Goal: Task Accomplishment & Management: Manage account settings

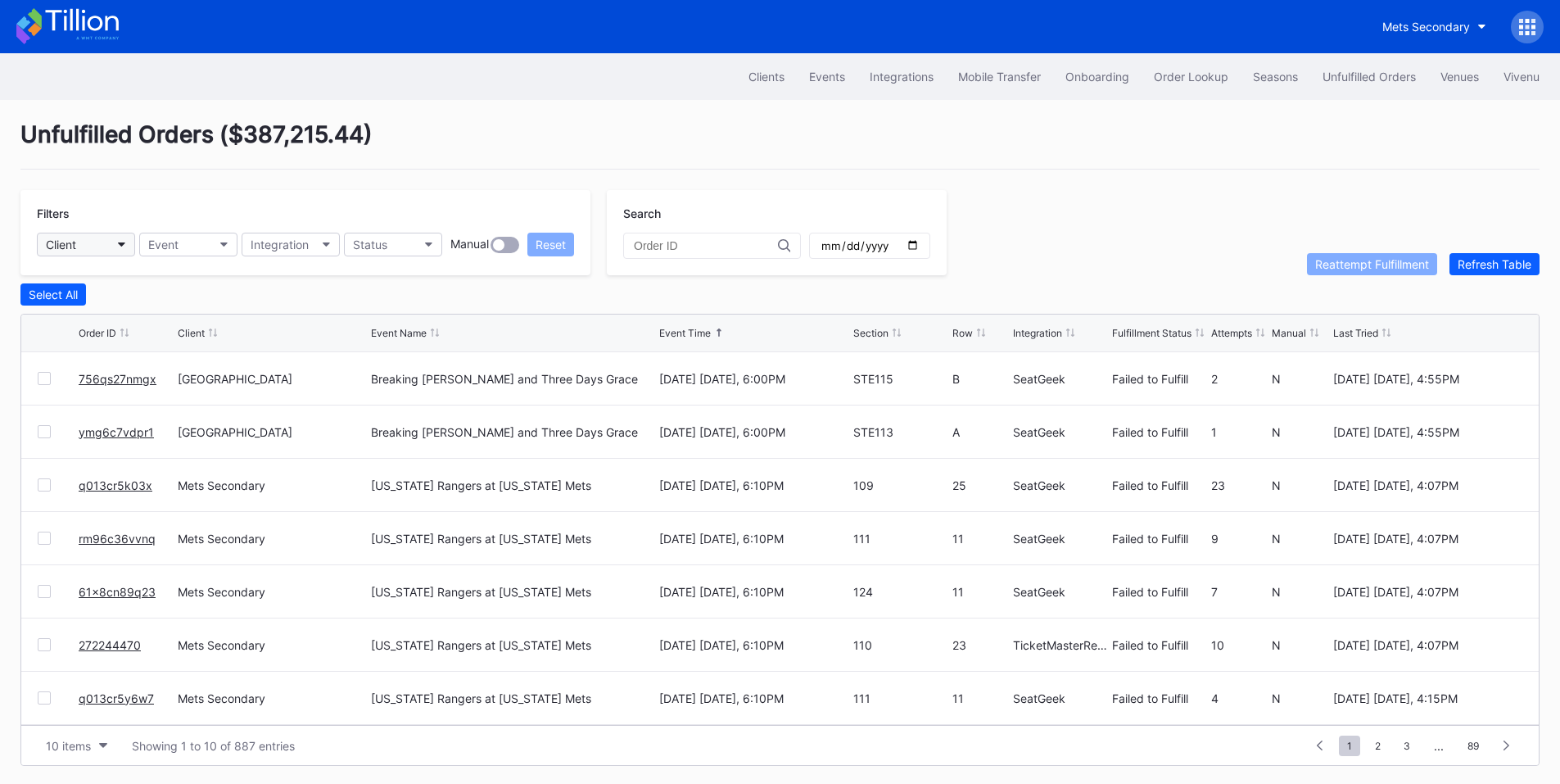
click at [113, 251] on button "Client" at bounding box center [86, 244] width 98 height 23
type input "pru"
click at [155, 314] on div "[GEOGRAPHIC_DATA]" at bounding box center [106, 317] width 114 height 14
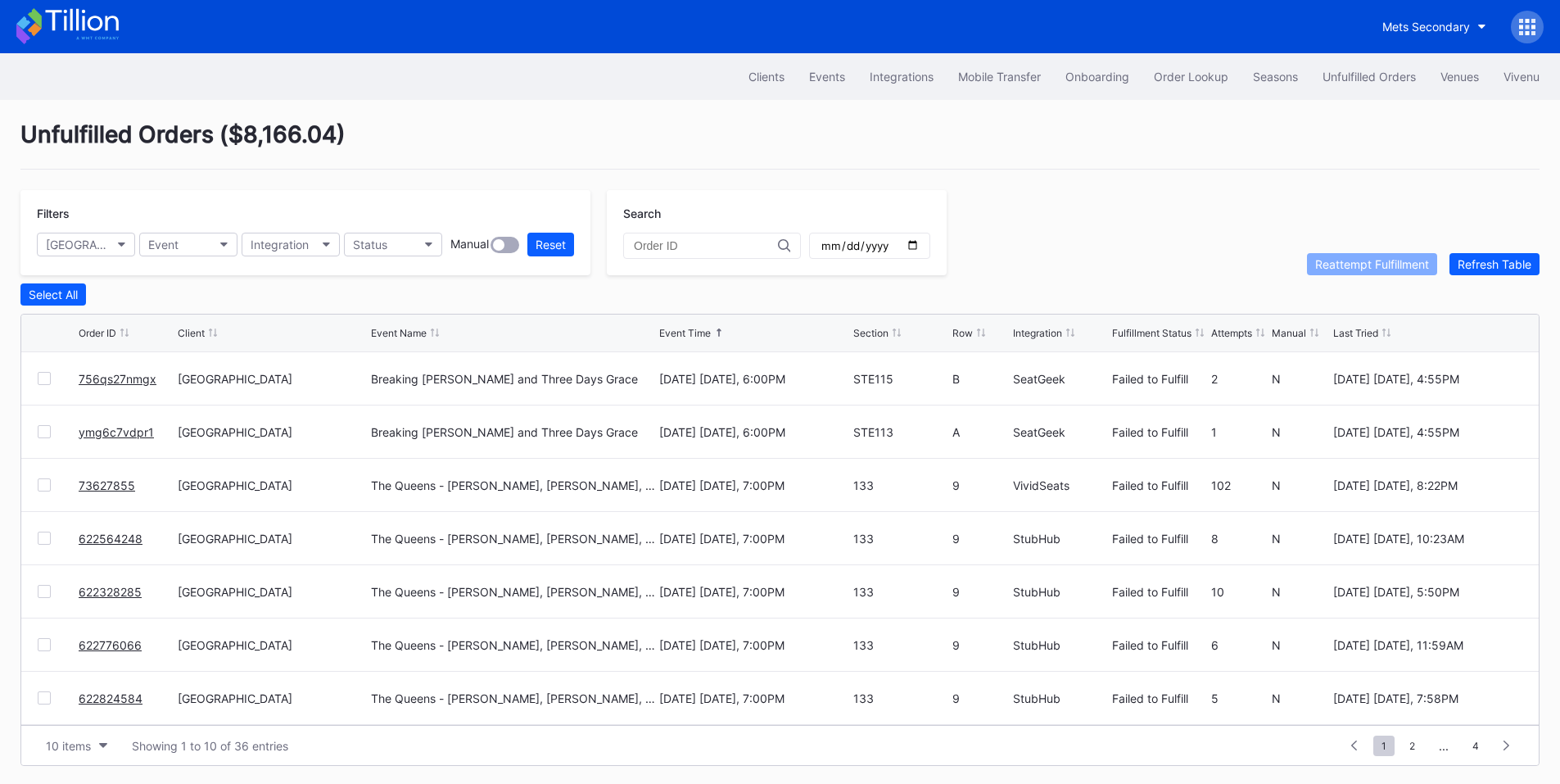
click at [121, 382] on link "756qs27nmgx" at bounding box center [117, 378] width 77 height 14
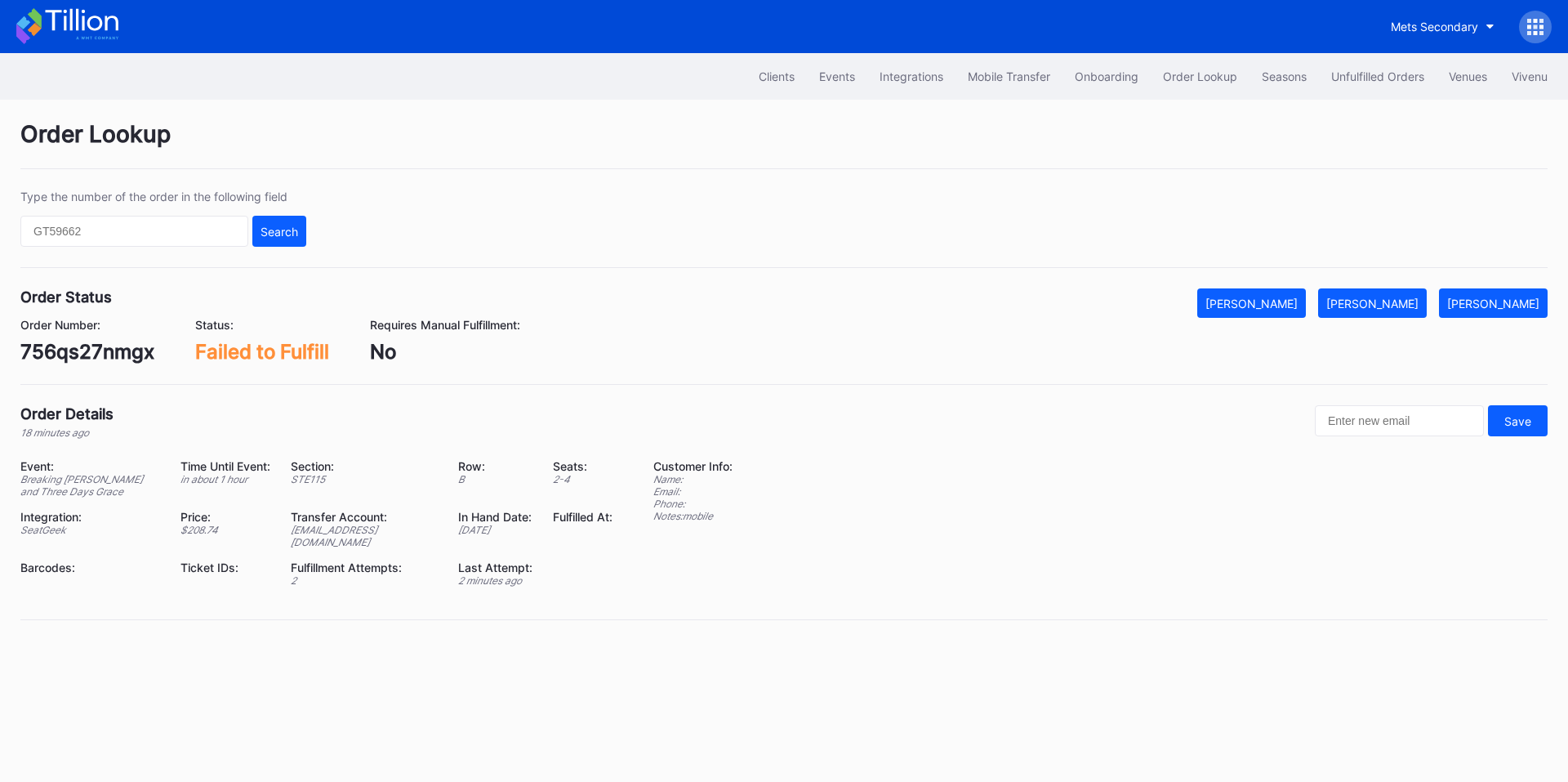
click at [93, 353] on div "756qs27nmgx" at bounding box center [87, 351] width 134 height 23
copy div "756qs27nmgx"
click at [834, 75] on div "Events" at bounding box center [837, 75] width 36 height 13
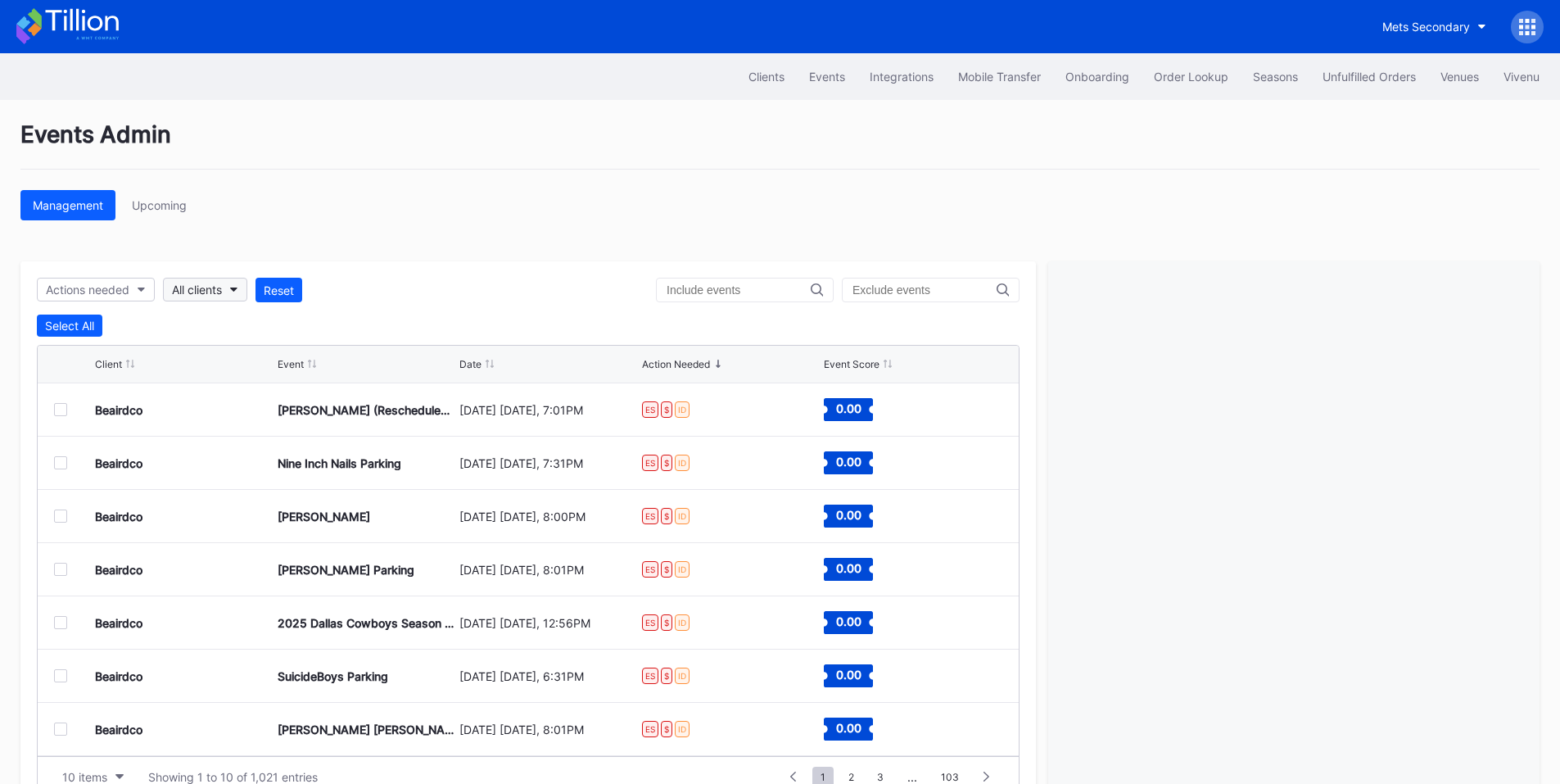
click at [232, 287] on icon "button" at bounding box center [234, 289] width 8 height 5
type input "rough"
click at [259, 361] on div "Frisco RoughRiders Primary" at bounding box center [250, 363] width 148 height 14
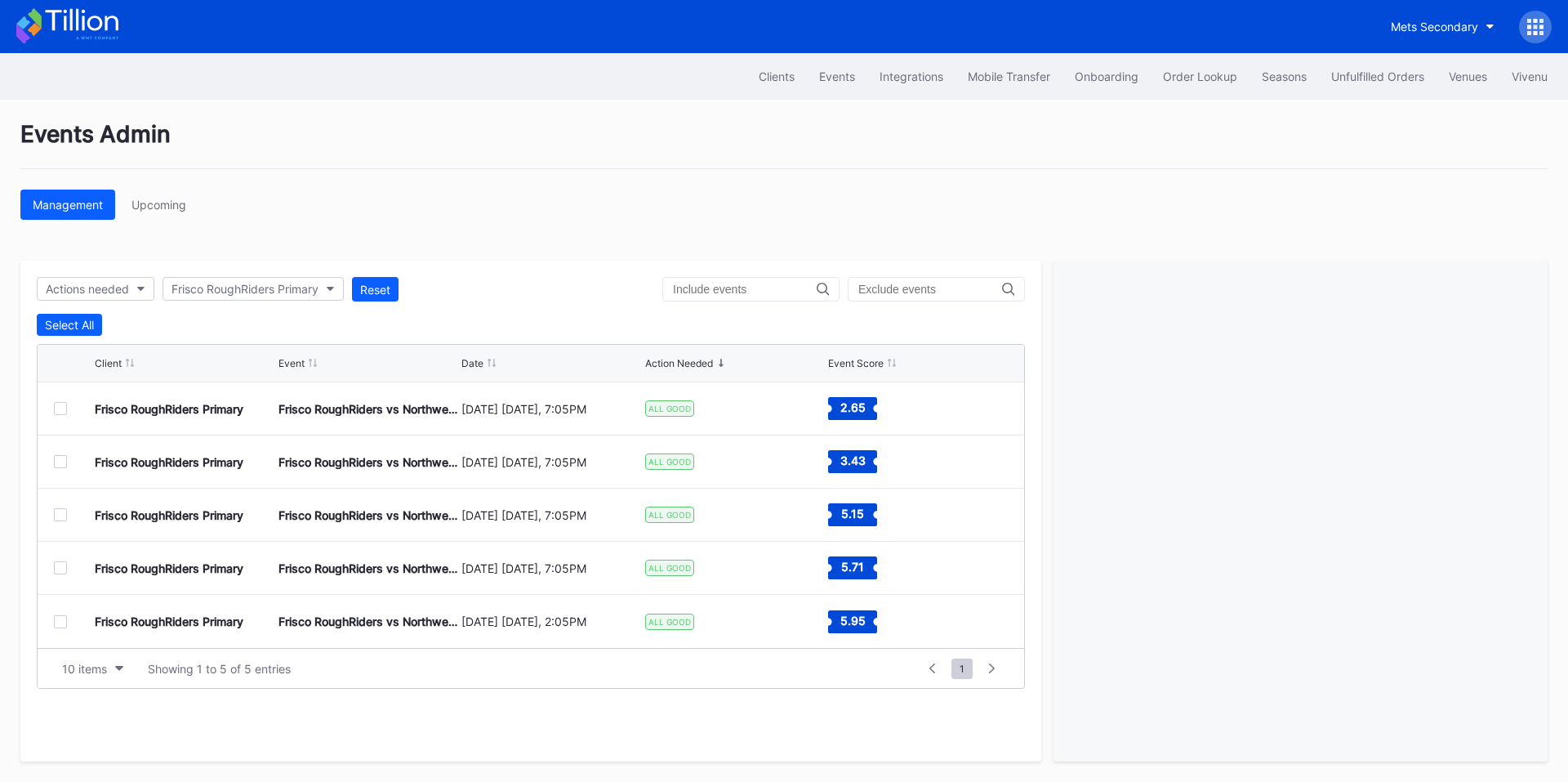
click at [62, 409] on div at bounding box center [60, 409] width 13 height 13
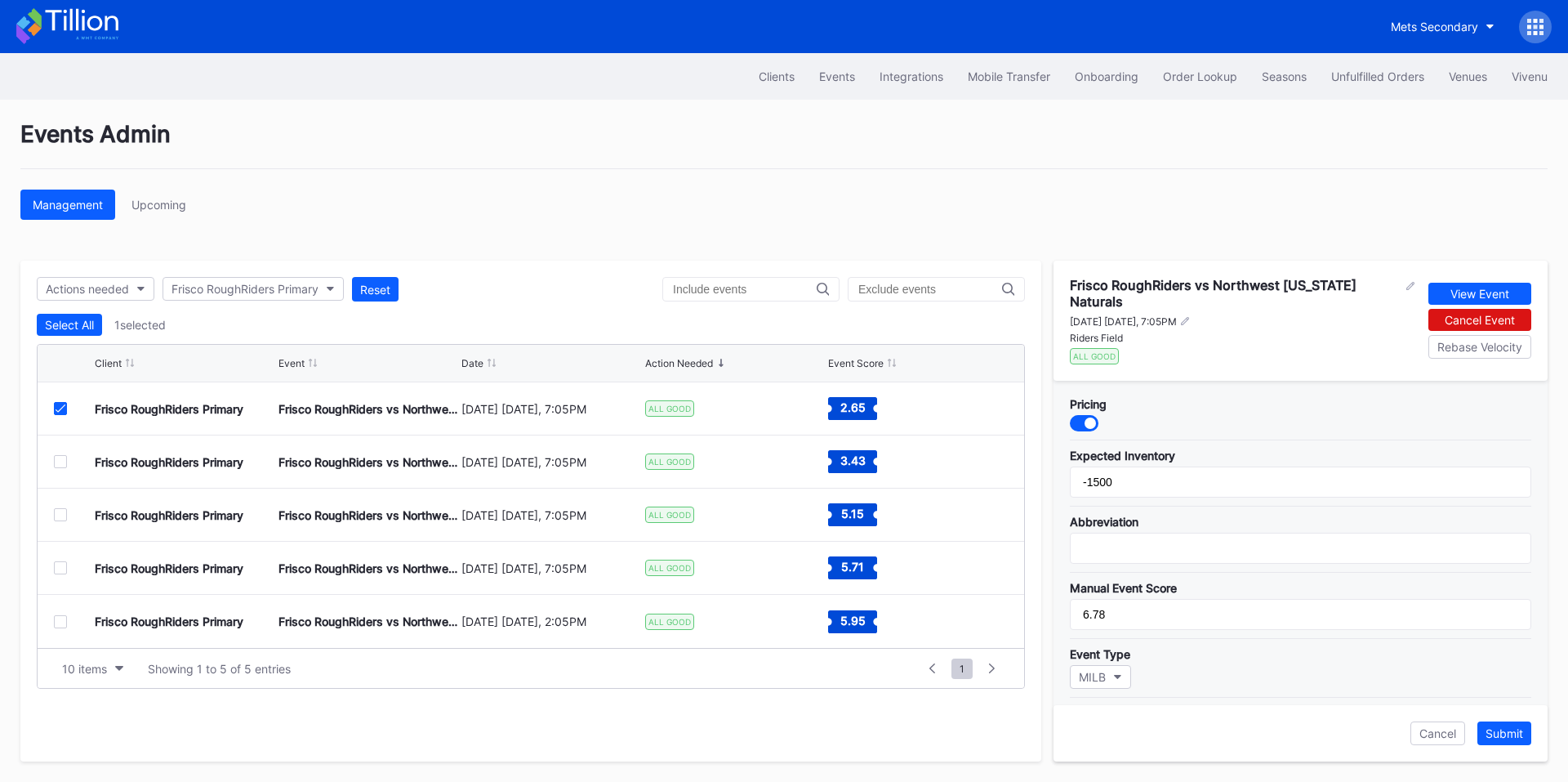
click at [1084, 417] on div at bounding box center [1090, 423] width 12 height 12
click at [1502, 731] on div "Submit" at bounding box center [1504, 733] width 38 height 13
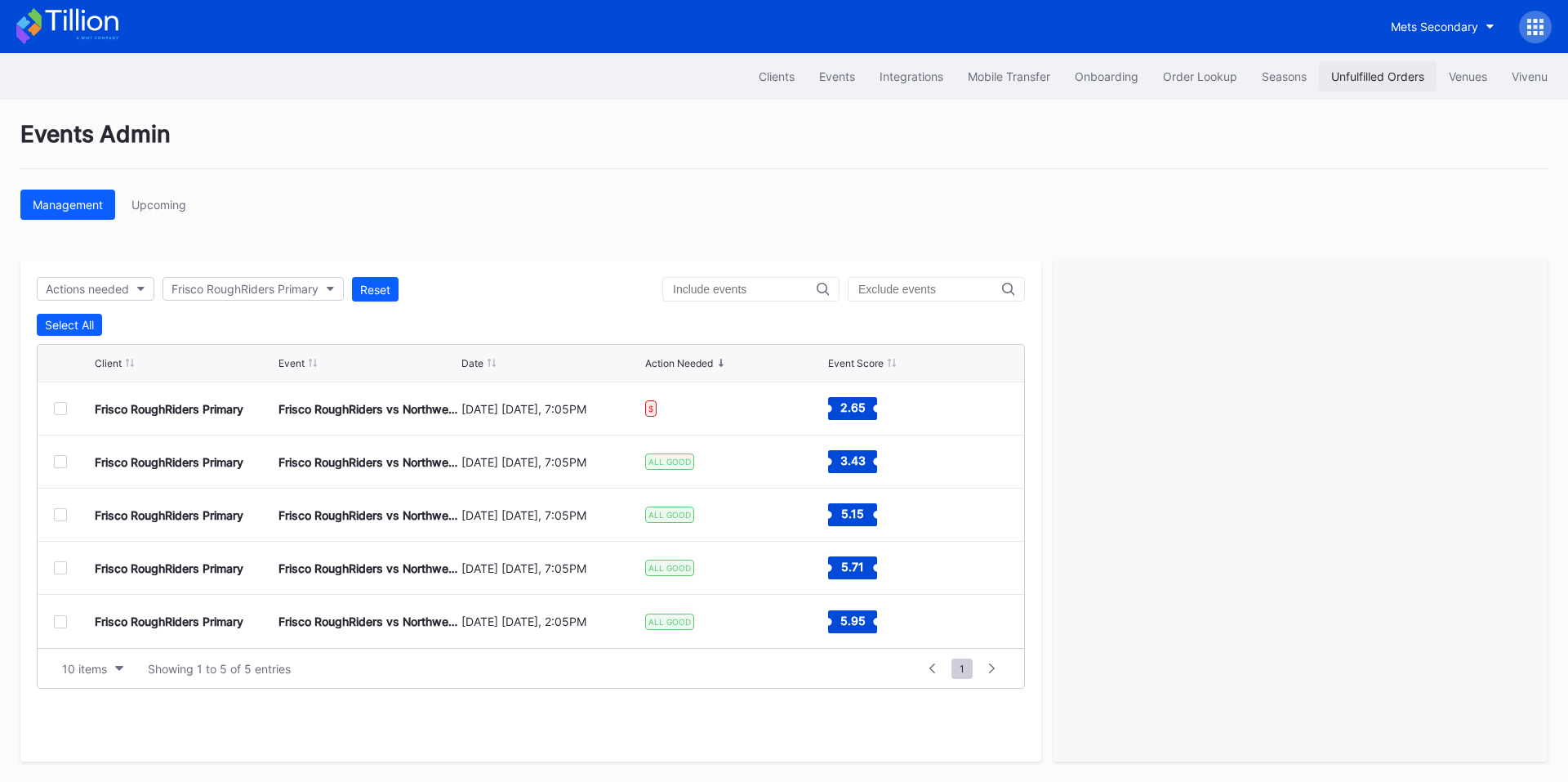
click at [1362, 83] on div "Unfulfilled Orders" at bounding box center [1378, 75] width 93 height 13
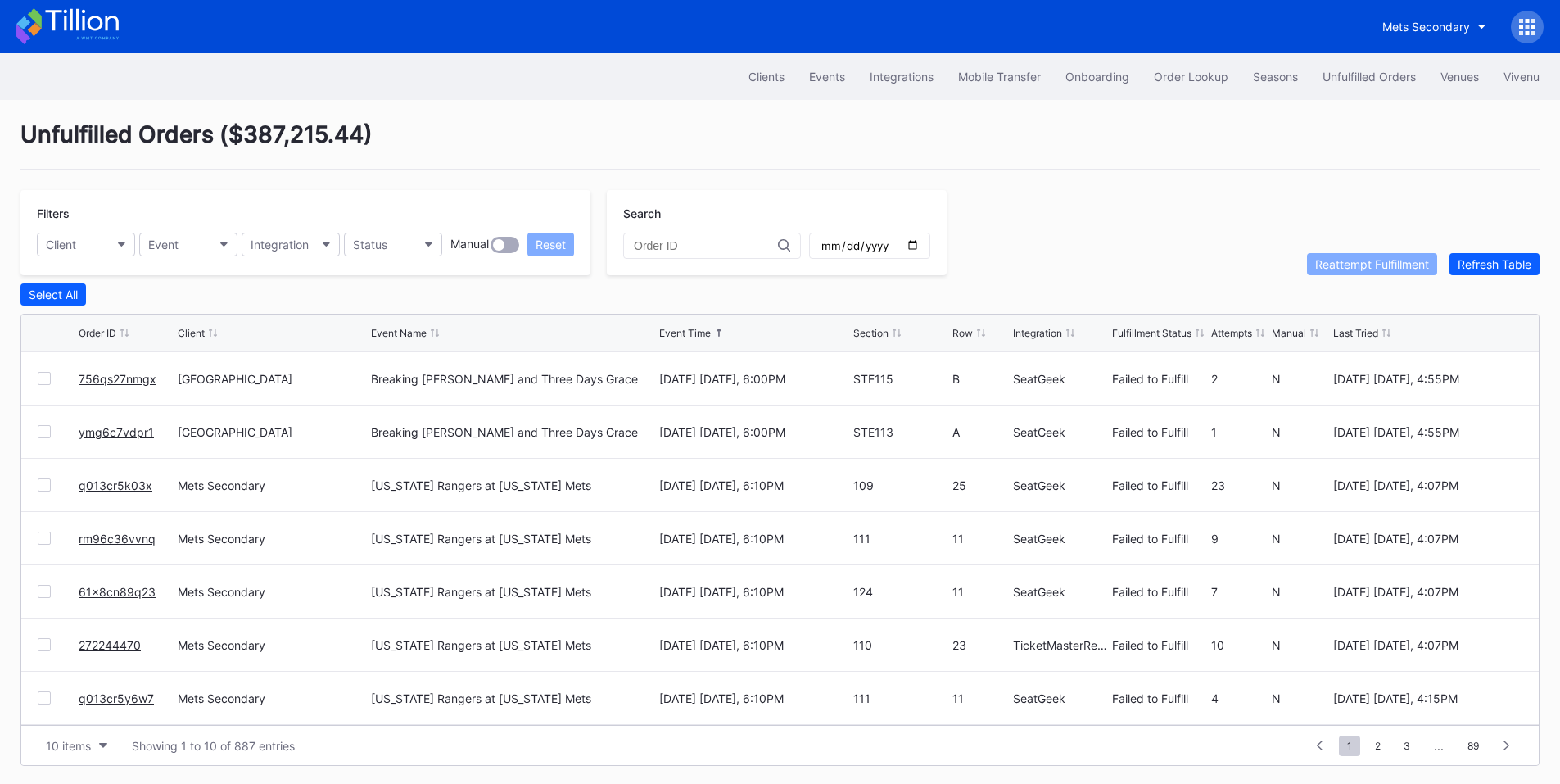
click at [112, 385] on link "756qs27nmgx" at bounding box center [117, 378] width 77 height 14
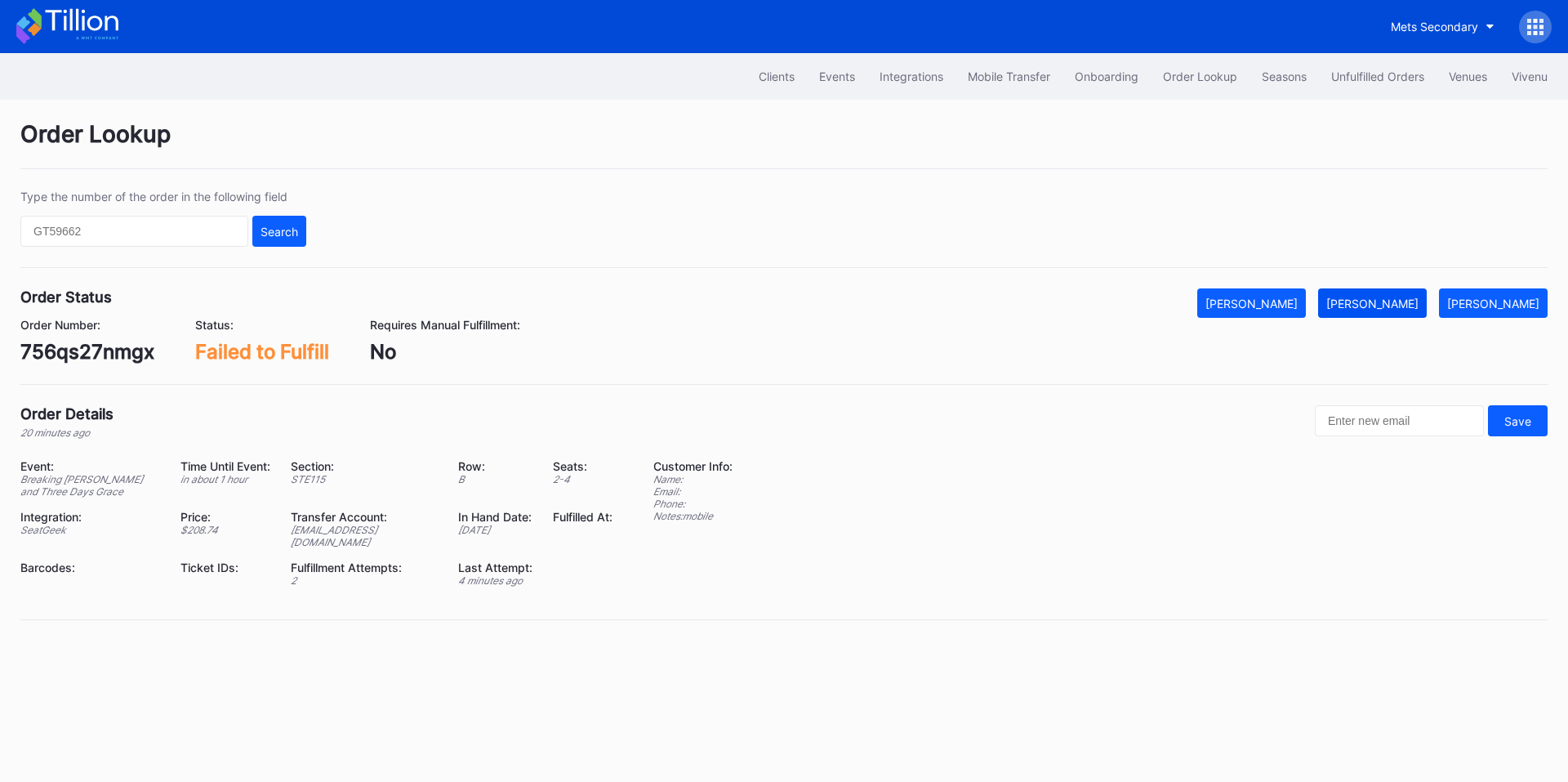
drag, startPoint x: 1397, startPoint y: 303, endPoint x: 1379, endPoint y: 293, distance: 20.6
click at [1397, 303] on div "[PERSON_NAME]" at bounding box center [1371, 303] width 92 height 13
click at [1364, 79] on div "Unfulfilled Orders" at bounding box center [1378, 75] width 93 height 13
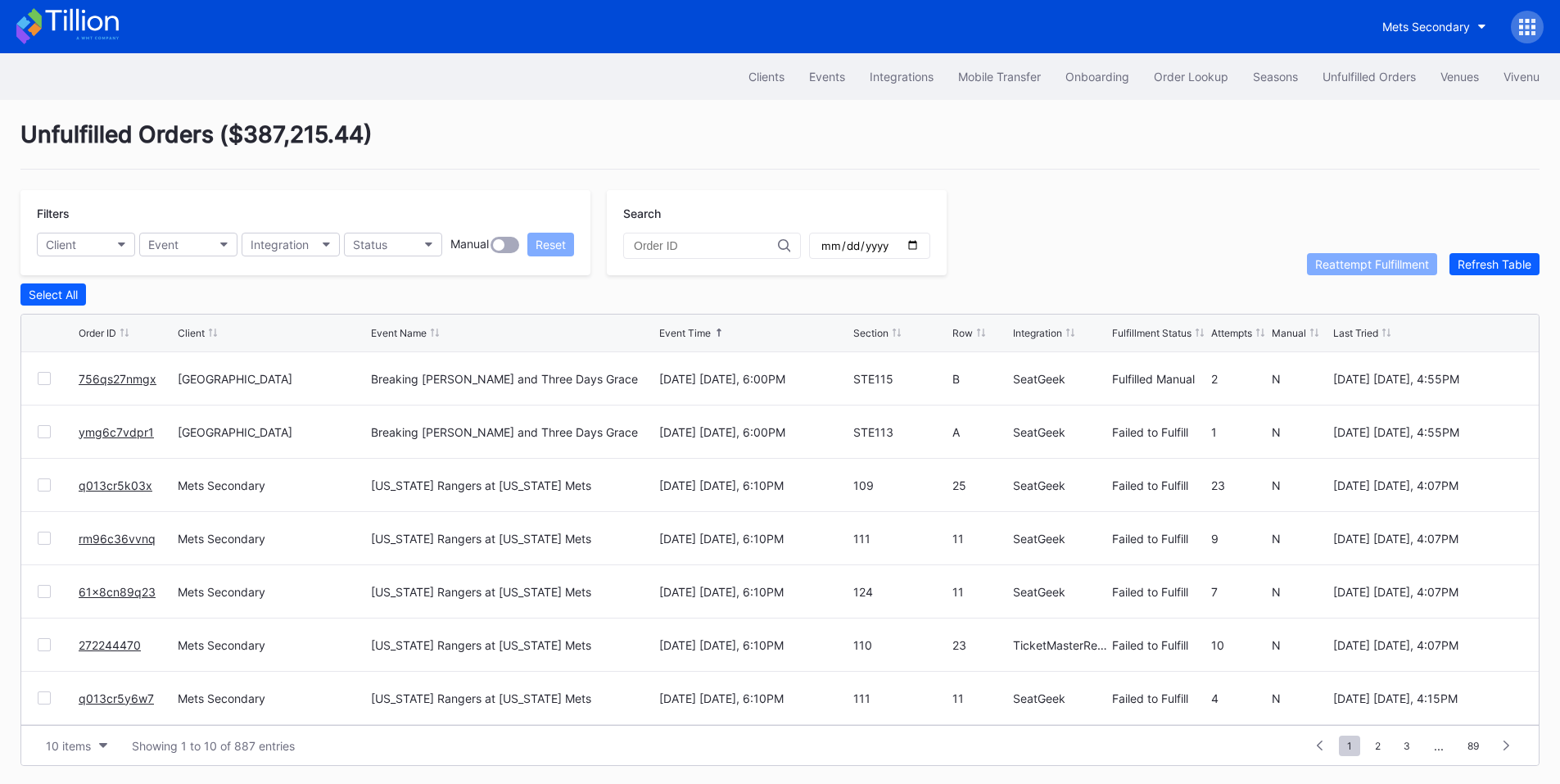
click at [122, 438] on link "ymg6c7vdpr1" at bounding box center [116, 431] width 76 height 14
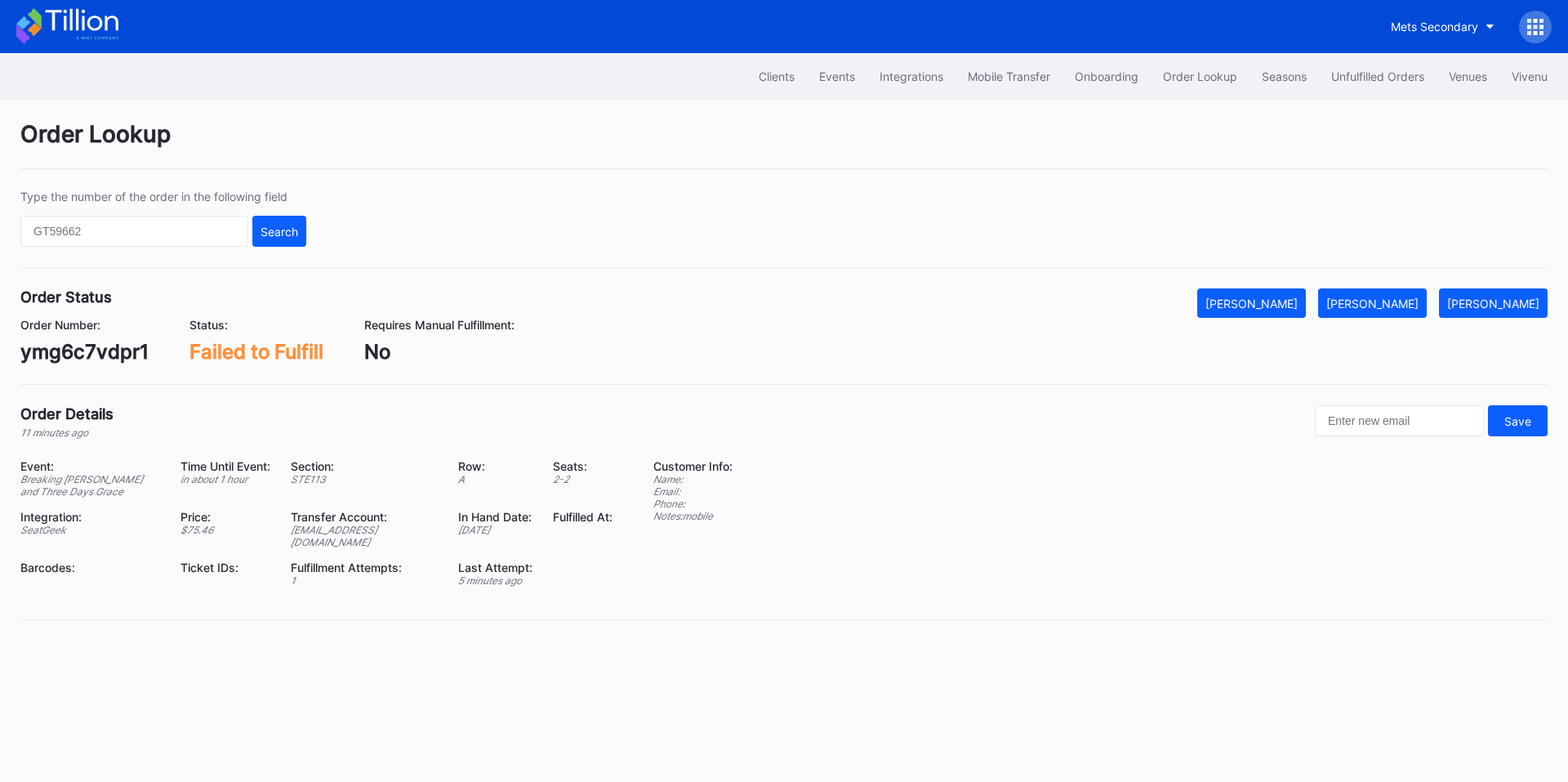
click at [71, 349] on div "ymg6c7vdpr1" at bounding box center [84, 351] width 128 height 23
copy div "ymg6c7vdpr1"
click at [1403, 299] on div "[PERSON_NAME]" at bounding box center [1371, 303] width 92 height 13
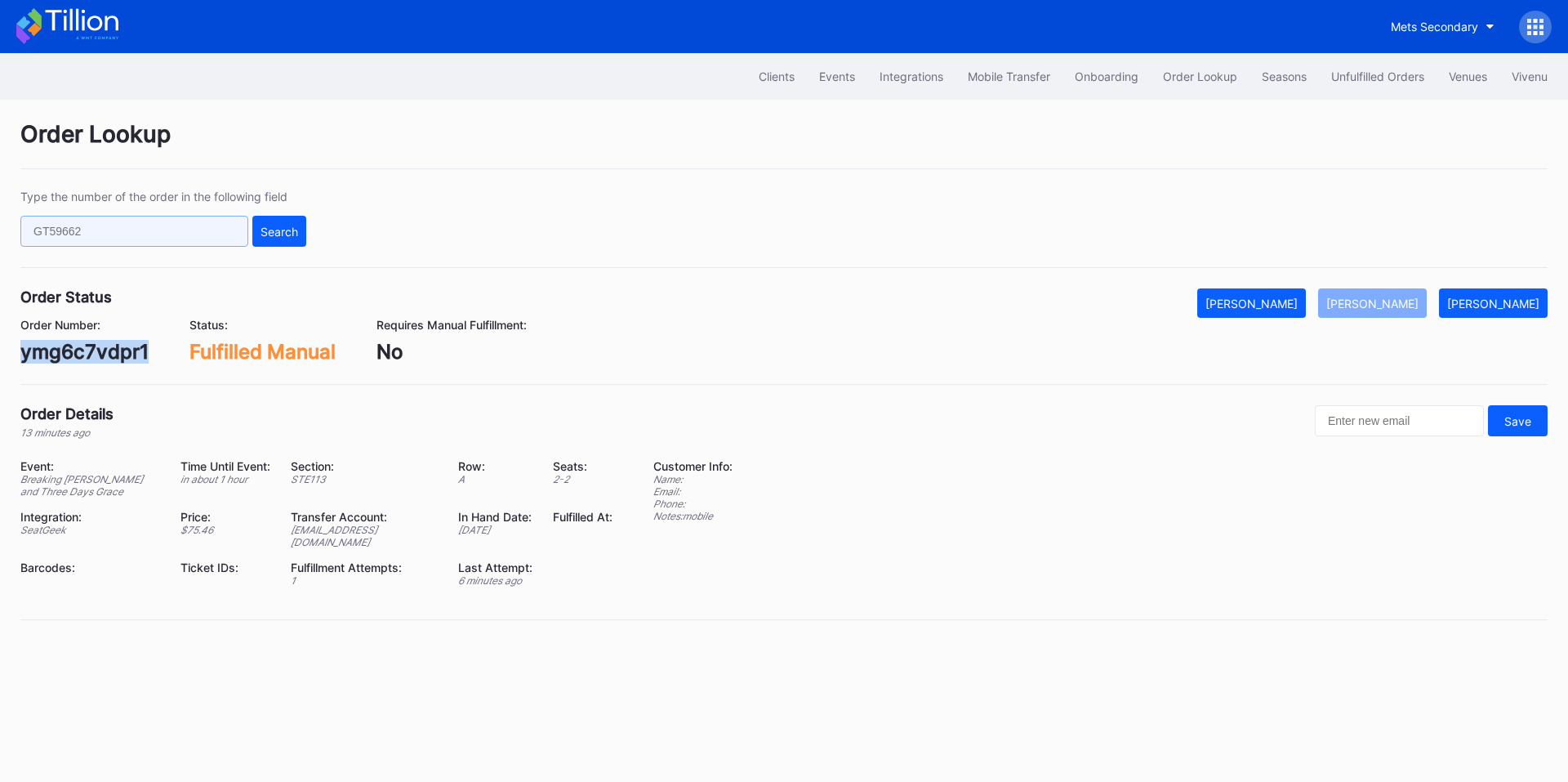
click at [188, 237] on input "text" at bounding box center [135, 231] width 228 height 31
paste input "623466159"
click at [284, 227] on div "Search" at bounding box center [279, 231] width 38 height 13
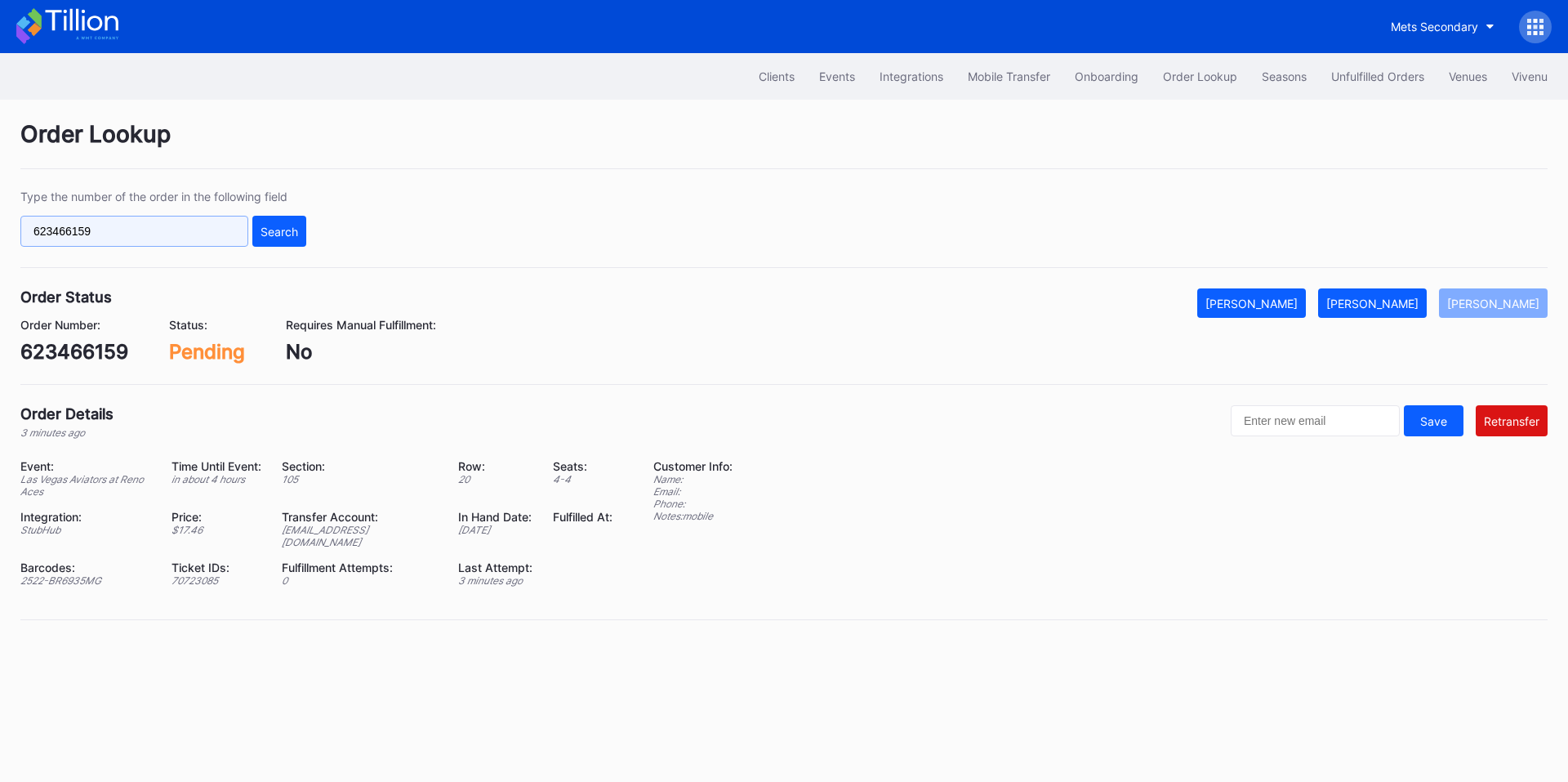
click at [149, 227] on input "623466159" at bounding box center [135, 231] width 228 height 31
paste input "272244470"
type input "272244470"
click at [268, 224] on div "Search" at bounding box center [279, 231] width 38 height 13
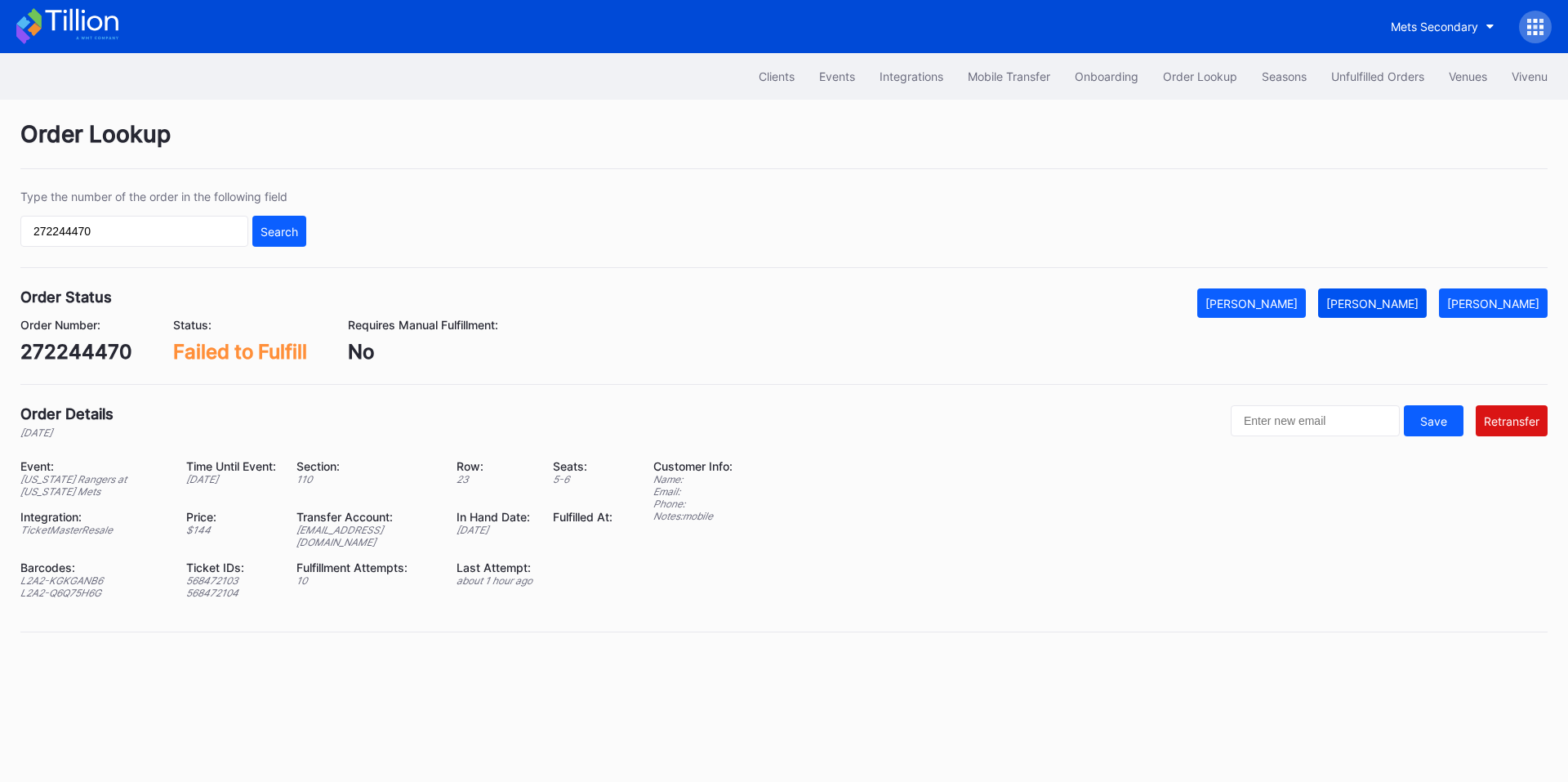
click at [1385, 304] on div "[PERSON_NAME]" at bounding box center [1371, 303] width 92 height 13
click at [1337, 71] on div "Unfulfilled Orders" at bounding box center [1378, 75] width 93 height 13
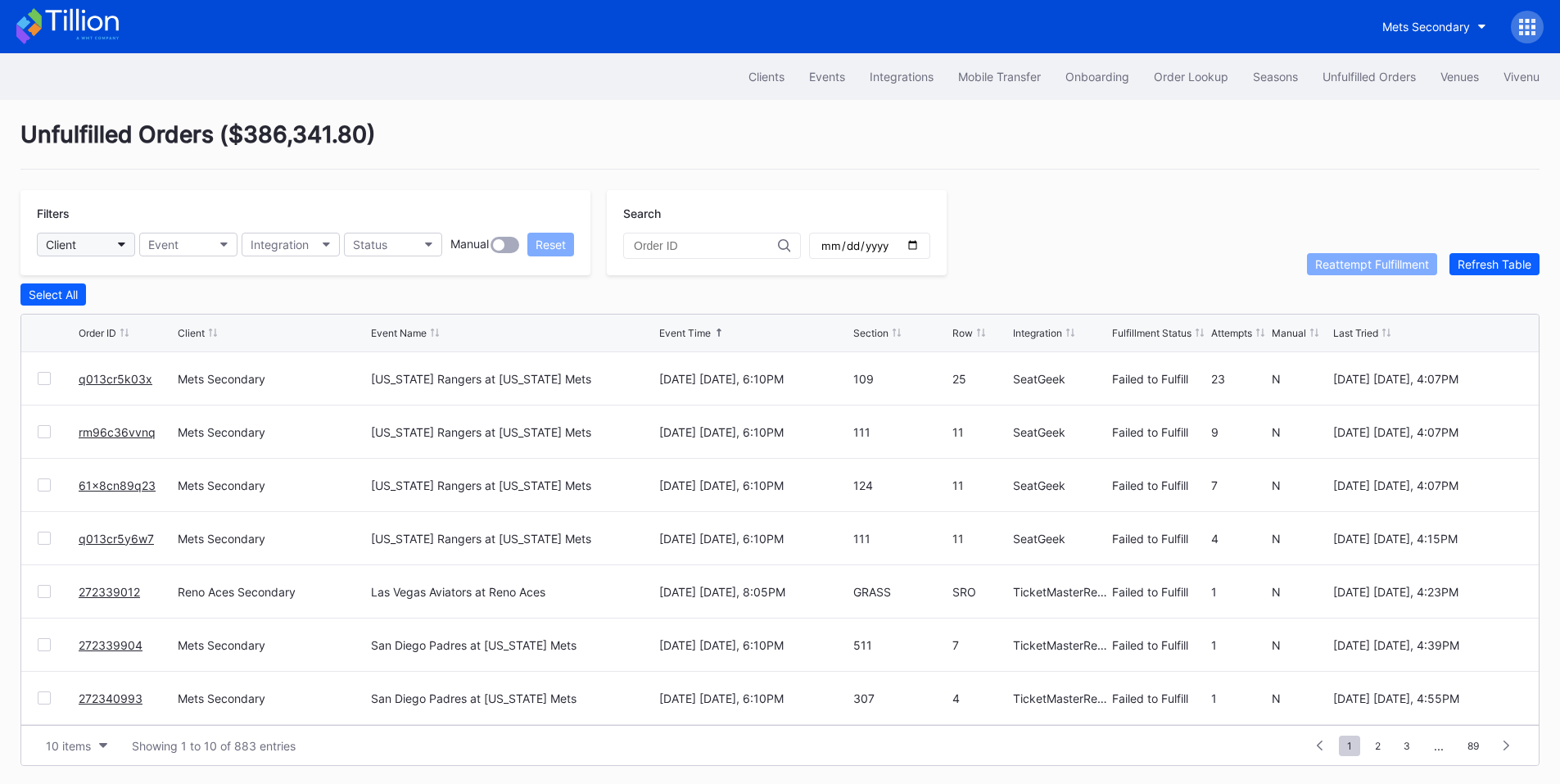
click at [106, 236] on button "Client" at bounding box center [86, 244] width 98 height 23
type input "mets"
click at [148, 318] on div "Mets Secondary" at bounding box center [132, 318] width 191 height 31
click at [402, 237] on button "Status" at bounding box center [392, 244] width 98 height 23
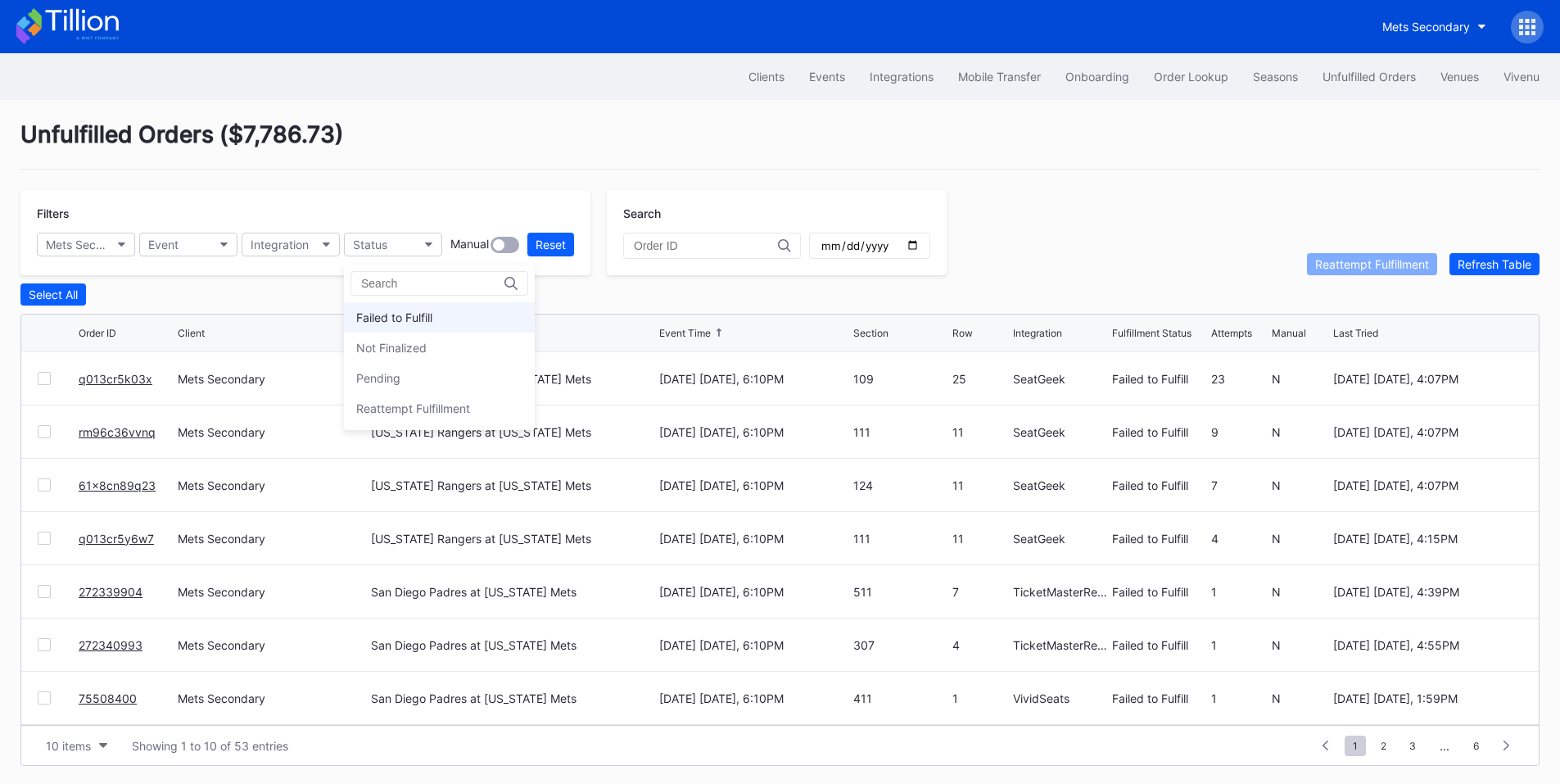
click at [404, 312] on div "Failed to Fulfill" at bounding box center [394, 317] width 77 height 14
click at [1229, 338] on div "Attempts" at bounding box center [1231, 333] width 41 height 13
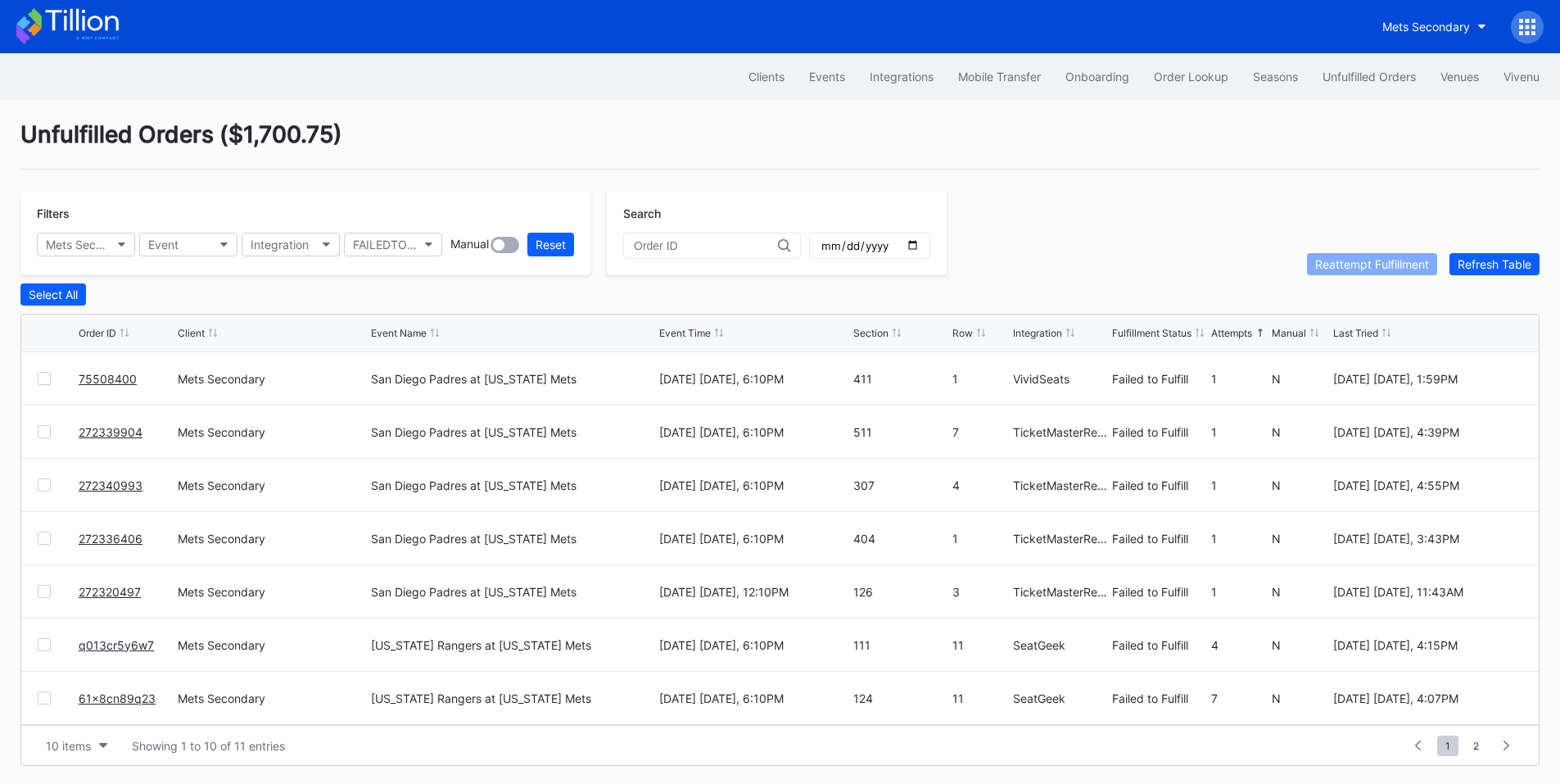
click at [41, 383] on div at bounding box center [44, 378] width 14 height 14
click at [41, 436] on div at bounding box center [44, 431] width 14 height 14
click at [45, 486] on div at bounding box center [44, 484] width 14 height 14
click at [49, 540] on div at bounding box center [44, 537] width 14 height 14
click at [48, 597] on div at bounding box center [44, 591] width 14 height 14
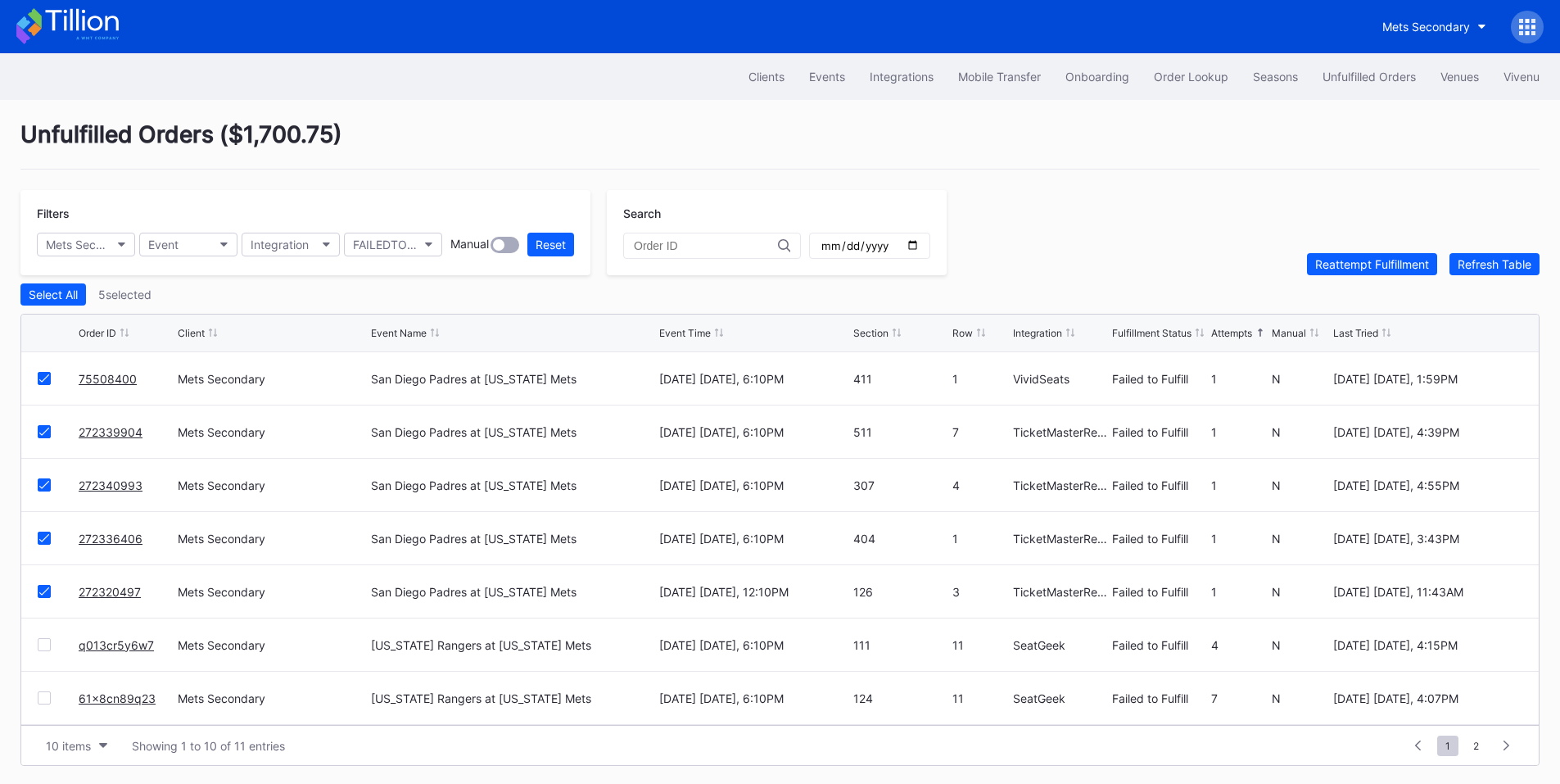
click at [39, 649] on div "q013cr5y6w7 Mets Secondary Texas Rangers at New York Mets September 12 Friday, …" at bounding box center [780, 644] width 1518 height 53
click at [50, 651] on div at bounding box center [44, 644] width 14 height 14
click at [46, 698] on div at bounding box center [44, 698] width 14 height 14
click at [46, 648] on icon at bounding box center [44, 644] width 10 height 8
click at [41, 700] on icon at bounding box center [44, 698] width 10 height 8
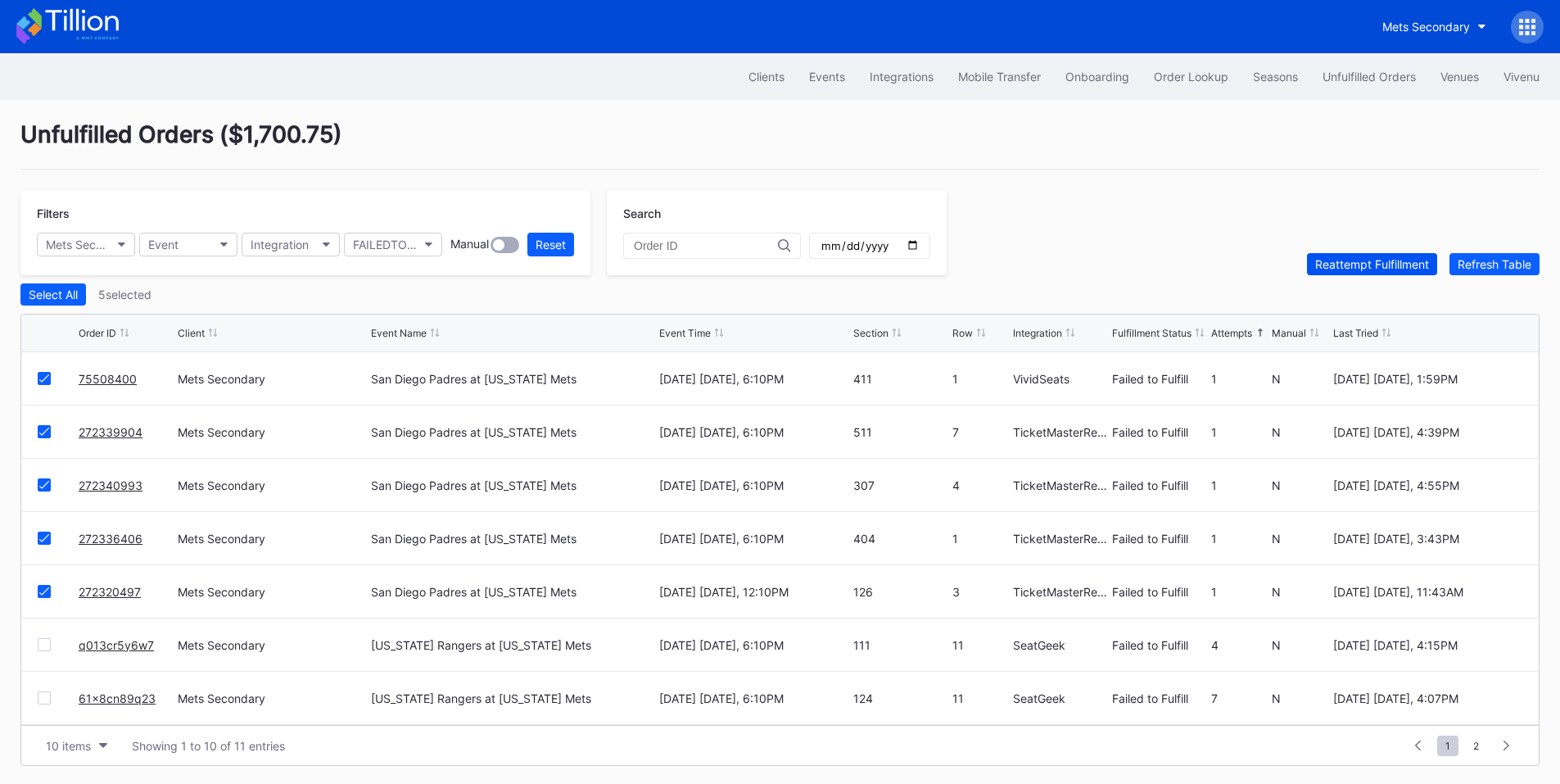
click at [1362, 271] on div "Reattempt Fulfillment" at bounding box center [1372, 264] width 113 height 14
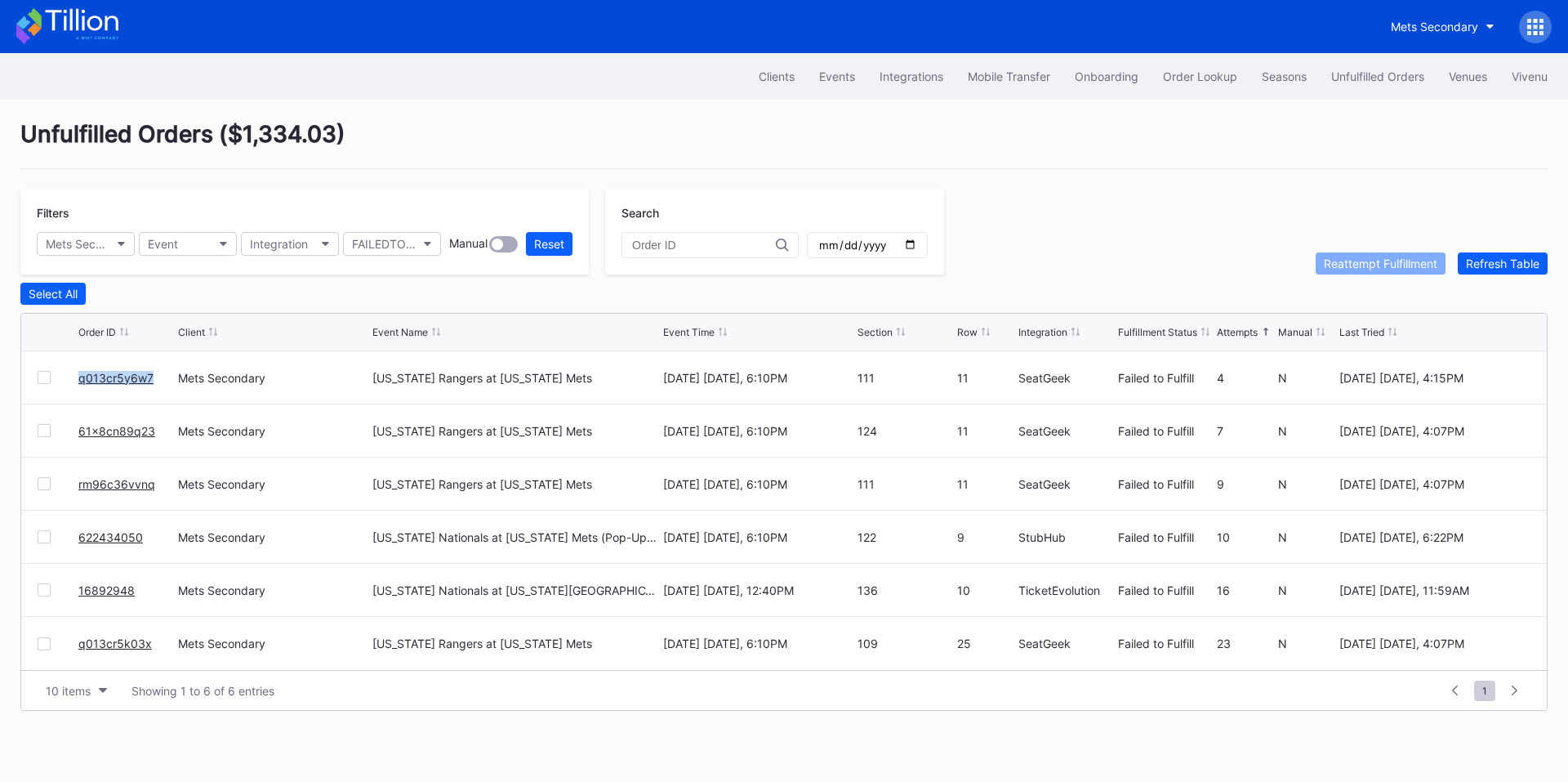
drag, startPoint x: 160, startPoint y: 385, endPoint x: 57, endPoint y: 385, distance: 103.0
click at [58, 385] on div "q013cr5y6w7 Mets Secondary Texas Rangers at New York Mets September 12 Friday, …" at bounding box center [784, 377] width 1525 height 53
copy div "q013cr5y6w7"
drag, startPoint x: 113, startPoint y: 383, endPoint x: 136, endPoint y: 373, distance: 25.1
click at [292, 500] on div "Mets Secondary" at bounding box center [273, 483] width 191 height 52
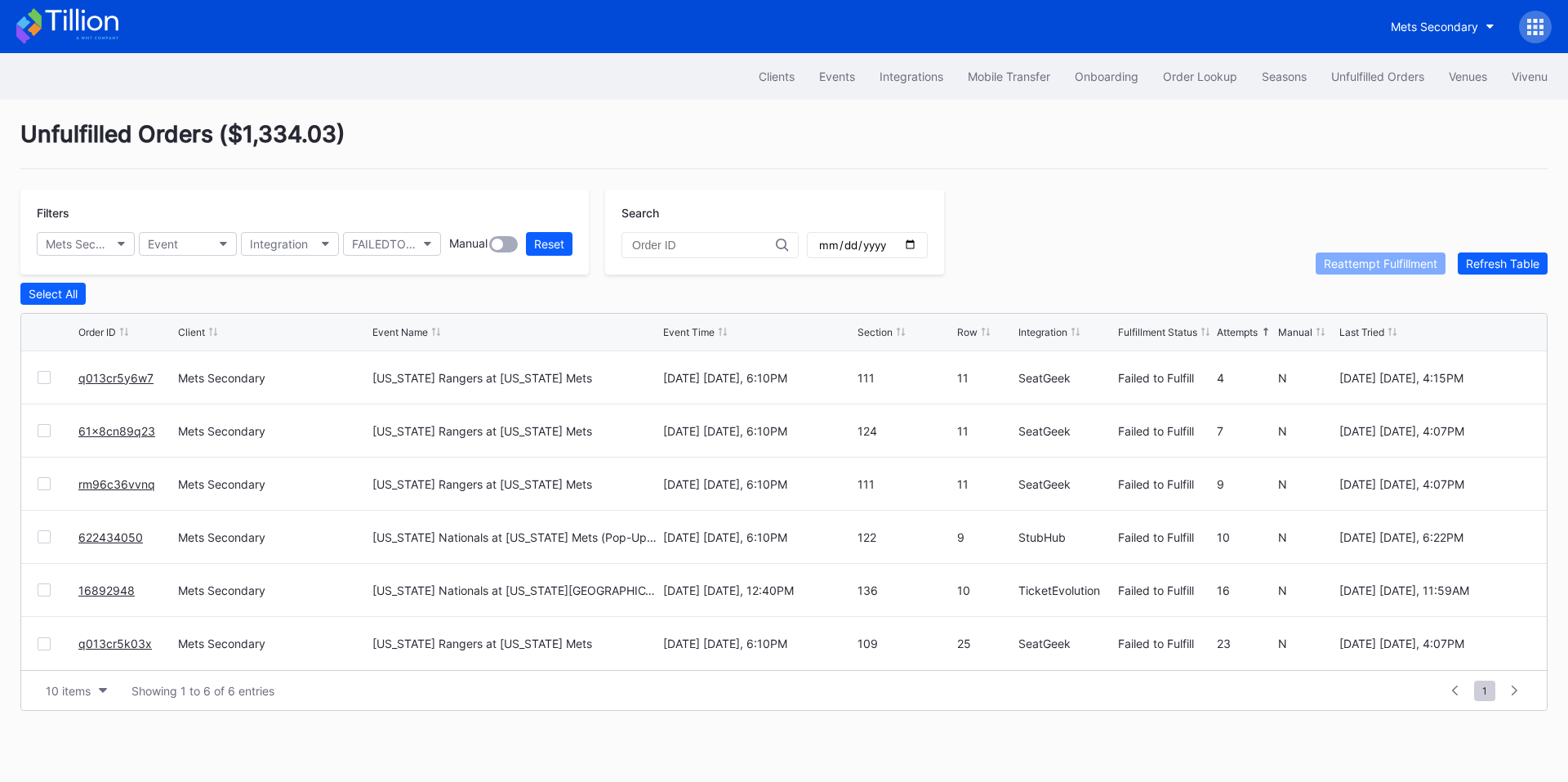
click at [705, 334] on div "Event Time" at bounding box center [688, 332] width 51 height 13
drag, startPoint x: 153, startPoint y: 382, endPoint x: 80, endPoint y: 385, distance: 73.1
click at [80, 385] on div "q013cr5k03x" at bounding box center [126, 377] width 95 height 52
copy link "q013cr5k03x"
drag, startPoint x: 147, startPoint y: 599, endPoint x: 39, endPoint y: 603, distance: 108.1
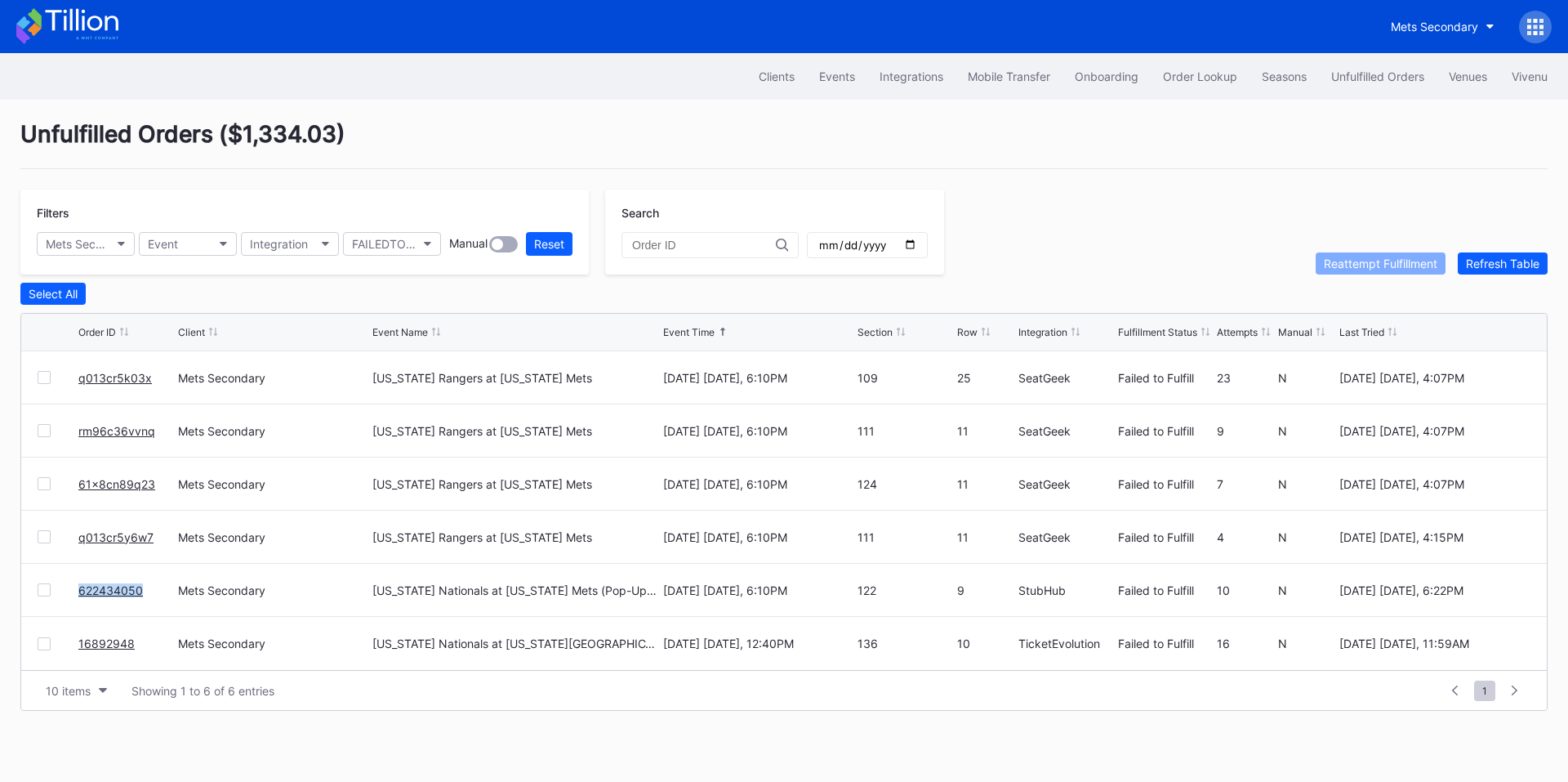
click at [39, 603] on div "622434050 Mets Secondary Washington Nationals at New York Mets (Pop-Up Home Run…" at bounding box center [784, 590] width 1525 height 53
copy div "622434050"
click at [1185, 76] on div "Order Lookup" at bounding box center [1199, 75] width 74 height 13
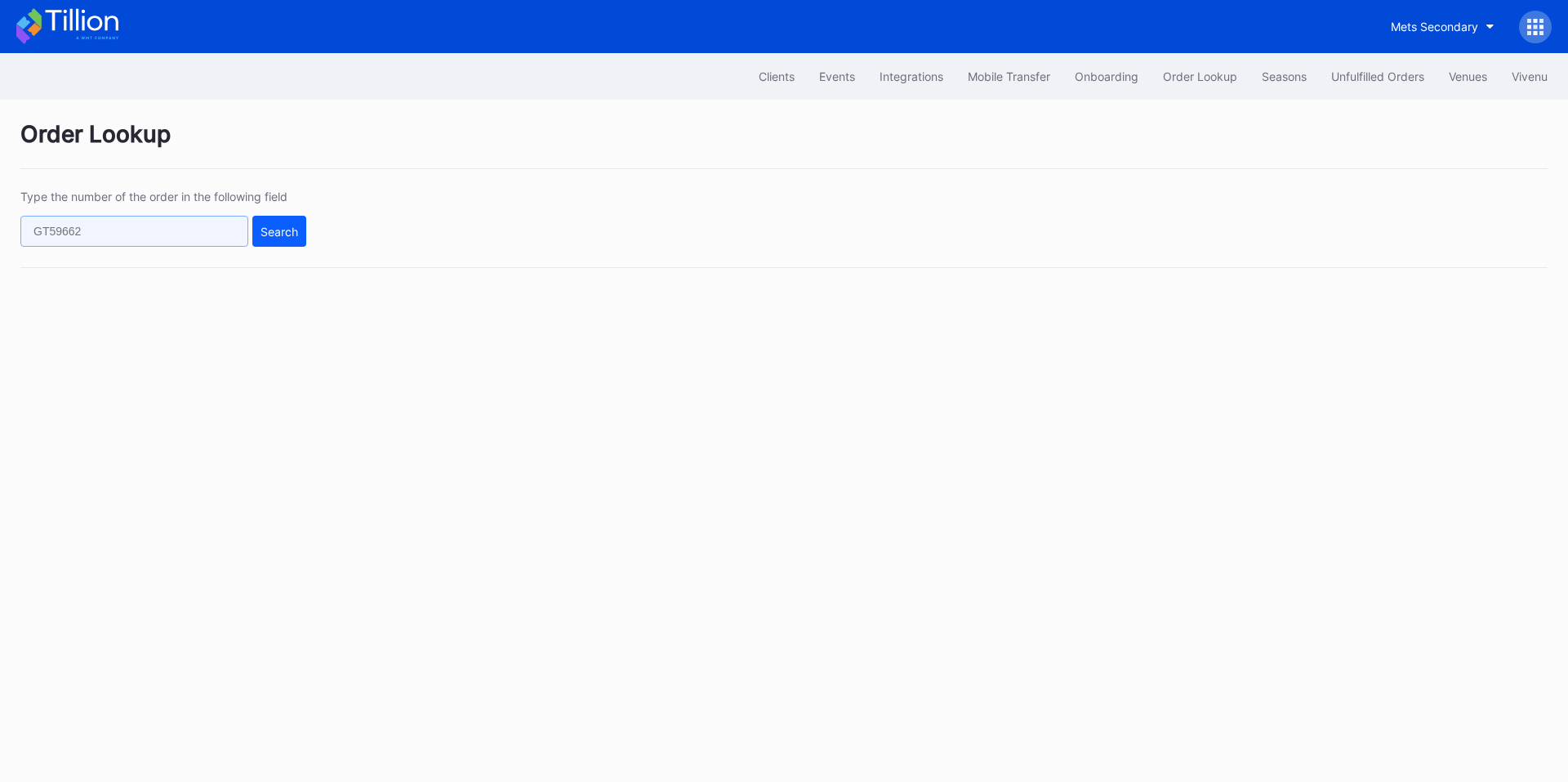
click at [173, 227] on input "text" at bounding box center [135, 231] width 228 height 31
paste input "623468418"
click at [288, 238] on div "Search" at bounding box center [279, 231] width 38 height 13
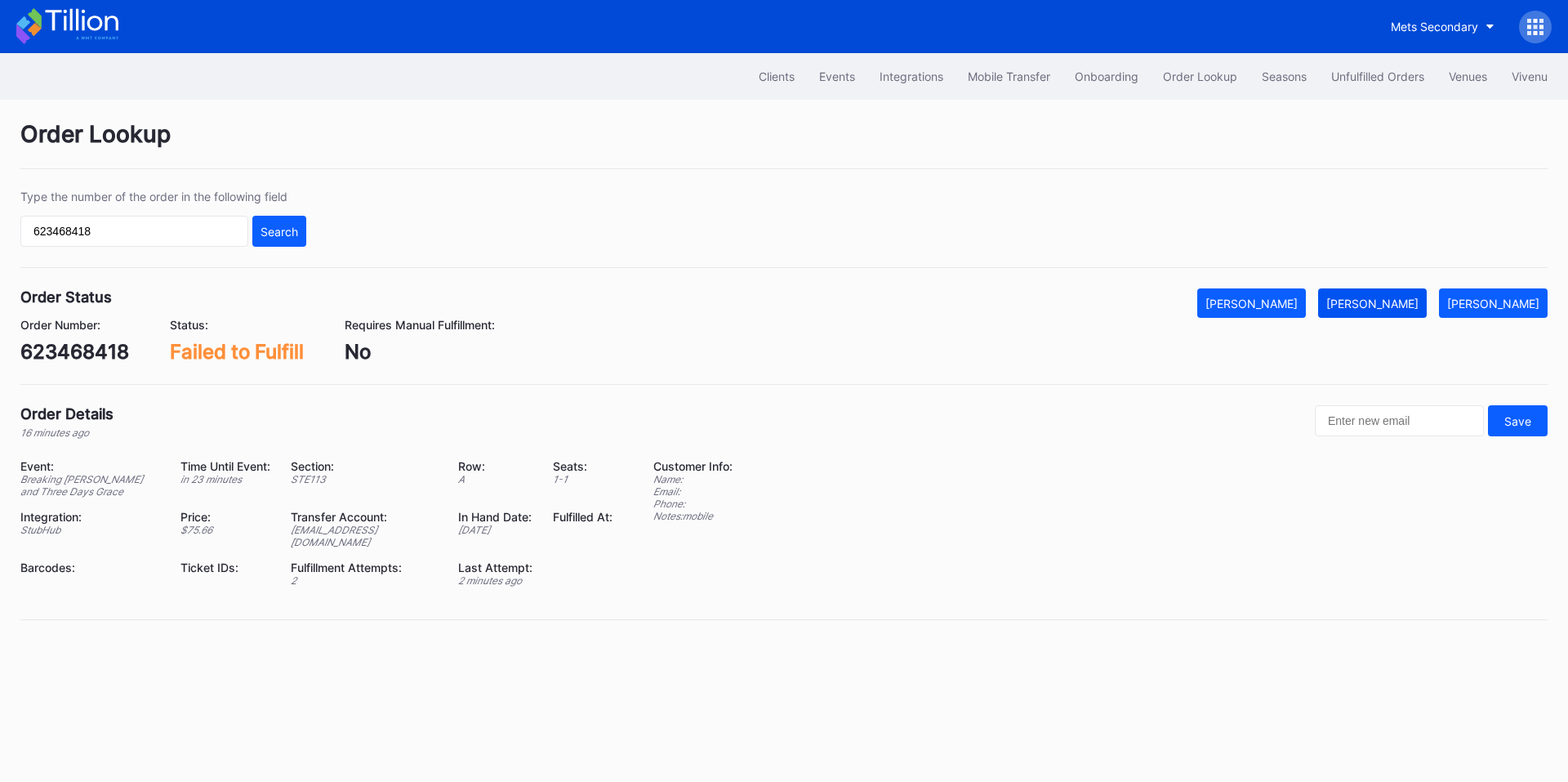
click at [1360, 303] on button "[PERSON_NAME]" at bounding box center [1371, 303] width 109 height 30
click at [168, 238] on input "623468418" at bounding box center [135, 231] width 228 height 31
paste input "329109170"
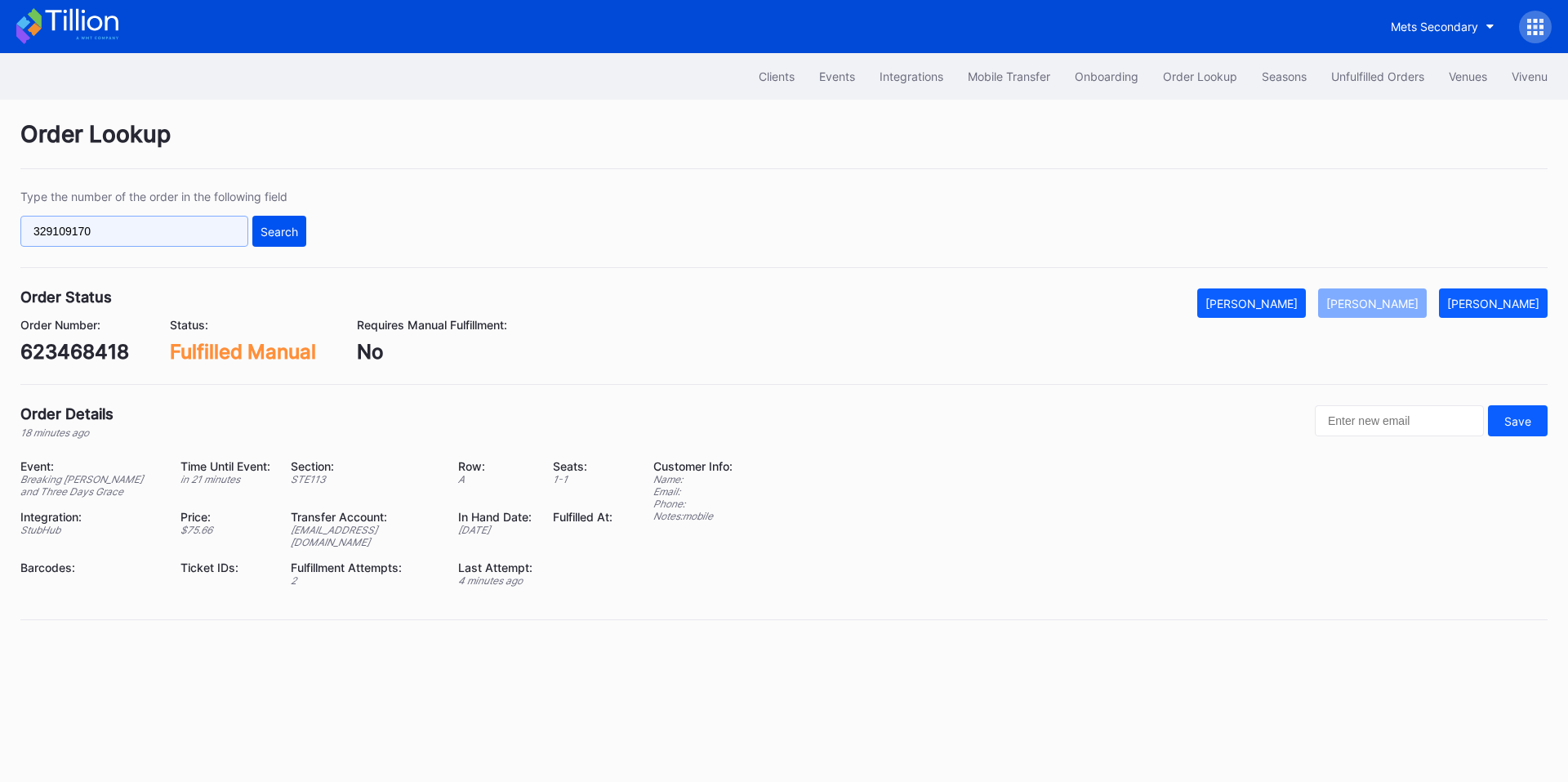
type input "329109170"
click at [266, 241] on button "Search" at bounding box center [279, 231] width 54 height 31
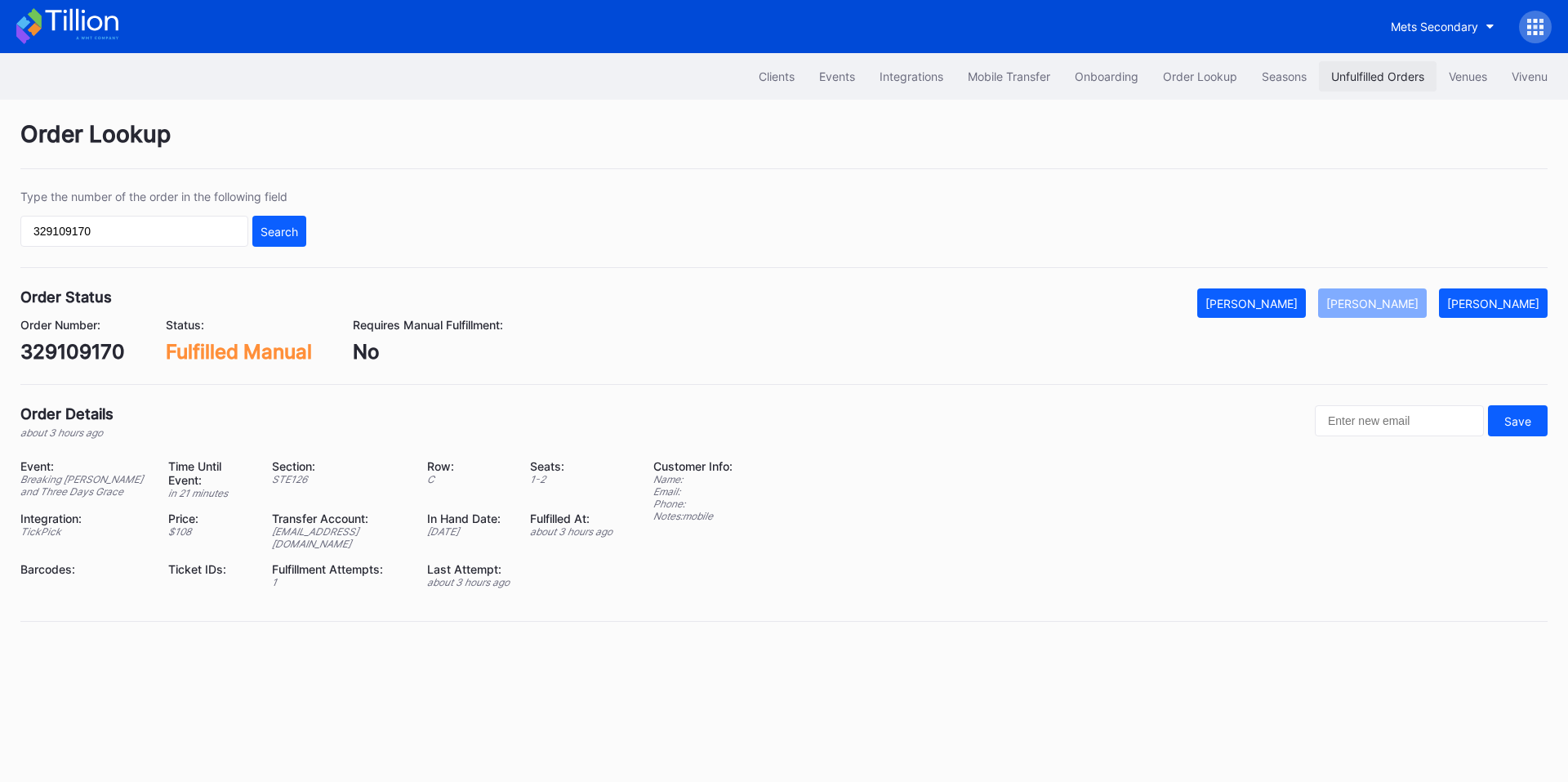
click at [1340, 73] on div "Unfulfilled Orders" at bounding box center [1378, 75] width 93 height 13
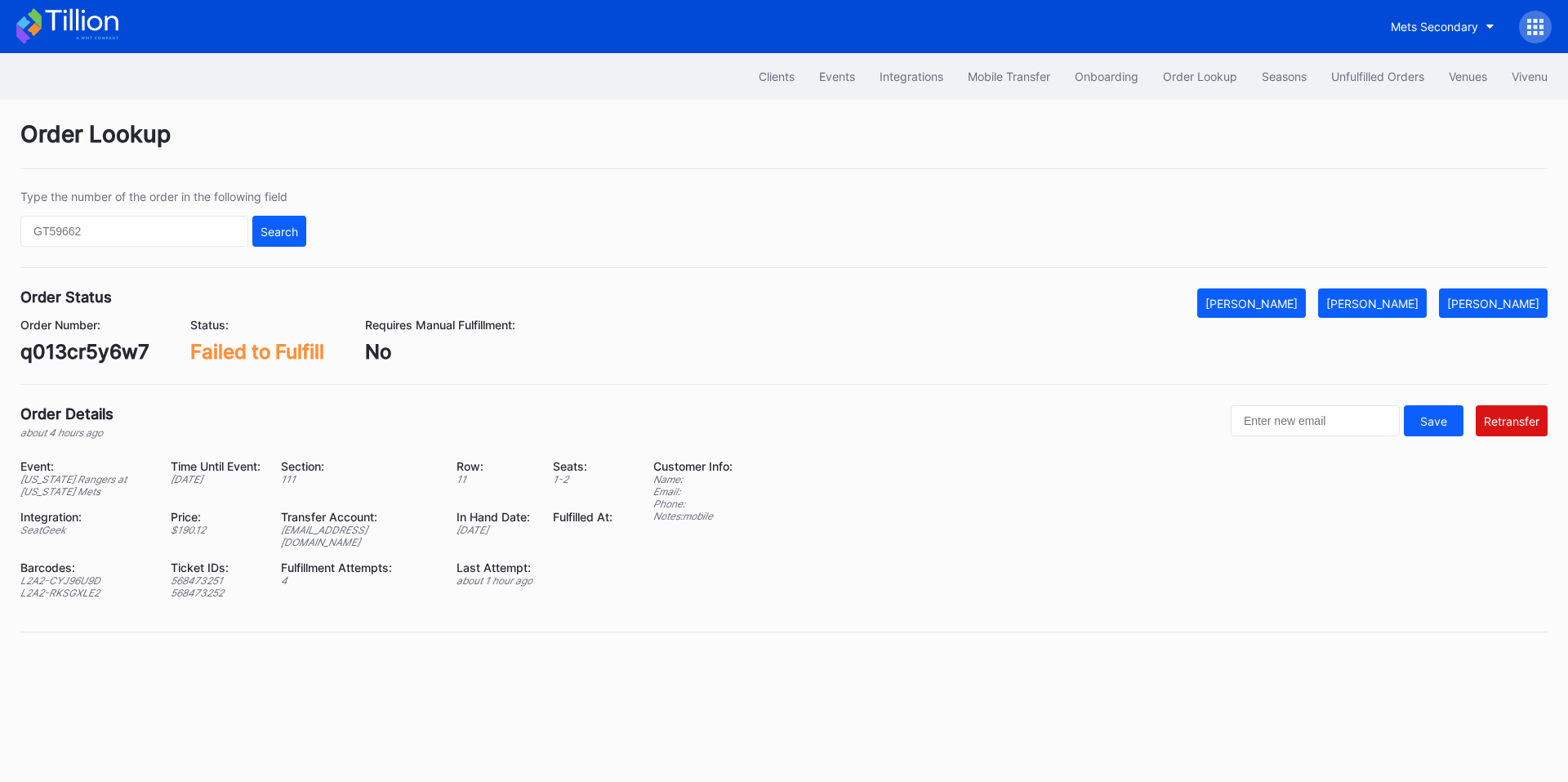
click at [119, 354] on div "q013cr5y6w7" at bounding box center [85, 351] width 129 height 23
copy div "q013cr5y6w7"
click at [81, 575] on div "L2A2-CYJ96U9D" at bounding box center [85, 581] width 130 height 13
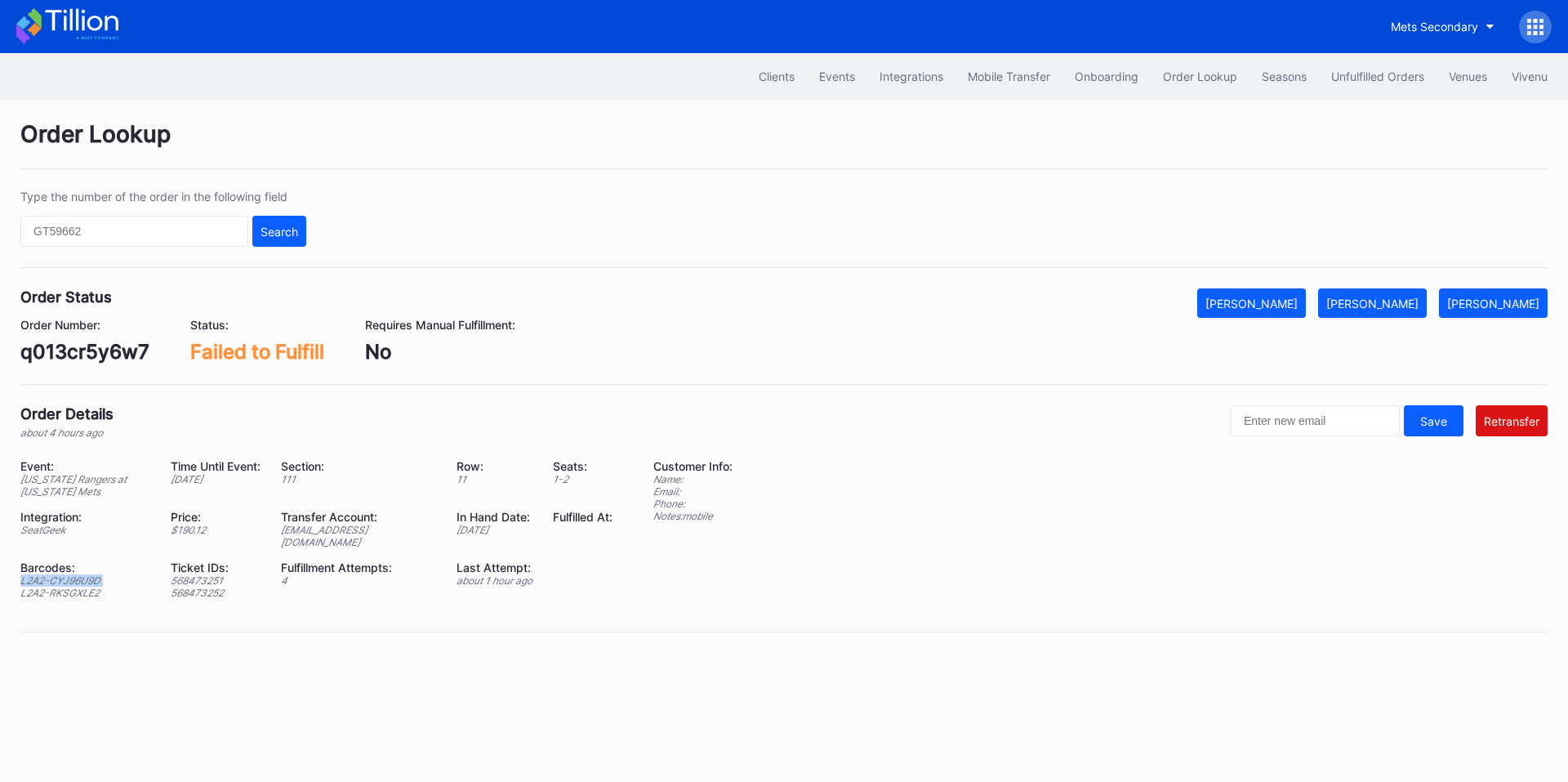
click at [81, 575] on div "L2A2-CYJ96U9D" at bounding box center [85, 581] width 130 height 13
copy div "L2A2-CYJ96U9D"
click at [83, 586] on div "L2A2-RKSGXLE2" at bounding box center [85, 593] width 130 height 13
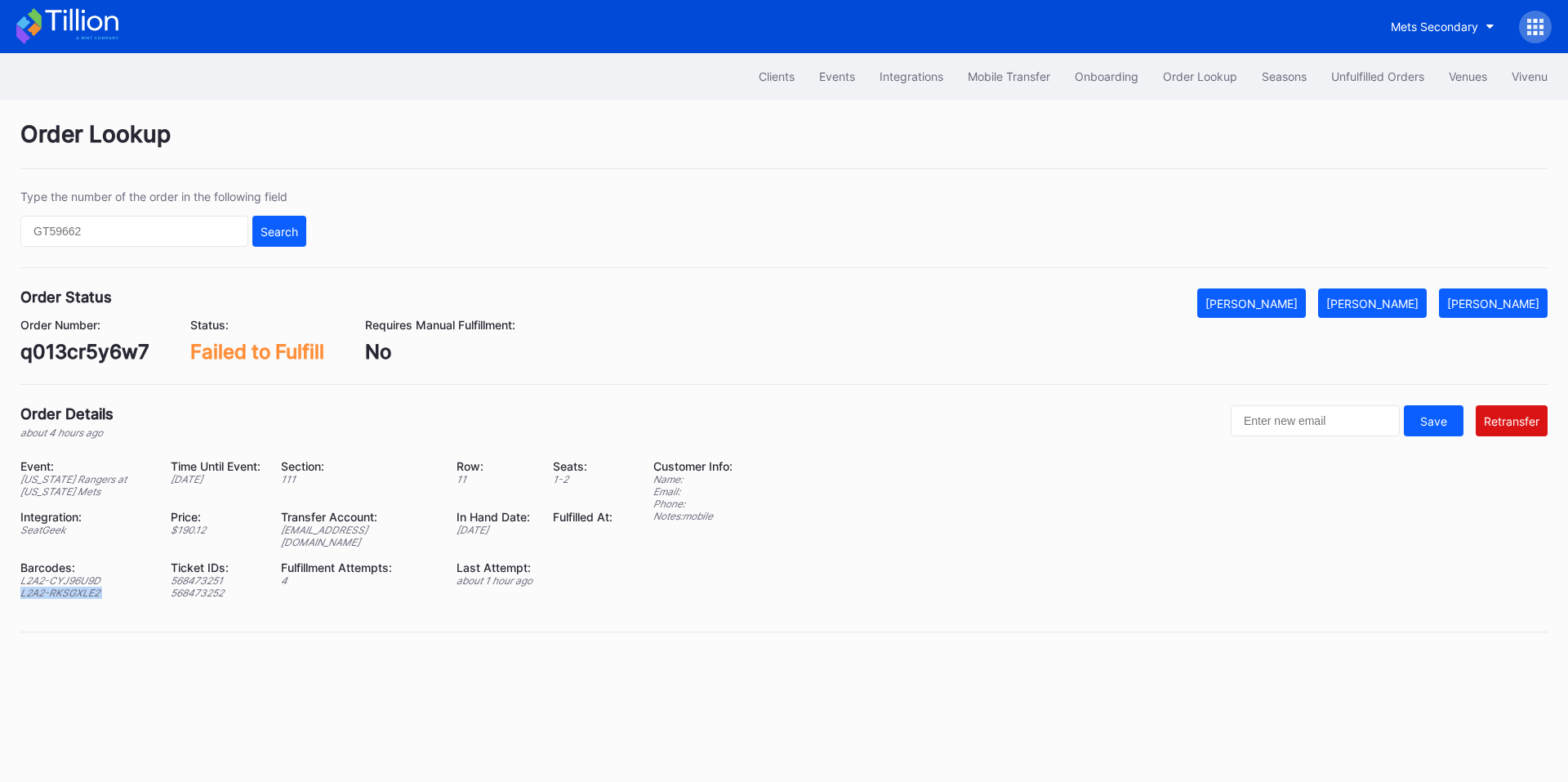
copy div "L2A2-RKSGXLE2"
click at [78, 350] on div "q013cr5y6w7" at bounding box center [85, 351] width 129 height 23
copy div "q013cr5y6w7"
click at [355, 529] on div "ed-8183571@eventdynamic.com" at bounding box center [358, 535] width 155 height 24
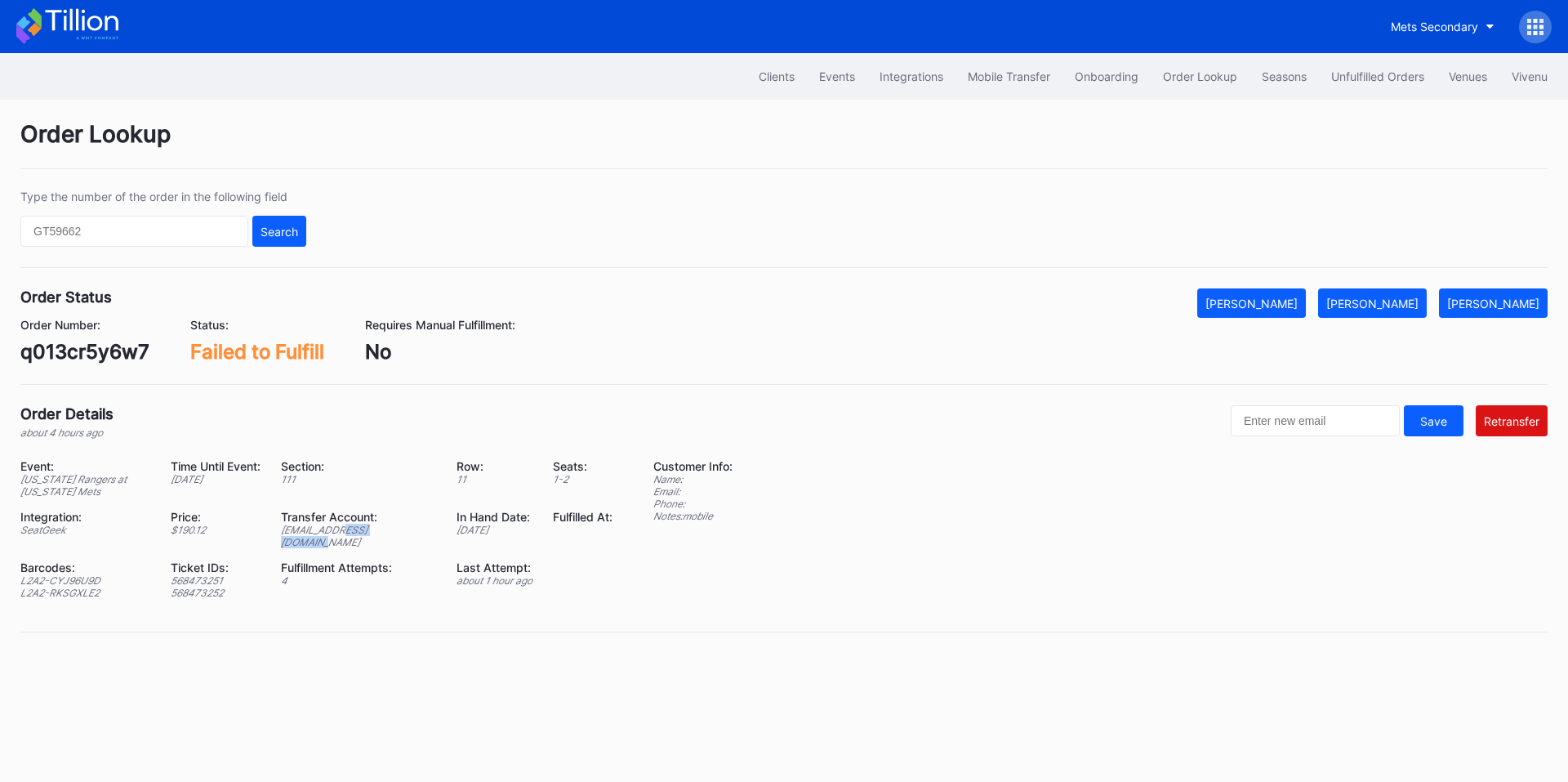
click at [355, 529] on div "ed-8183571@eventdynamic.com" at bounding box center [358, 535] width 155 height 24
copy div "ed-8183571@eventdynamic.com"
click at [95, 349] on div "q013cr5y6w7" at bounding box center [85, 351] width 129 height 23
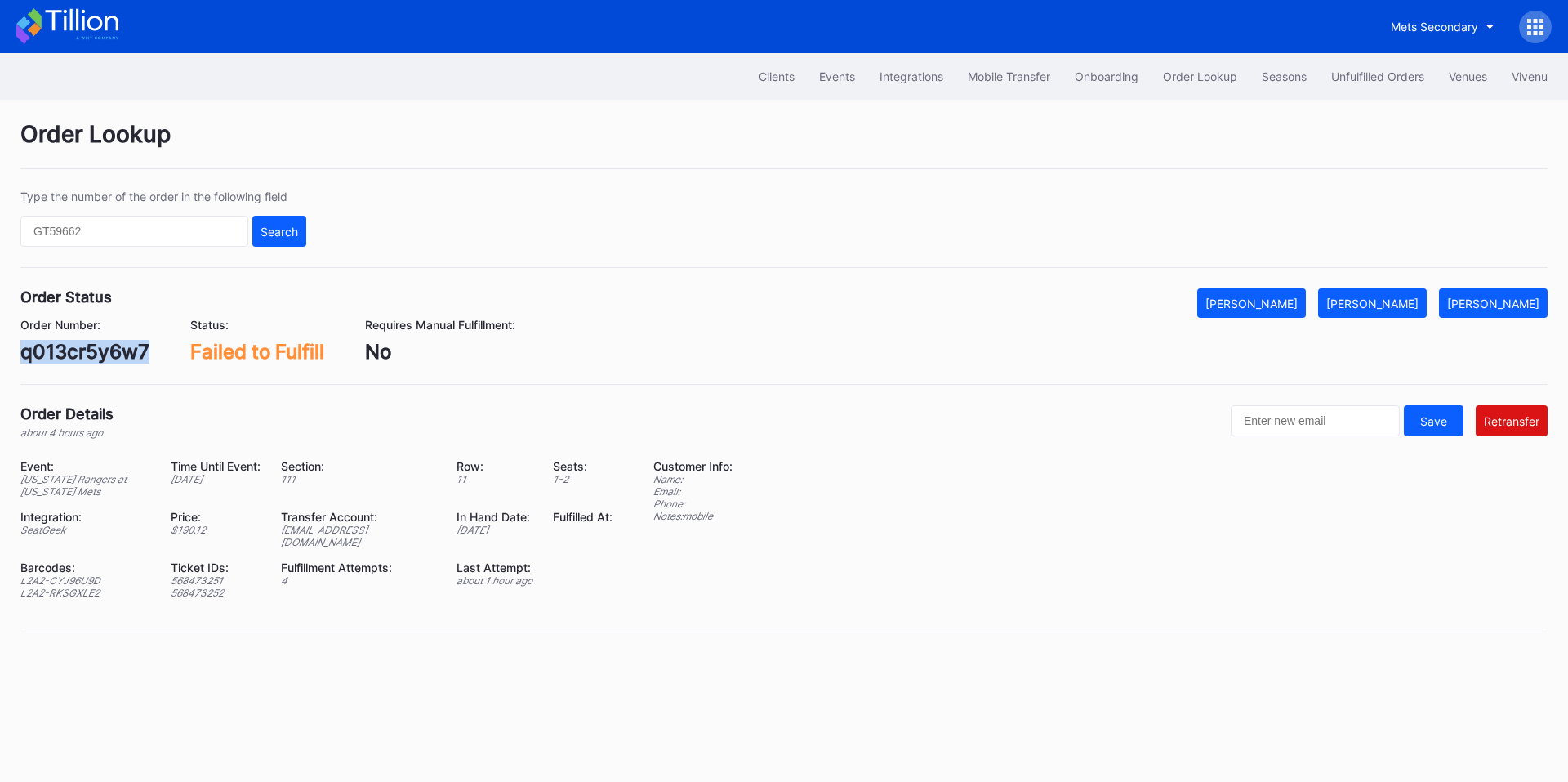
copy div "q013cr5y6w7"
click at [1491, 308] on div "[PERSON_NAME]" at bounding box center [1493, 303] width 92 height 13
click at [87, 351] on div "61x8cn89q23" at bounding box center [86, 351] width 131 height 23
copy div "61x8cn89q23"
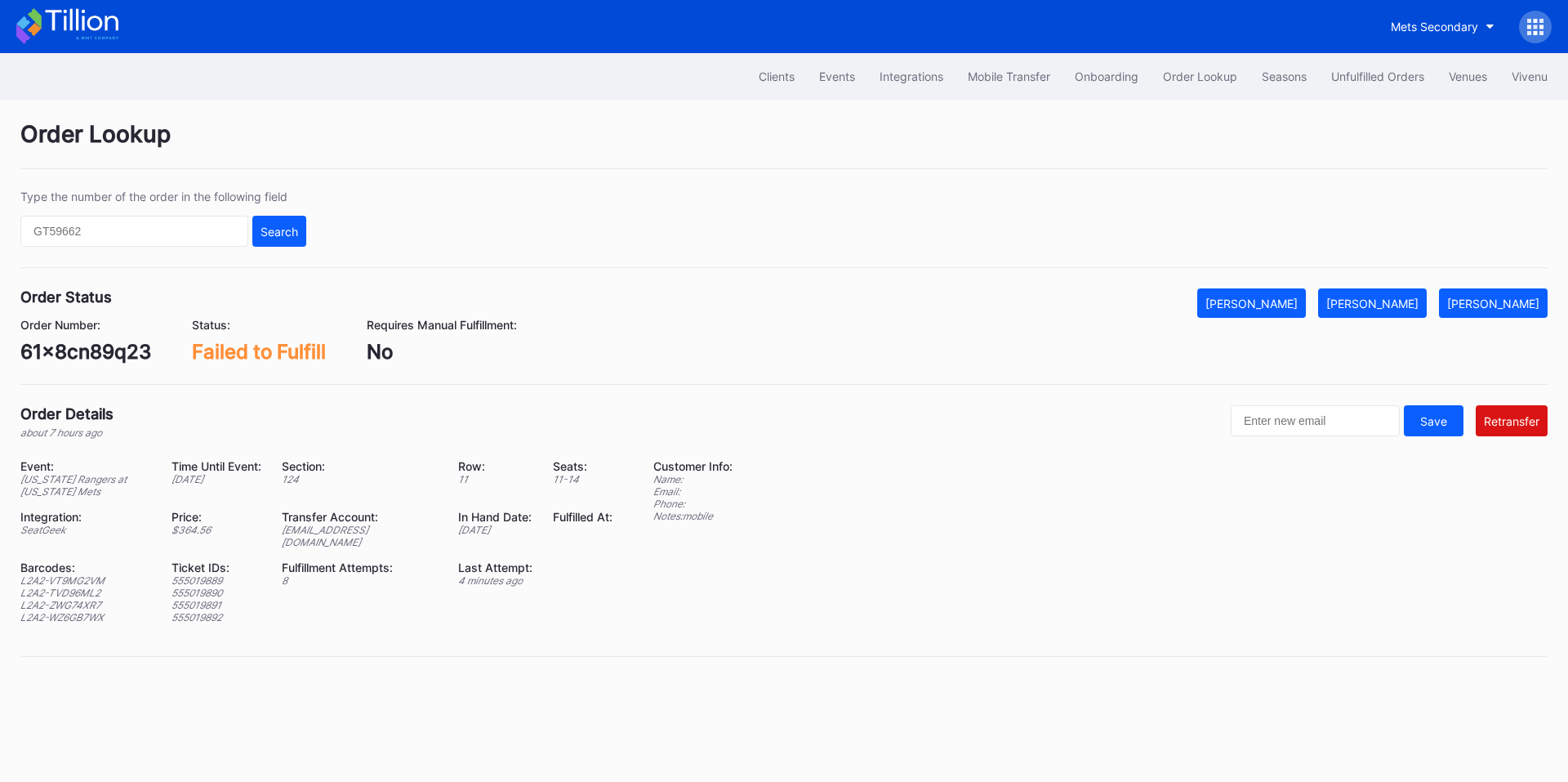
click at [87, 575] on div "L2A2-VT9MG2VM" at bounding box center [86, 581] width 131 height 13
copy div "L2A2-VT9MG2VM"
click at [77, 586] on div "L2A2-TVD96ML2" at bounding box center [86, 593] width 131 height 13
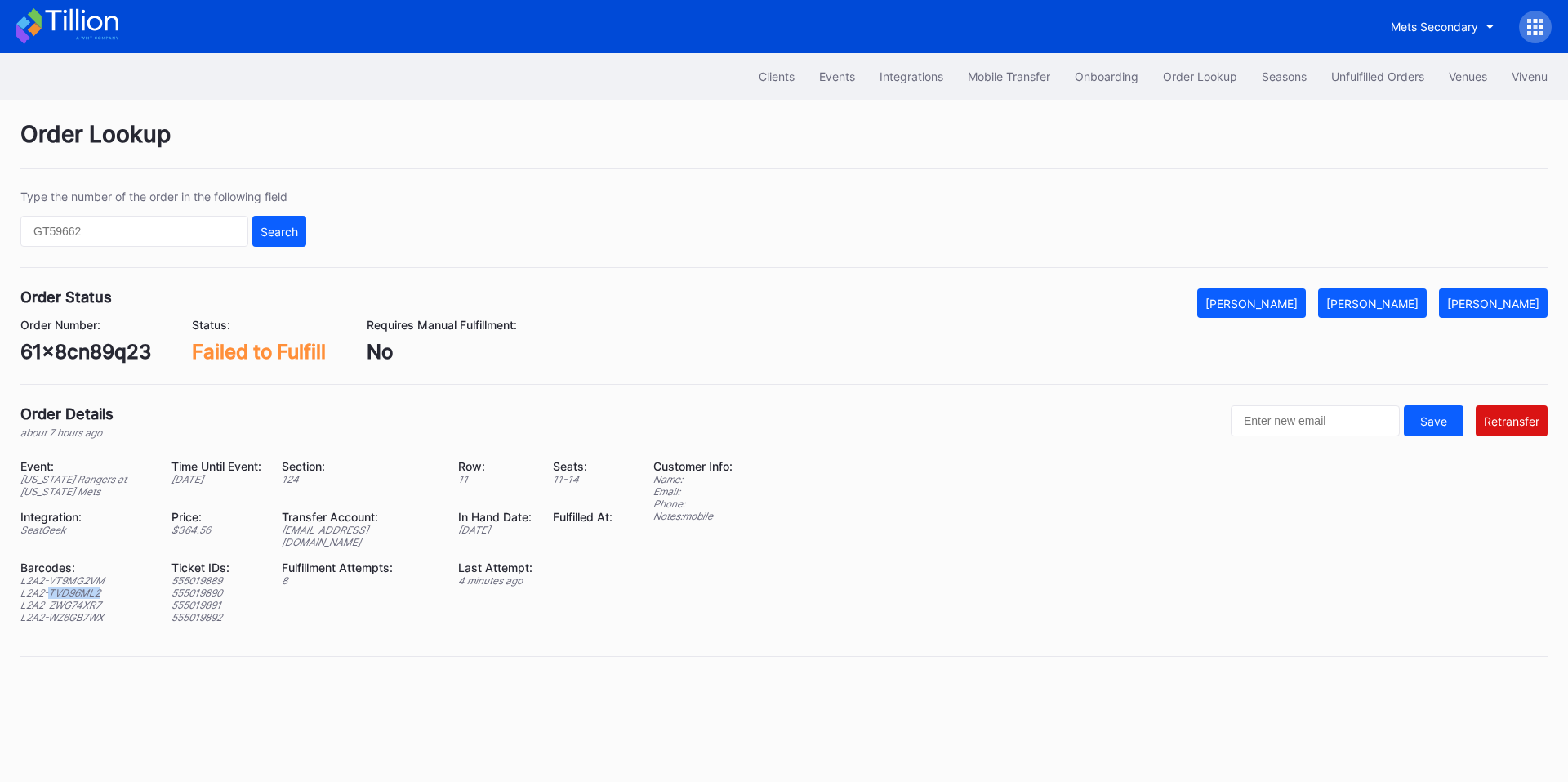
click at [77, 586] on div "L2A2-TVD96ML2" at bounding box center [86, 593] width 131 height 13
copy div "L2A2-TVD96ML2"
click at [79, 586] on div "L2A2-TVD96ML2" at bounding box center [86, 593] width 131 height 13
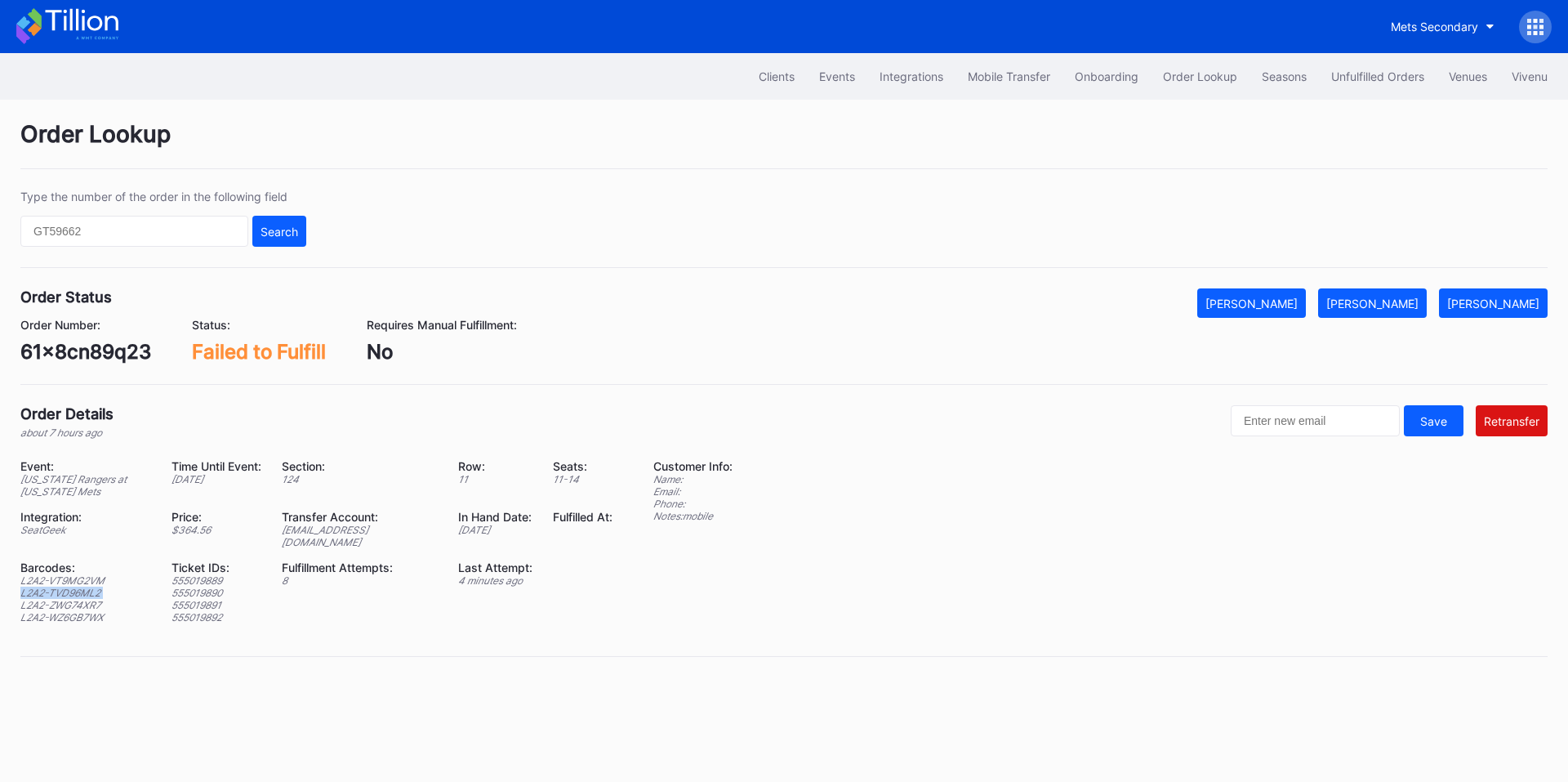
click at [79, 586] on div "L2A2-TVD96ML2" at bounding box center [86, 593] width 131 height 13
click at [78, 599] on div "L2A2-ZWG74XR7" at bounding box center [86, 605] width 131 height 13
copy div "L2A2-ZWG74XR7"
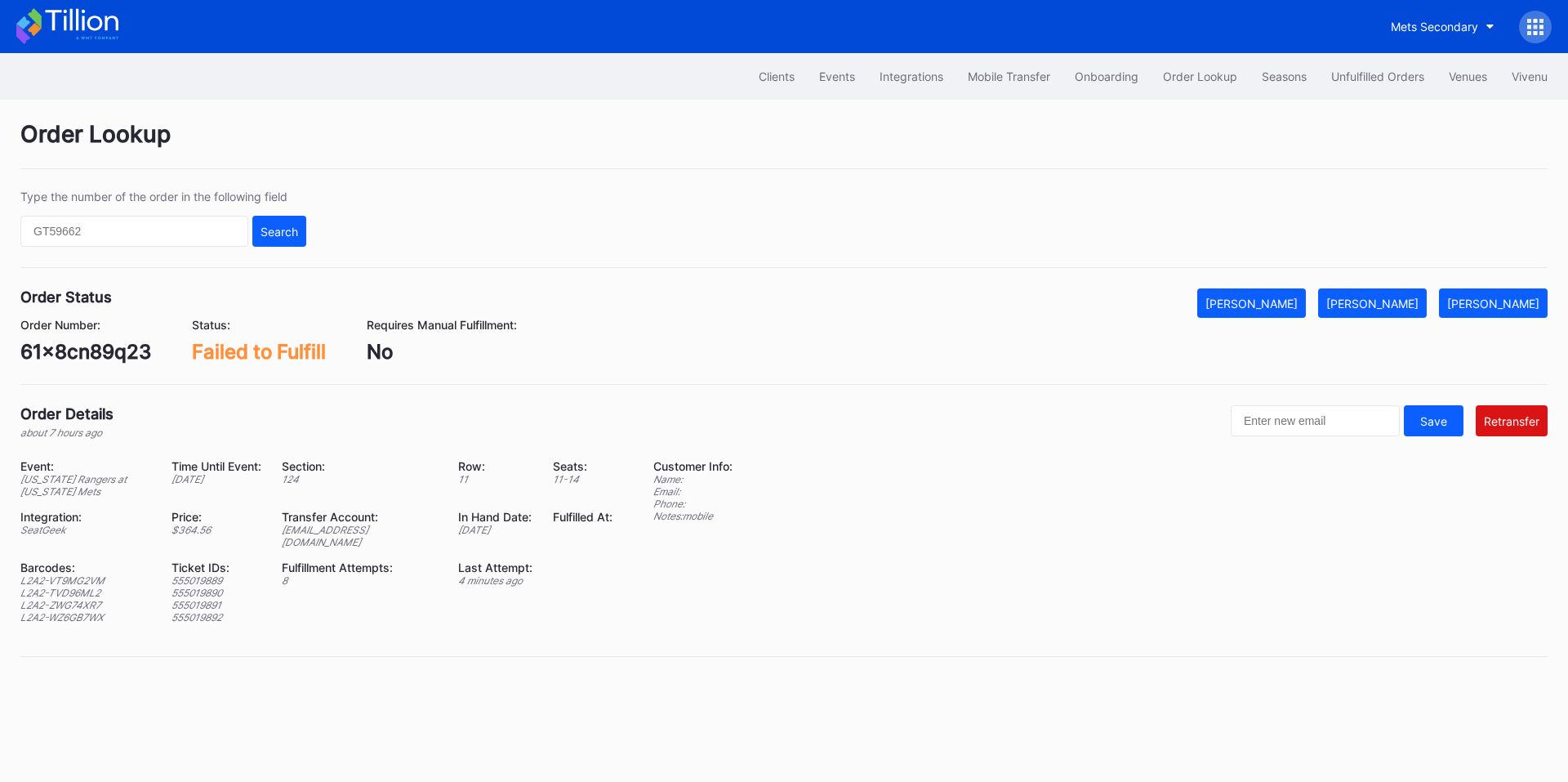
click at [77, 611] on div "L2A2-WZ6GB7WX" at bounding box center [86, 617] width 131 height 13
copy div "L2A2-WZ6GB7WX"
click at [372, 532] on div "[EMAIL_ADDRESS][DOMAIN_NAME]" at bounding box center [360, 535] width 156 height 24
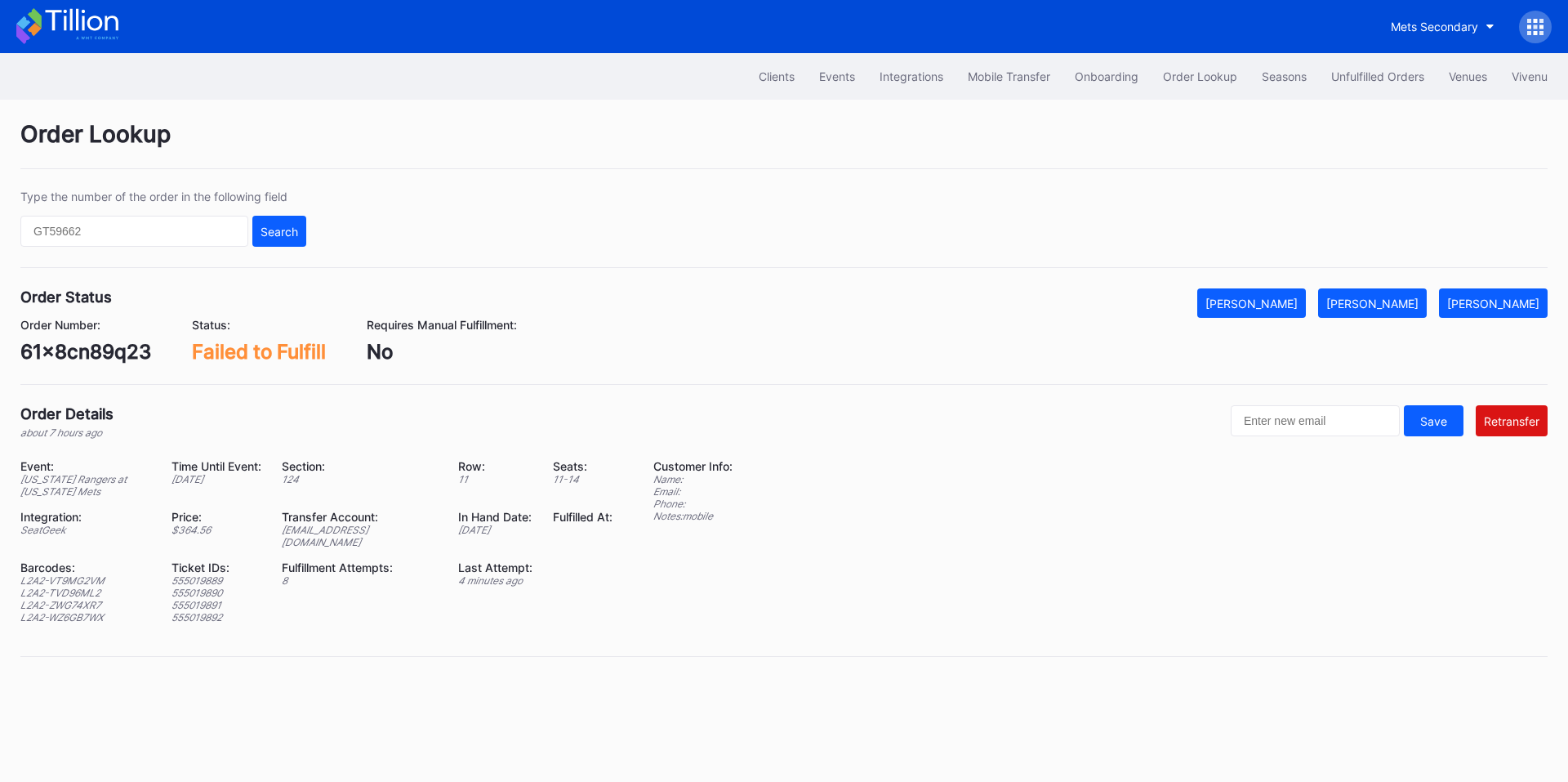
click at [372, 532] on div "[EMAIL_ADDRESS][DOMAIN_NAME]" at bounding box center [360, 535] width 156 height 24
copy div "[EMAIL_ADDRESS][DOMAIN_NAME]"
click at [92, 347] on div "61x8cn89q23" at bounding box center [86, 351] width 131 height 23
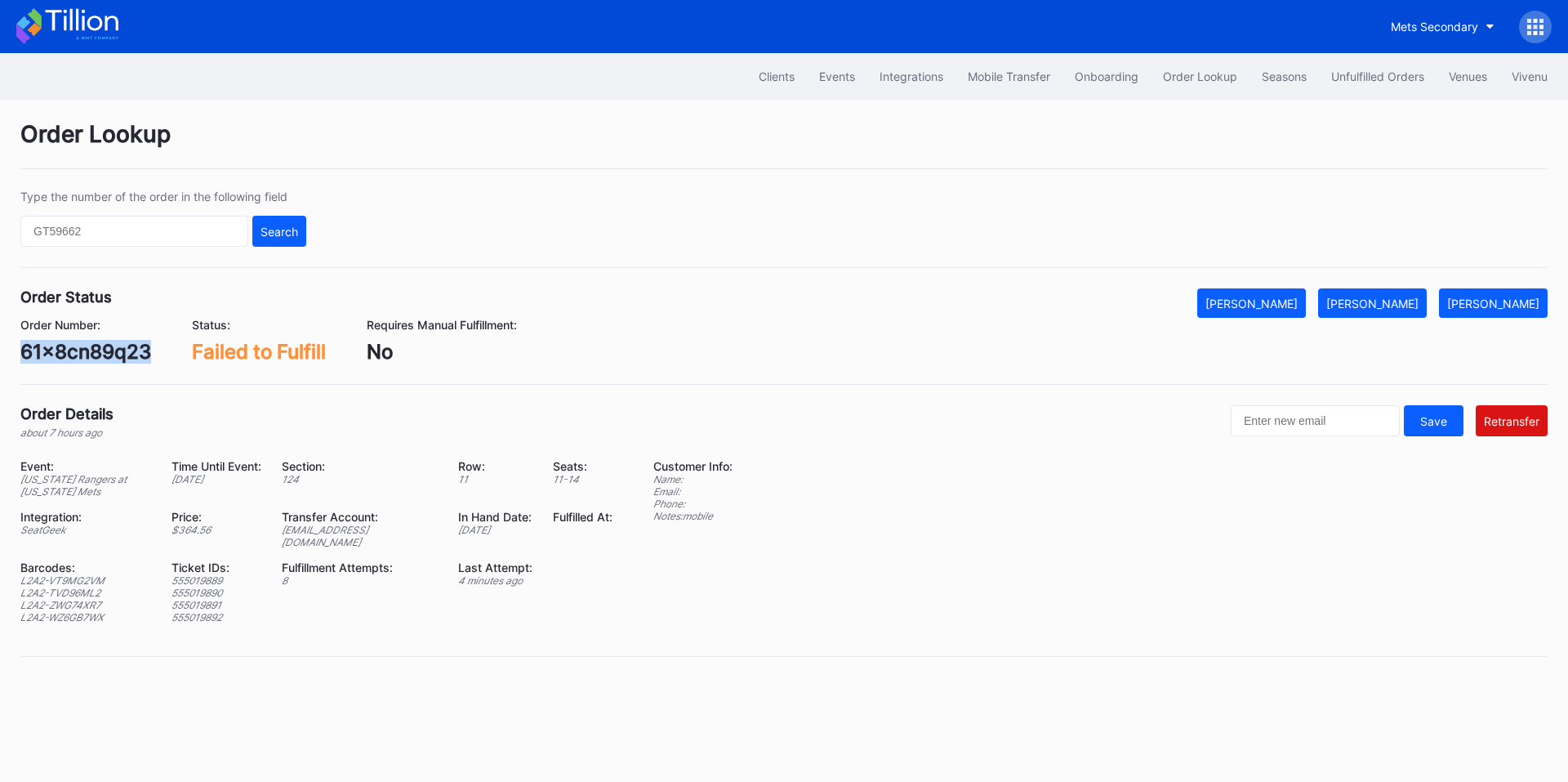
copy div "61x8cn89q23"
click at [1489, 308] on div "[PERSON_NAME]" at bounding box center [1493, 303] width 92 height 13
click at [86, 355] on div "rm96c36vvnq" at bounding box center [86, 351] width 131 height 23
copy div "rm96c36vvnq"
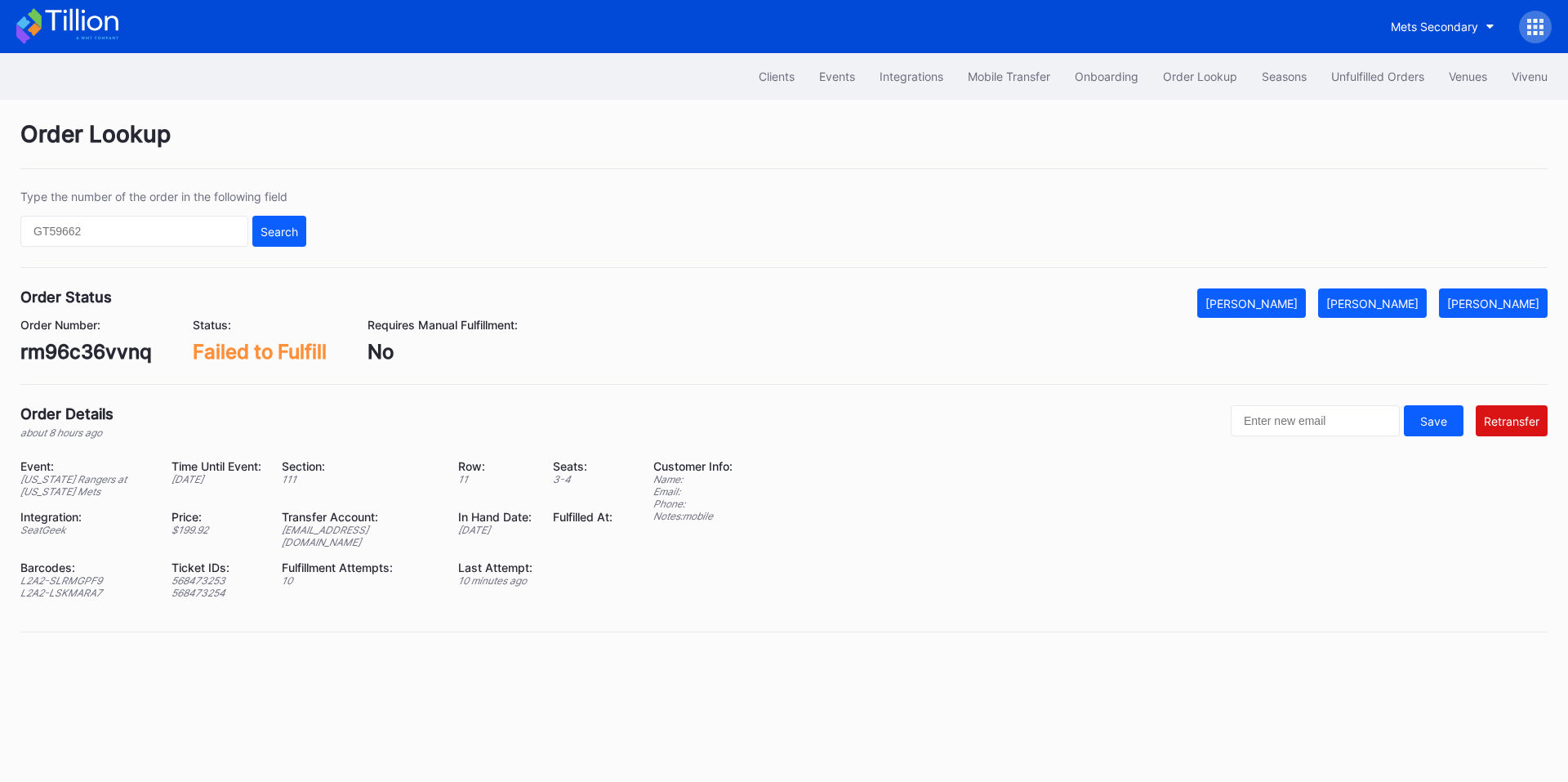
click at [85, 575] on div "L2A2-SLRMGPF9" at bounding box center [86, 581] width 131 height 13
copy div "L2A2-SLRMGPF9"
click at [68, 586] on div "L2A2-LSKMARA7" at bounding box center [86, 593] width 131 height 13
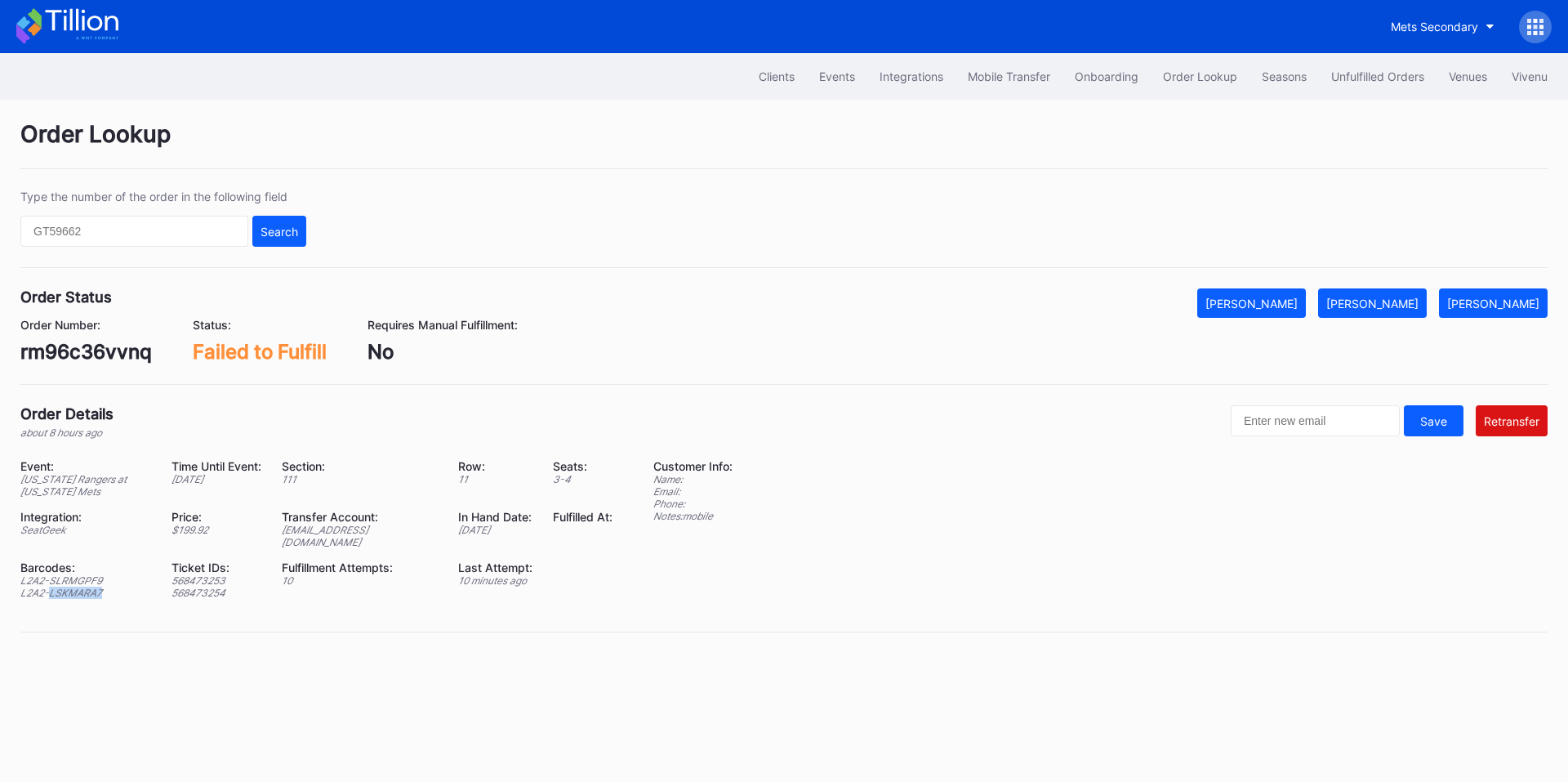
click at [68, 586] on div "L2A2-LSKMARA7" at bounding box center [86, 593] width 131 height 13
copy div "L2A2-LSKMARA7"
click at [363, 529] on div "ed-8183571@eventdynamic.com" at bounding box center [360, 535] width 156 height 24
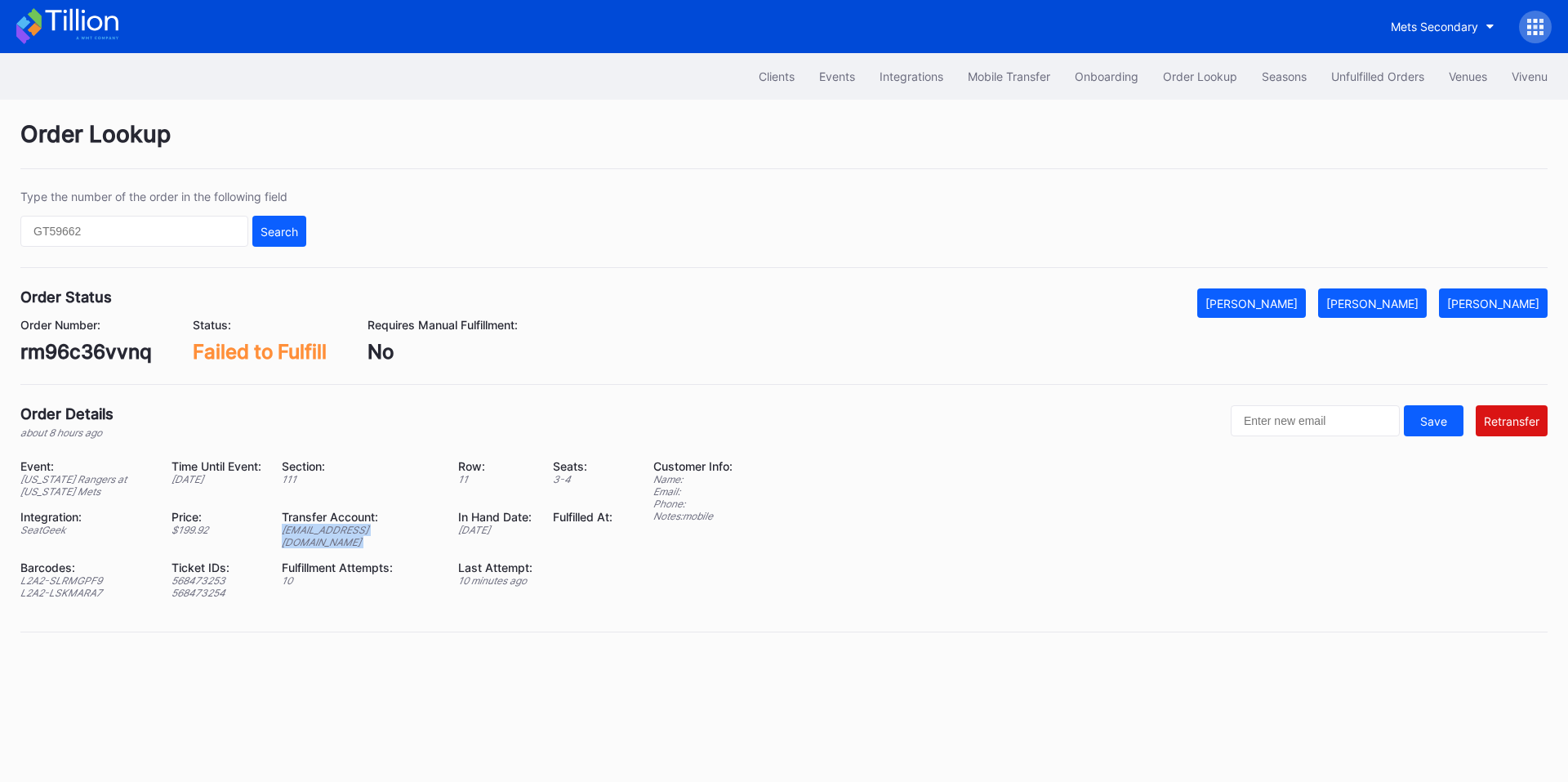
click at [363, 529] on div "ed-8183571@eventdynamic.com" at bounding box center [360, 535] width 156 height 24
copy div "ed-8183571@eventdynamic.com"
click at [1397, 304] on div "Mark Fulfilled" at bounding box center [1371, 303] width 92 height 13
click at [1497, 296] on div "Mark Pending" at bounding box center [1493, 303] width 92 height 13
click at [90, 575] on div "L2A2-TFWDM3HY" at bounding box center [86, 581] width 131 height 13
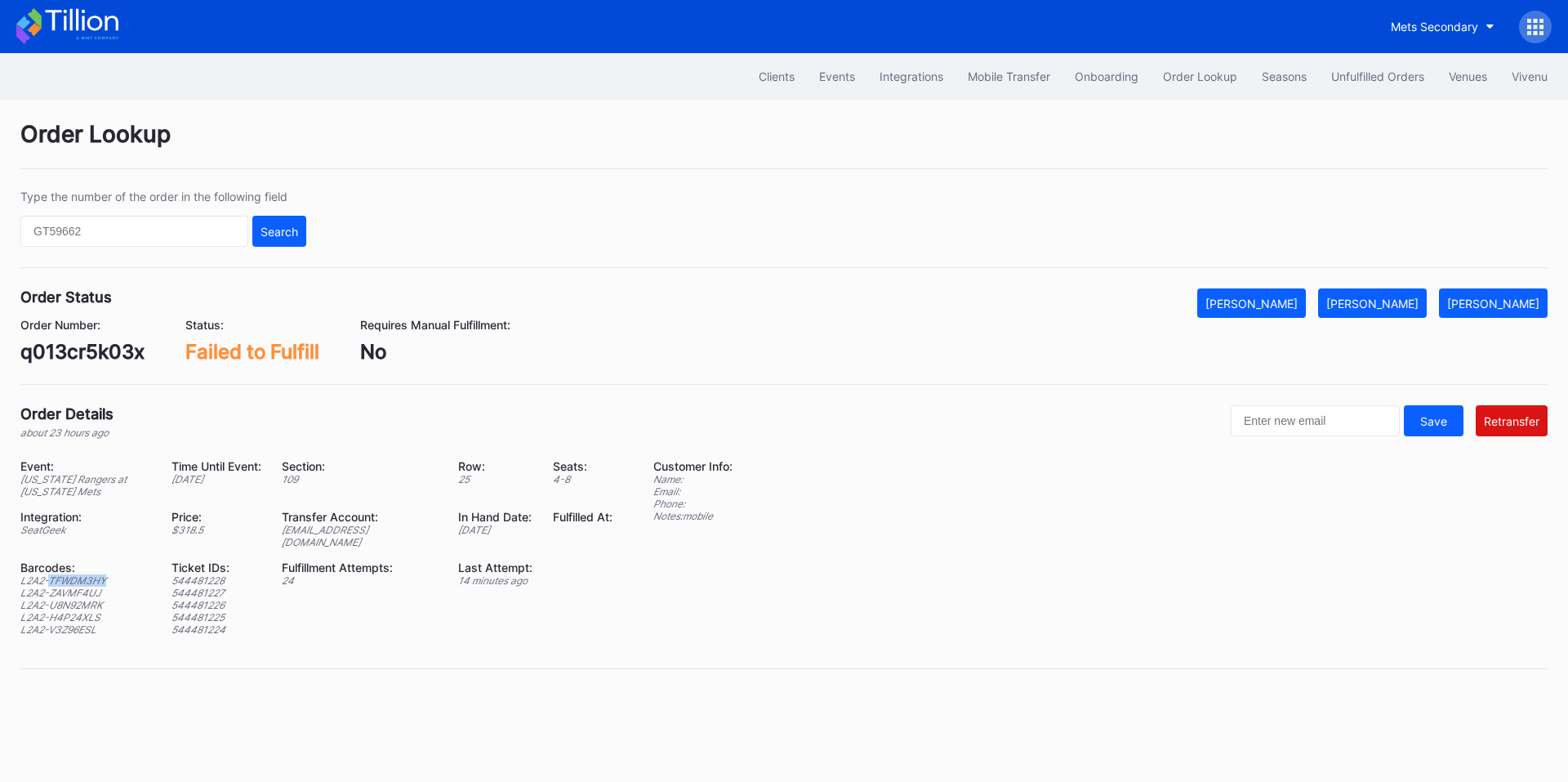
click at [90, 575] on div "L2A2-TFWDM3HY" at bounding box center [86, 581] width 131 height 13
copy div "L2A2-TFWDM3HY"
click at [64, 586] on div "L2A2-ZAVMF4UJ" at bounding box center [86, 593] width 131 height 13
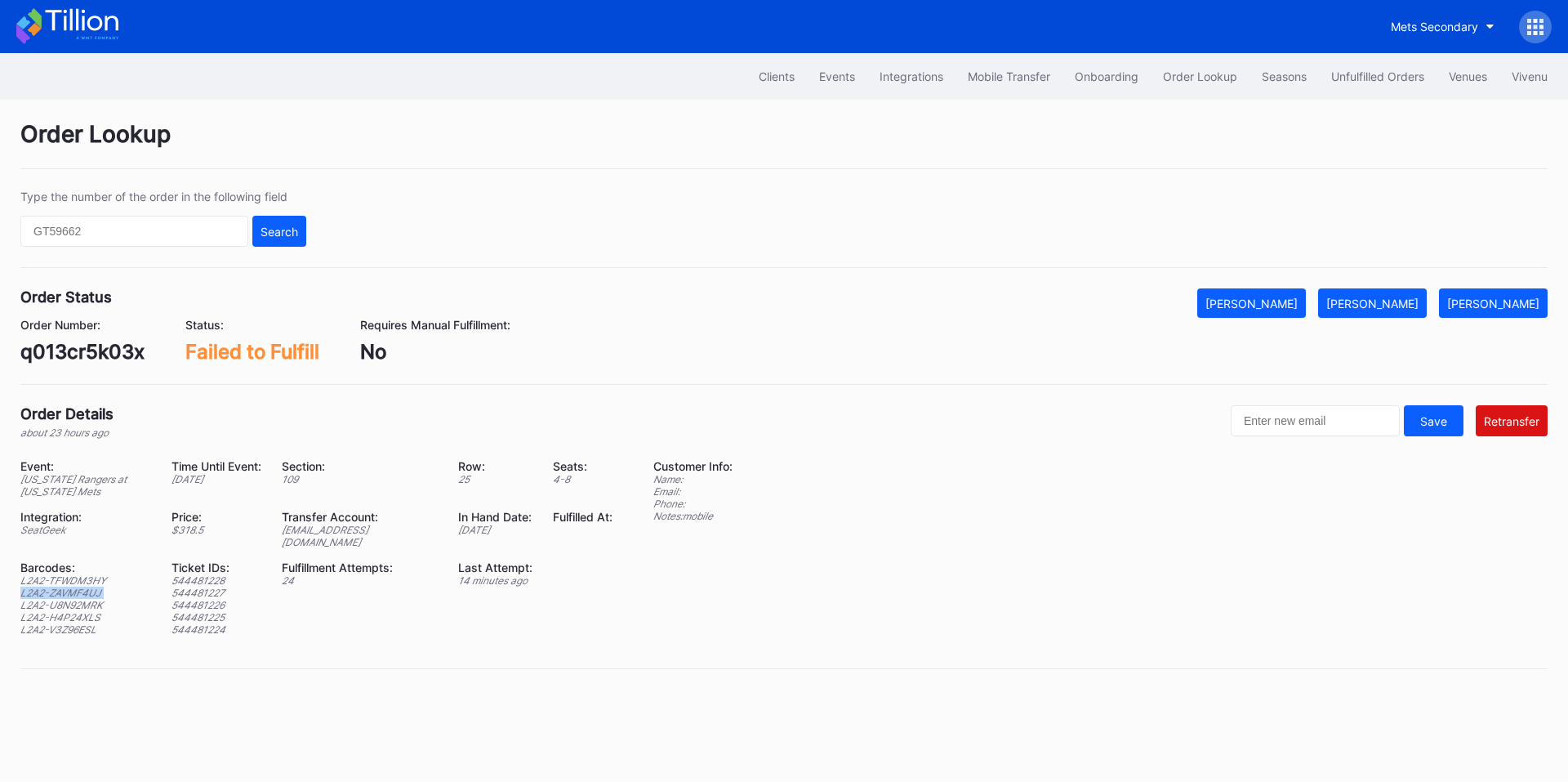
click at [64, 586] on div "L2A2-ZAVMF4UJ" at bounding box center [86, 593] width 131 height 13
copy div "L2A2-ZAVMF4UJ"
click at [62, 599] on div "L2A2-U8N92MRK" at bounding box center [86, 605] width 131 height 13
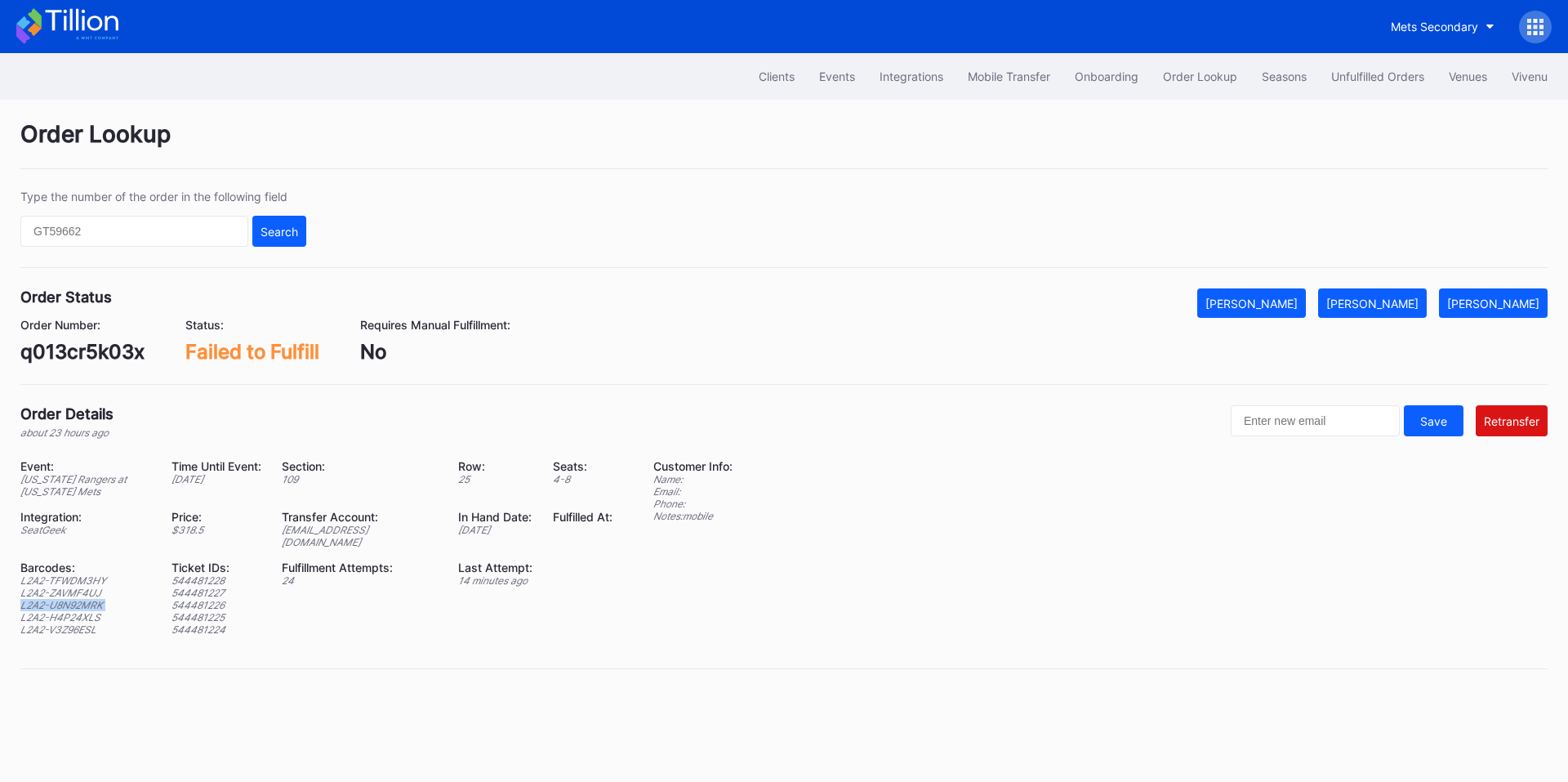
copy div "L2A2-U8N92MRK"
click at [68, 611] on div "L2A2-H4P24XLS" at bounding box center [86, 617] width 131 height 13
copy div "L2A2-H4P24XLS"
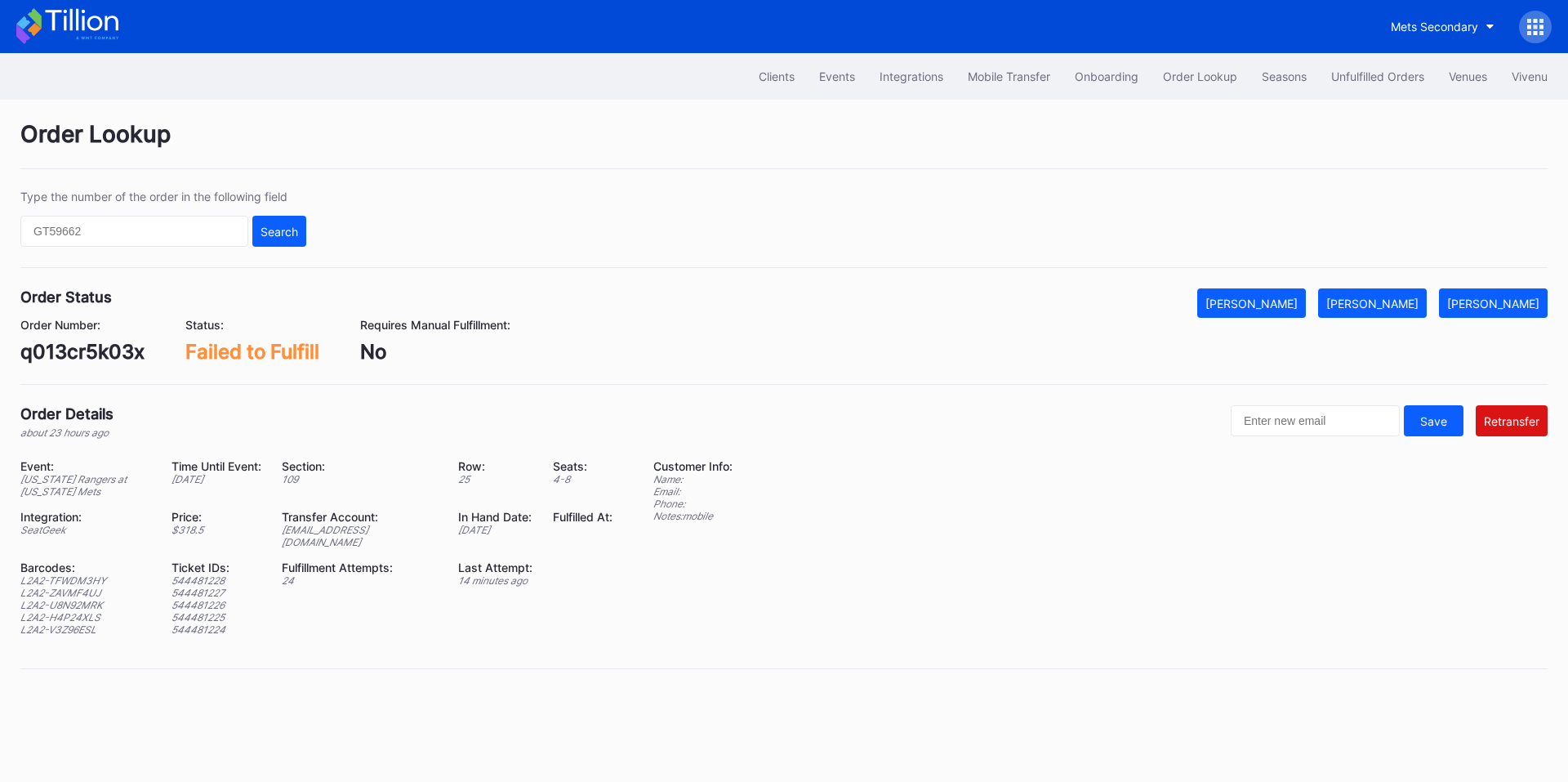
click at [80, 623] on div "L2A2-V3Z96ESL" at bounding box center [86, 629] width 131 height 13
click at [85, 623] on div "L2A2-V3Z96ESL" at bounding box center [86, 629] width 131 height 13
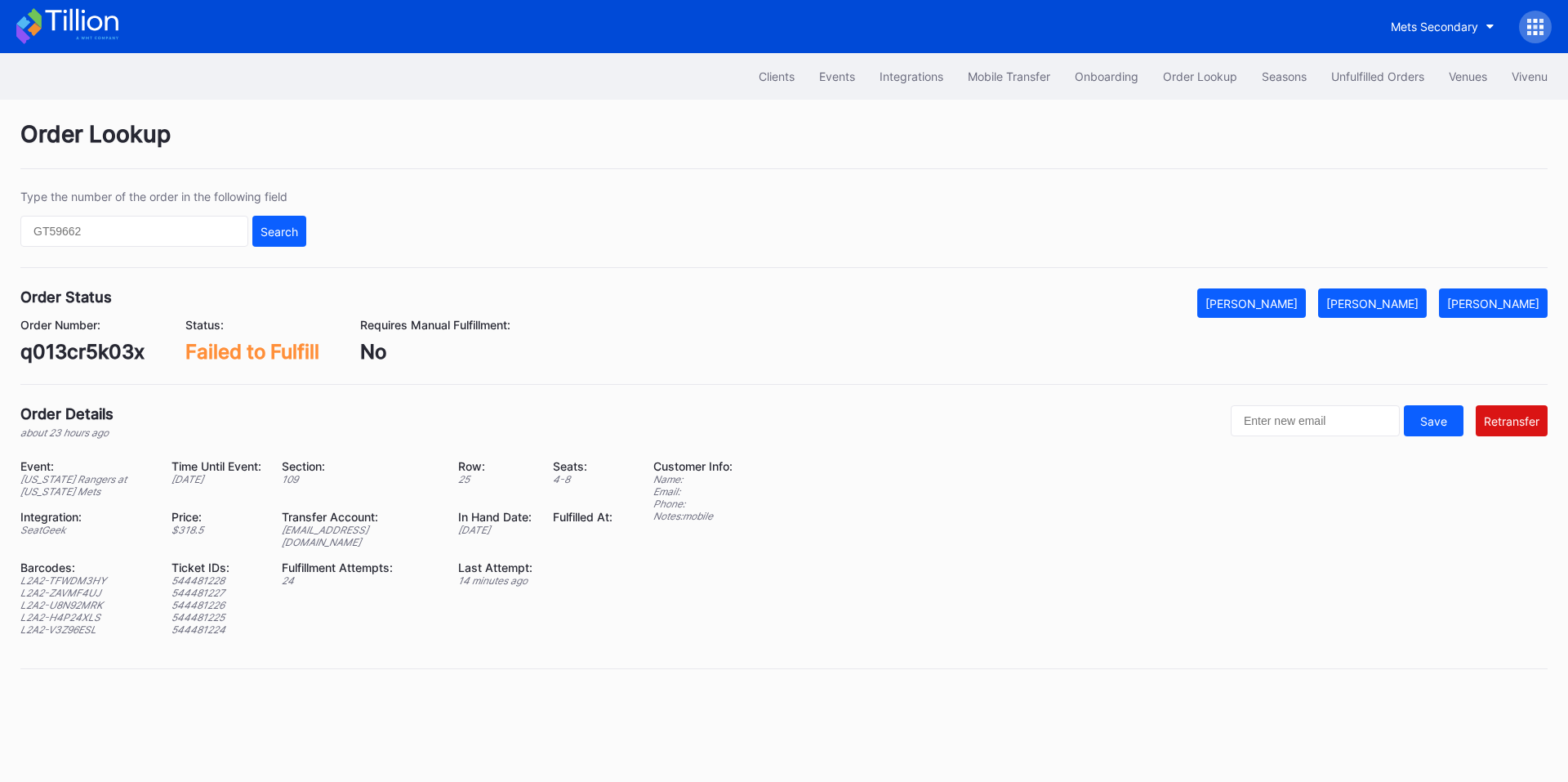
click at [355, 532] on div "ed-8179020@eventdynamic.com" at bounding box center [360, 535] width 156 height 24
copy div "ed-8179020@eventdynamic.com"
click at [77, 348] on div "q013cr5k03x" at bounding box center [83, 351] width 124 height 23
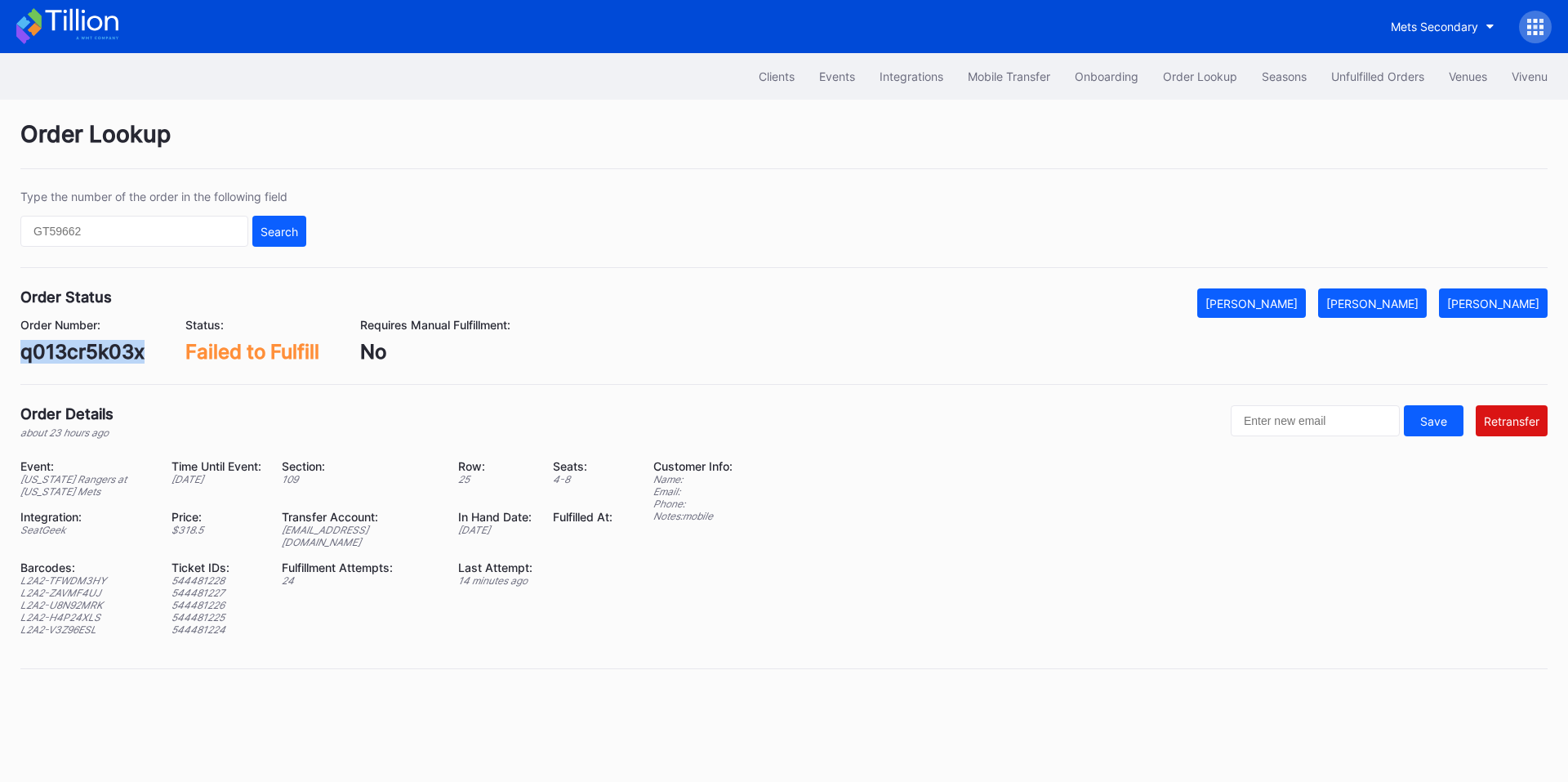
click at [77, 348] on div "q013cr5k03x" at bounding box center [83, 351] width 124 height 23
copy div "q013cr5k03x"
click at [1494, 302] on div "[PERSON_NAME]" at bounding box center [1493, 303] width 92 height 13
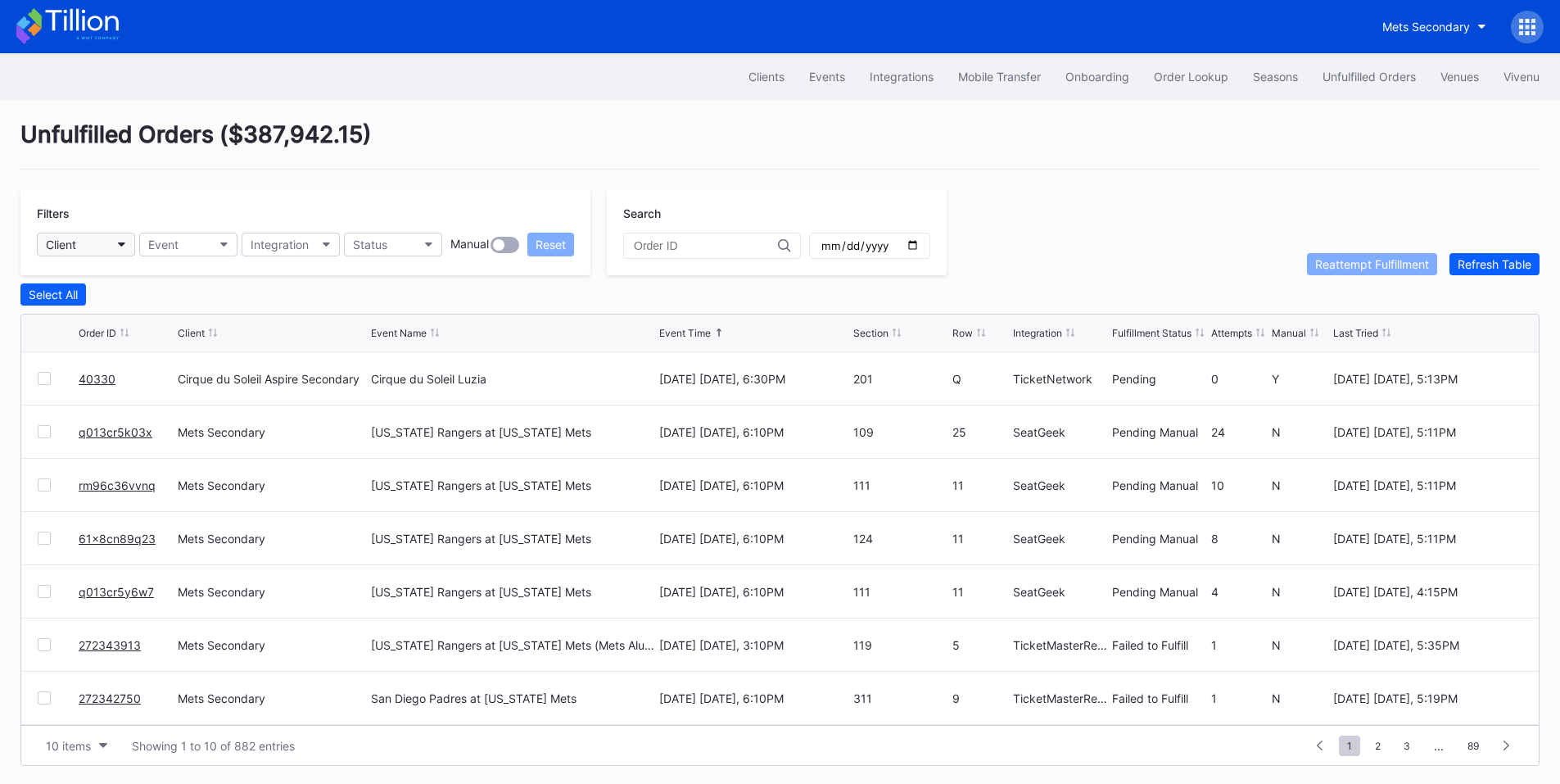
click at [86, 244] on button "Client" at bounding box center [86, 244] width 98 height 23
type input "mets"
click at [131, 315] on div "Mets Secondary" at bounding box center [93, 317] width 87 height 14
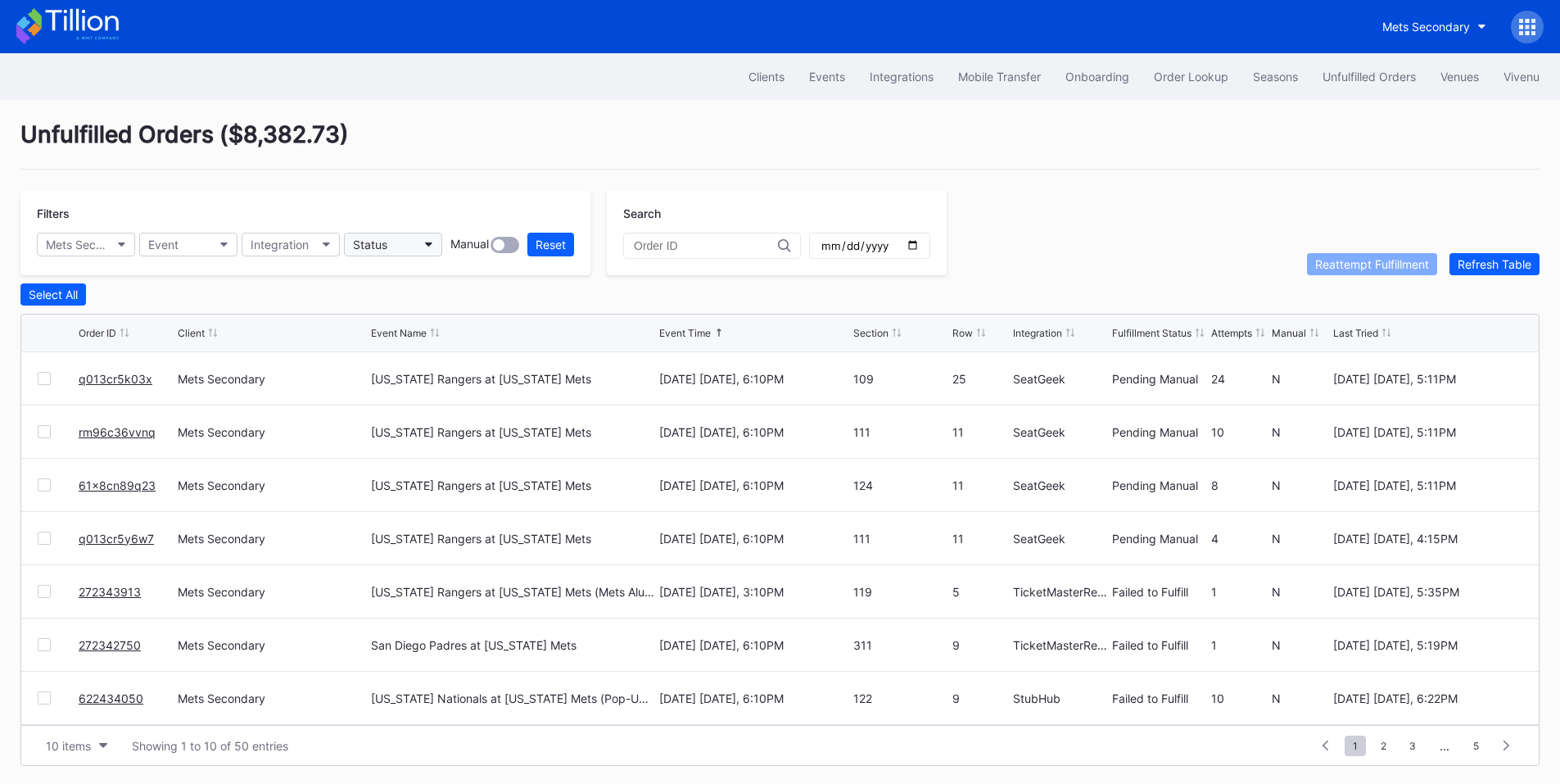
click at [417, 246] on button "Status" at bounding box center [392, 244] width 98 height 23
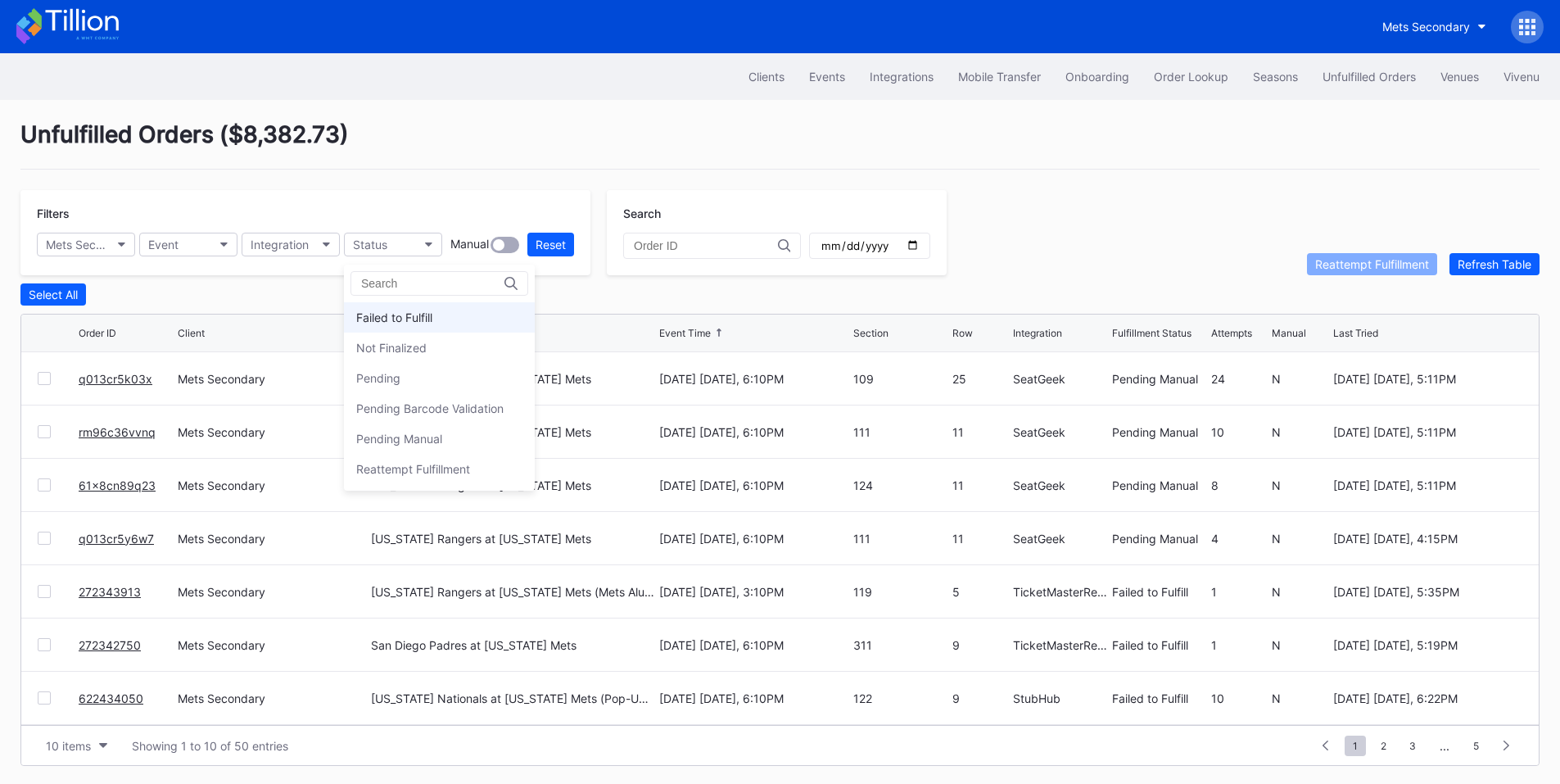
click at [421, 317] on div "Failed to Fulfill" at bounding box center [394, 317] width 77 height 14
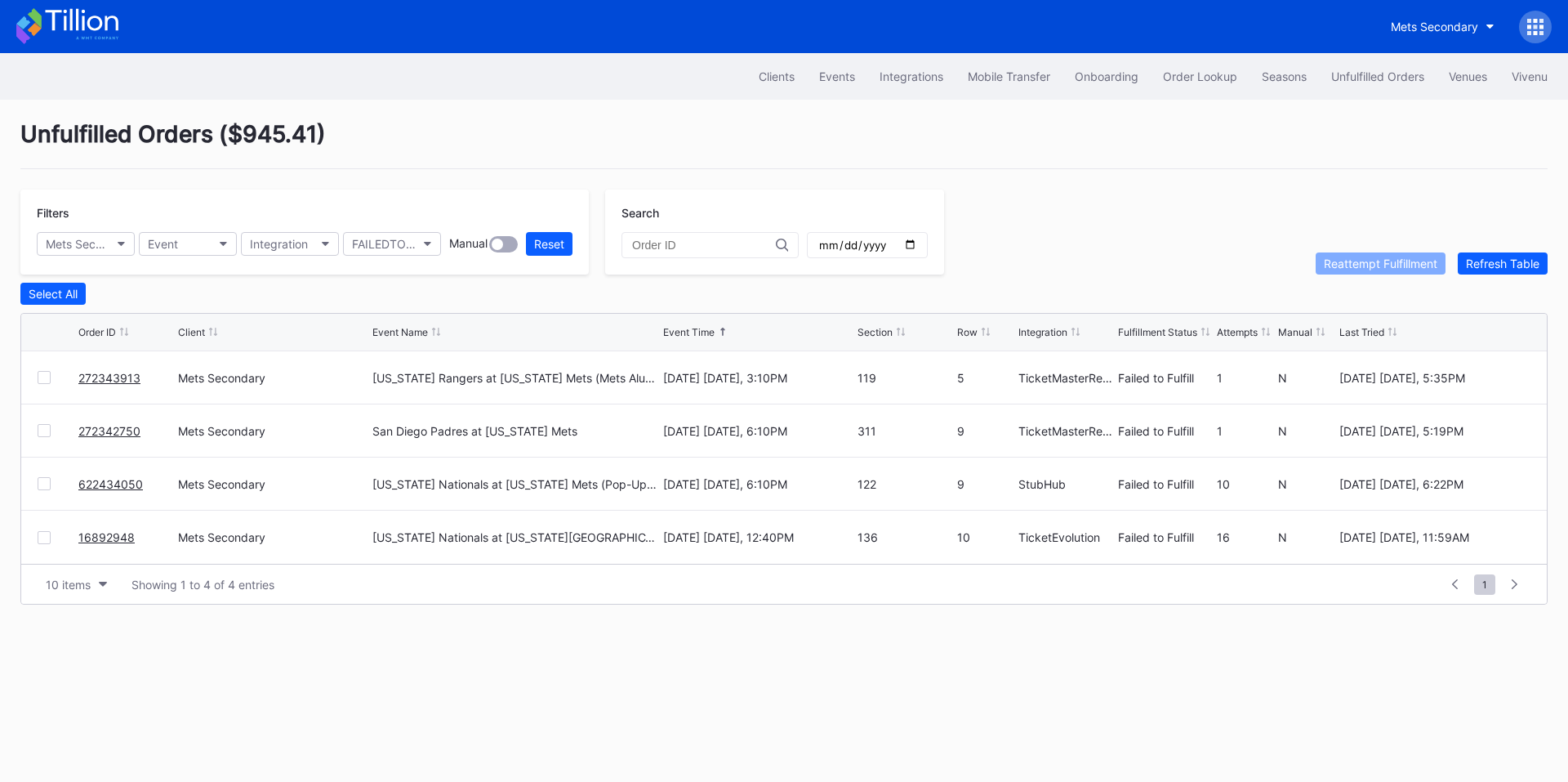
click at [49, 382] on div at bounding box center [44, 377] width 13 height 13
click at [45, 437] on div at bounding box center [44, 430] width 13 height 13
click at [1365, 270] on div "Reattempt Fulfillment" at bounding box center [1380, 263] width 113 height 13
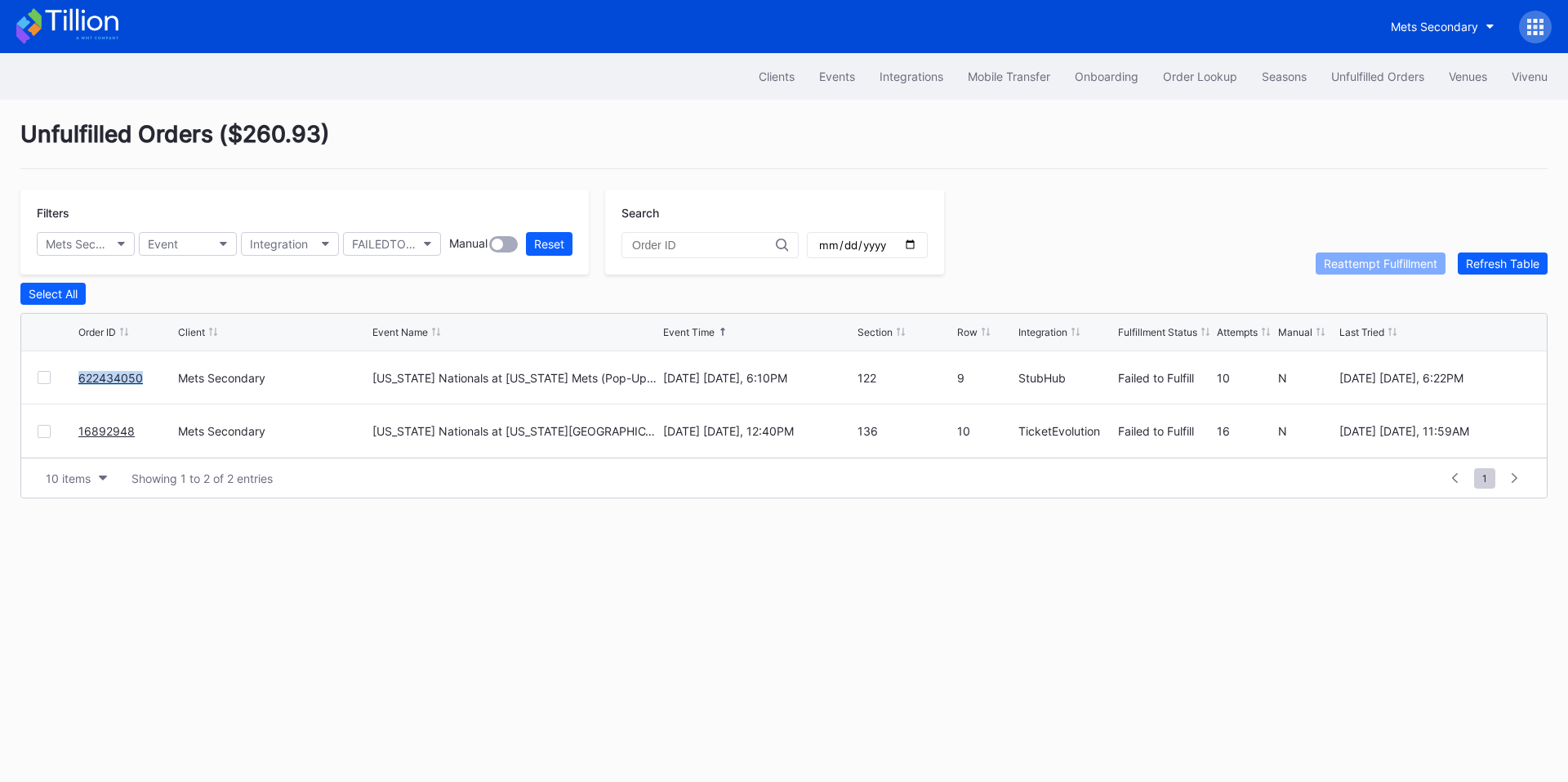
drag, startPoint x: 149, startPoint y: 388, endPoint x: 82, endPoint y: 389, distance: 67.0
click at [82, 389] on div "622434050" at bounding box center [126, 377] width 95 height 52
copy link "622434050"
click at [95, 250] on button "Mets Secondary" at bounding box center [85, 243] width 98 height 23
type input "asp"
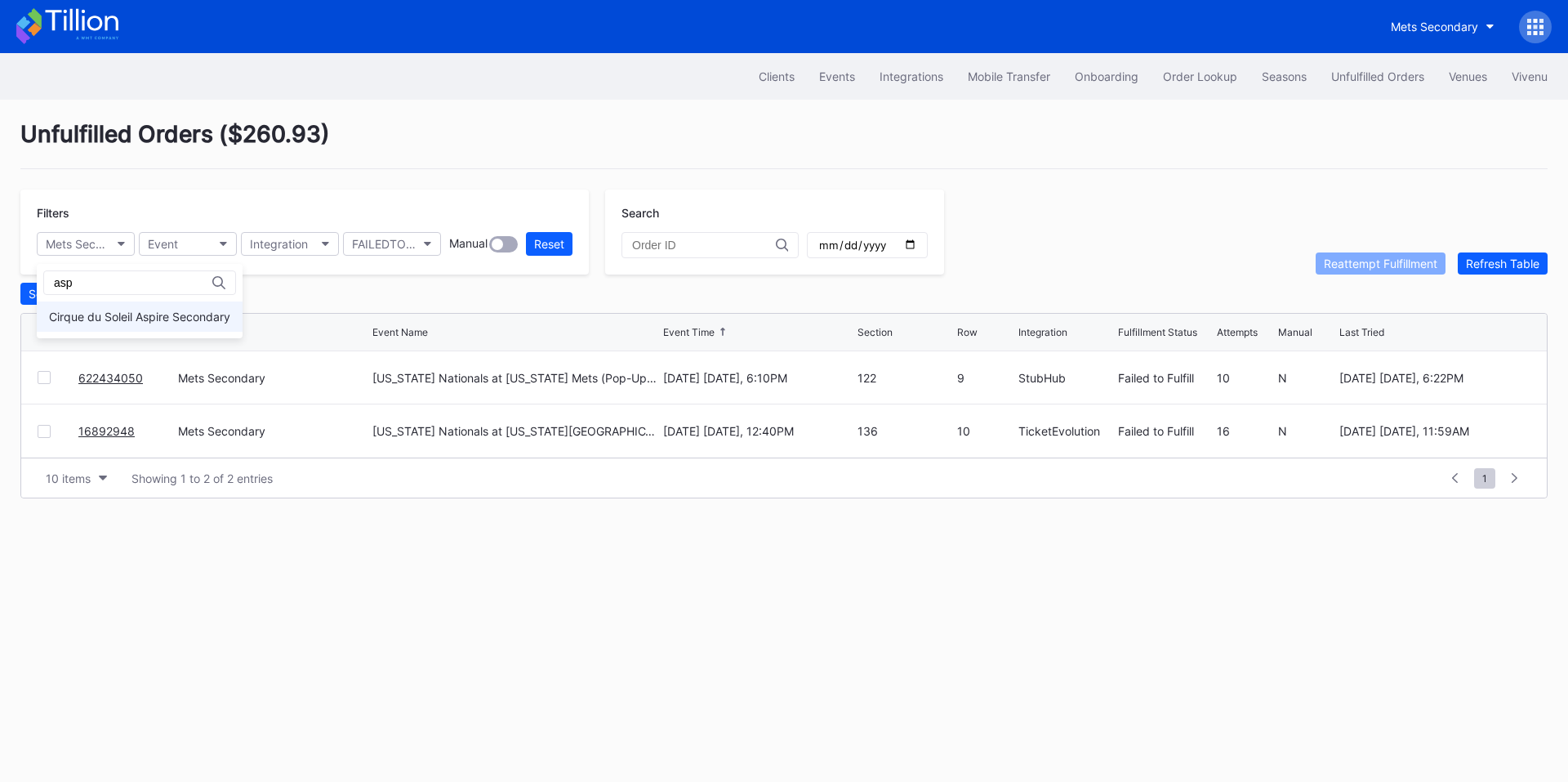
click at [122, 322] on div "Cirque du Soleil Aspire Secondary" at bounding box center [140, 316] width 181 height 13
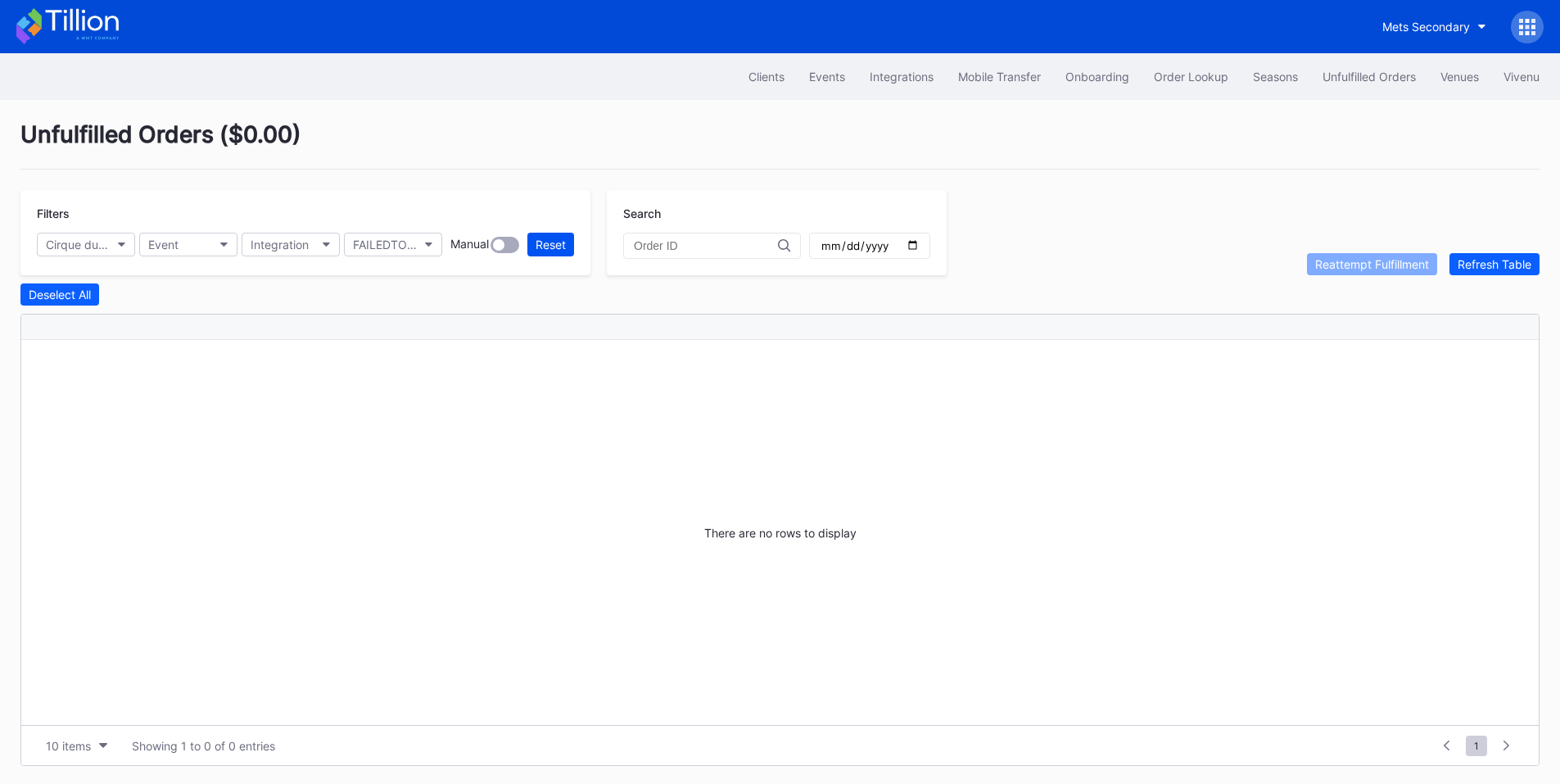
click at [549, 244] on div "Reset" at bounding box center [551, 244] width 31 height 14
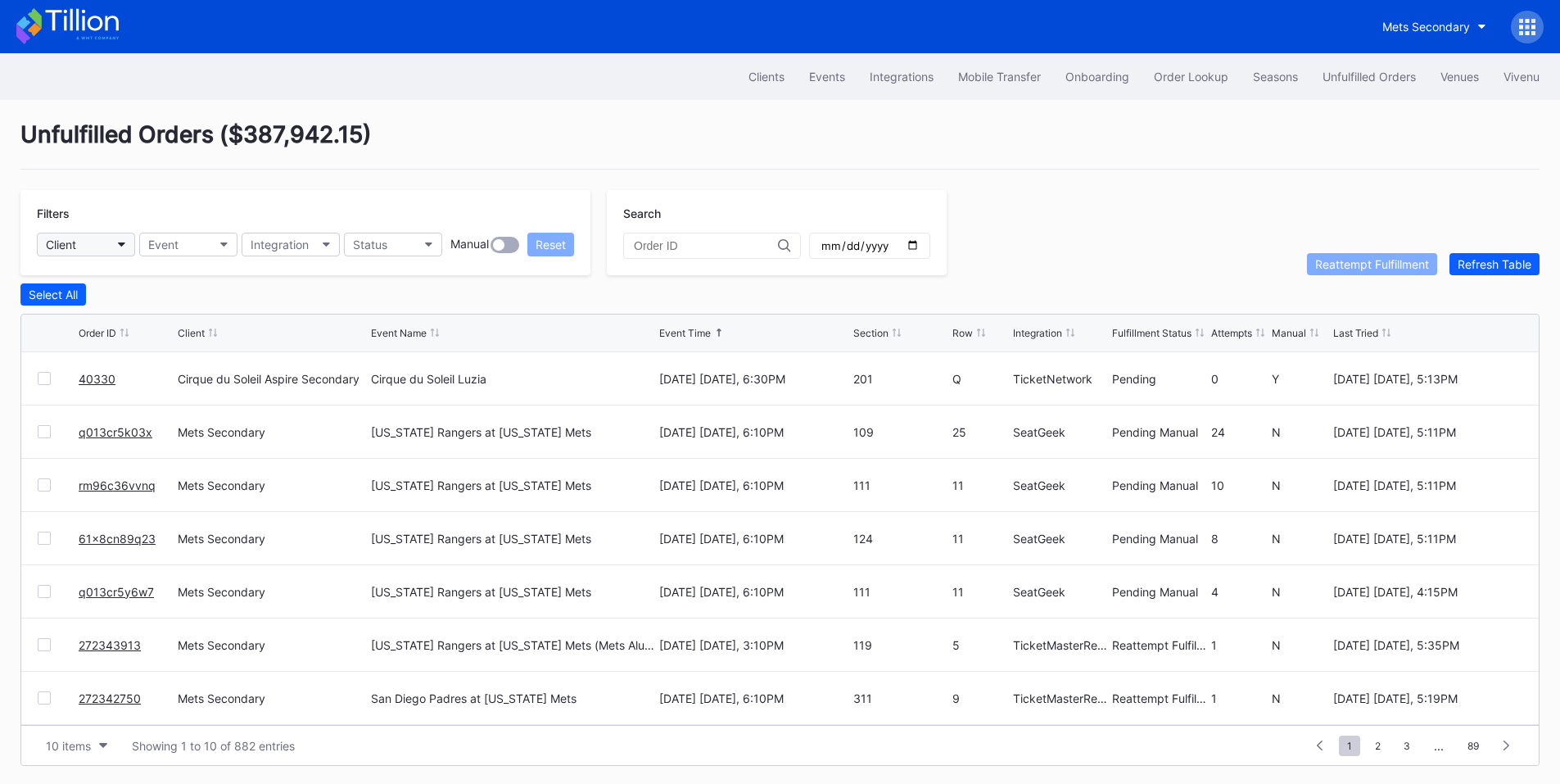
click at [86, 250] on button "Client" at bounding box center [86, 244] width 98 height 23
type input "asp"
click at [123, 324] on div "Cirque du Soleil Aspire Secondary" at bounding box center [140, 318] width 206 height 31
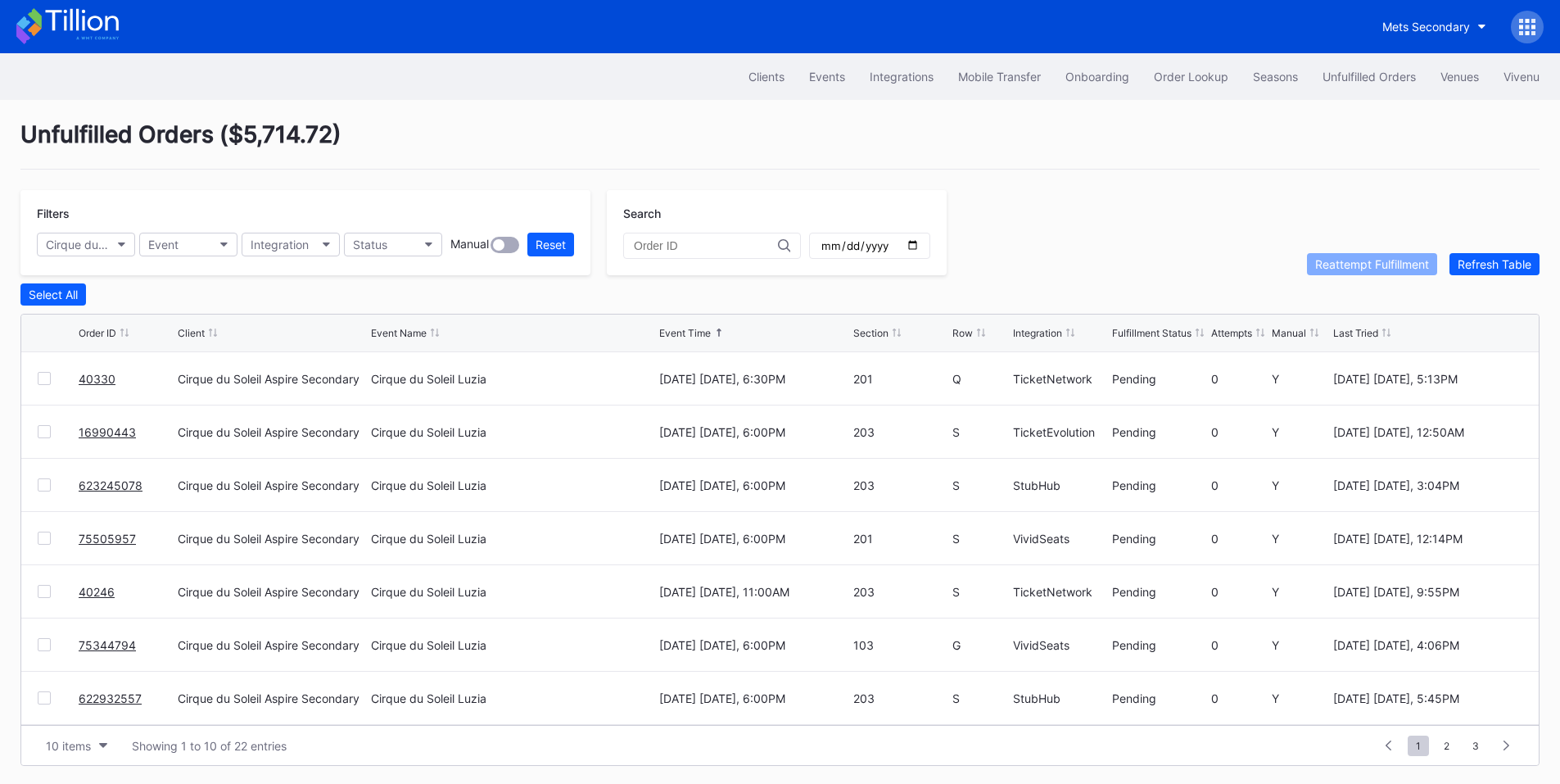
drag, startPoint x: 130, startPoint y: 490, endPoint x: 207, endPoint y: 416, distance: 106.8
click at [920, 248] on input "date" at bounding box center [870, 246] width 100 height 14
type input "2025-09-20"
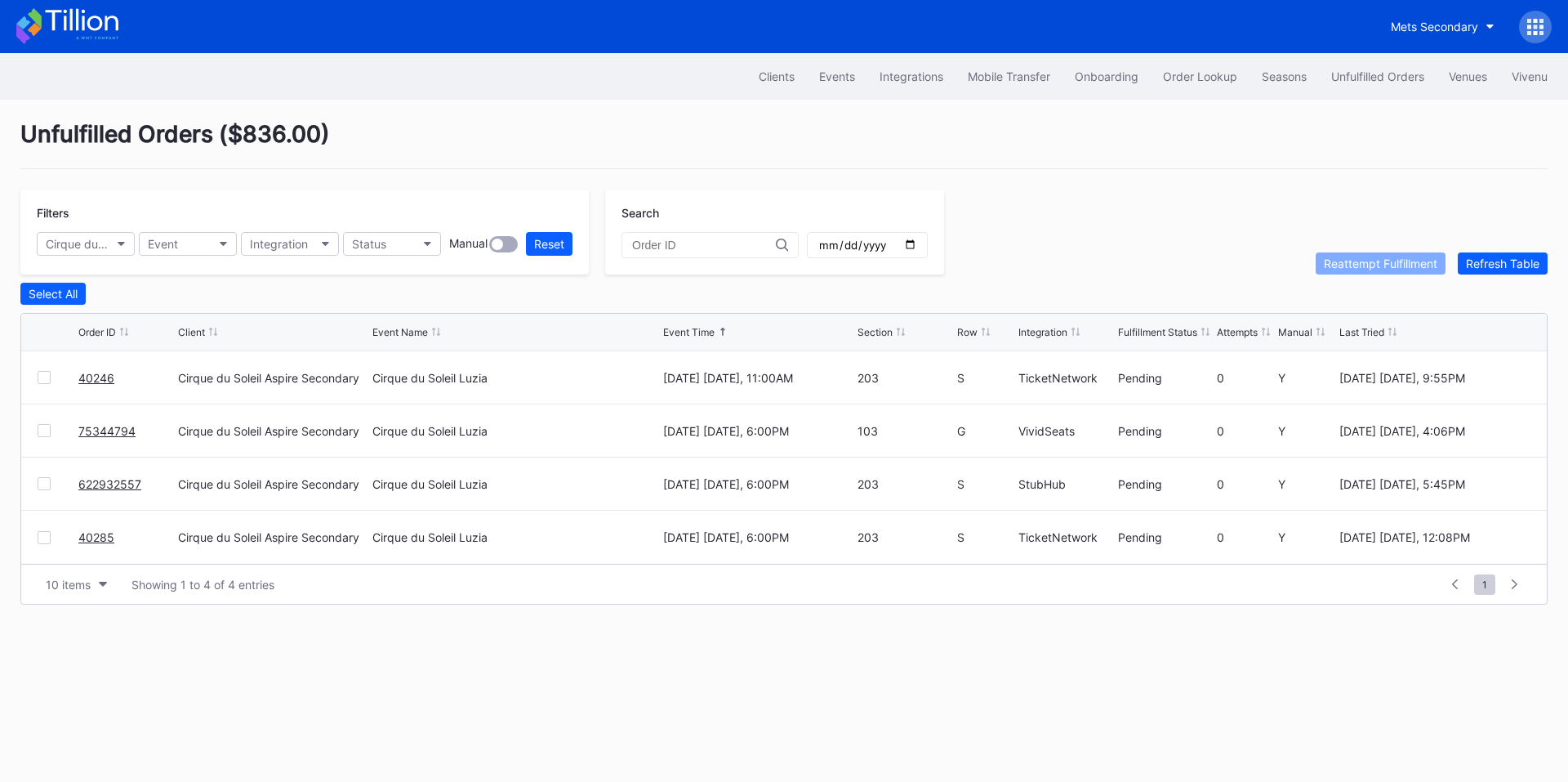
click at [1043, 333] on div "Integration" at bounding box center [1042, 332] width 49 height 13
click at [106, 236] on button "Cirque du Soleil Aspire Secondary" at bounding box center [85, 243] width 98 height 23
type input "pay"
click at [136, 314] on div "Cirque du Soleil LUZIA Montreal Secondary Payment Tickets" at bounding box center [180, 316] width 261 height 13
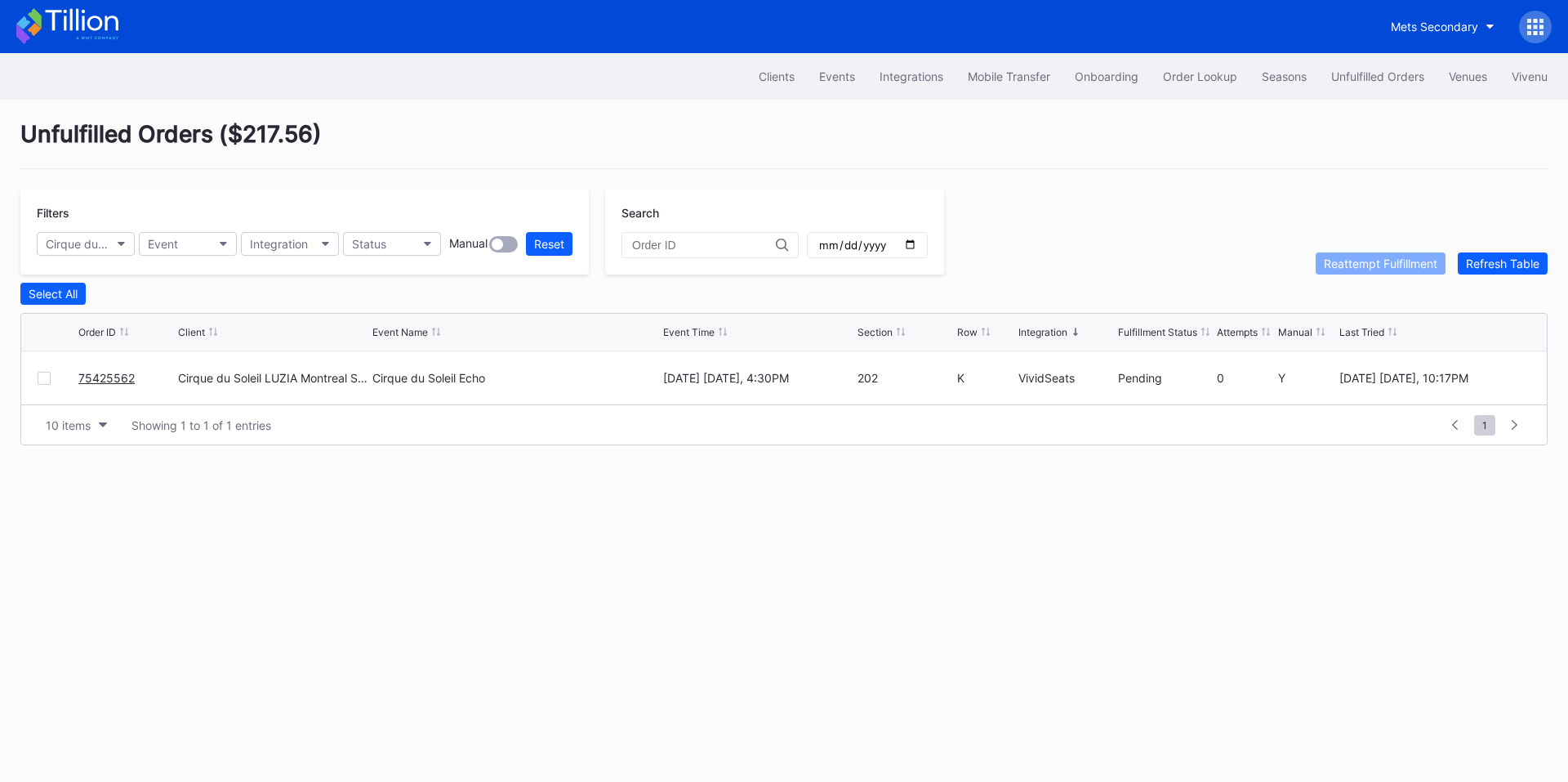
drag, startPoint x: 113, startPoint y: 382, endPoint x: 170, endPoint y: 329, distance: 77.8
click at [113, 382] on link "75425562" at bounding box center [106, 377] width 57 height 13
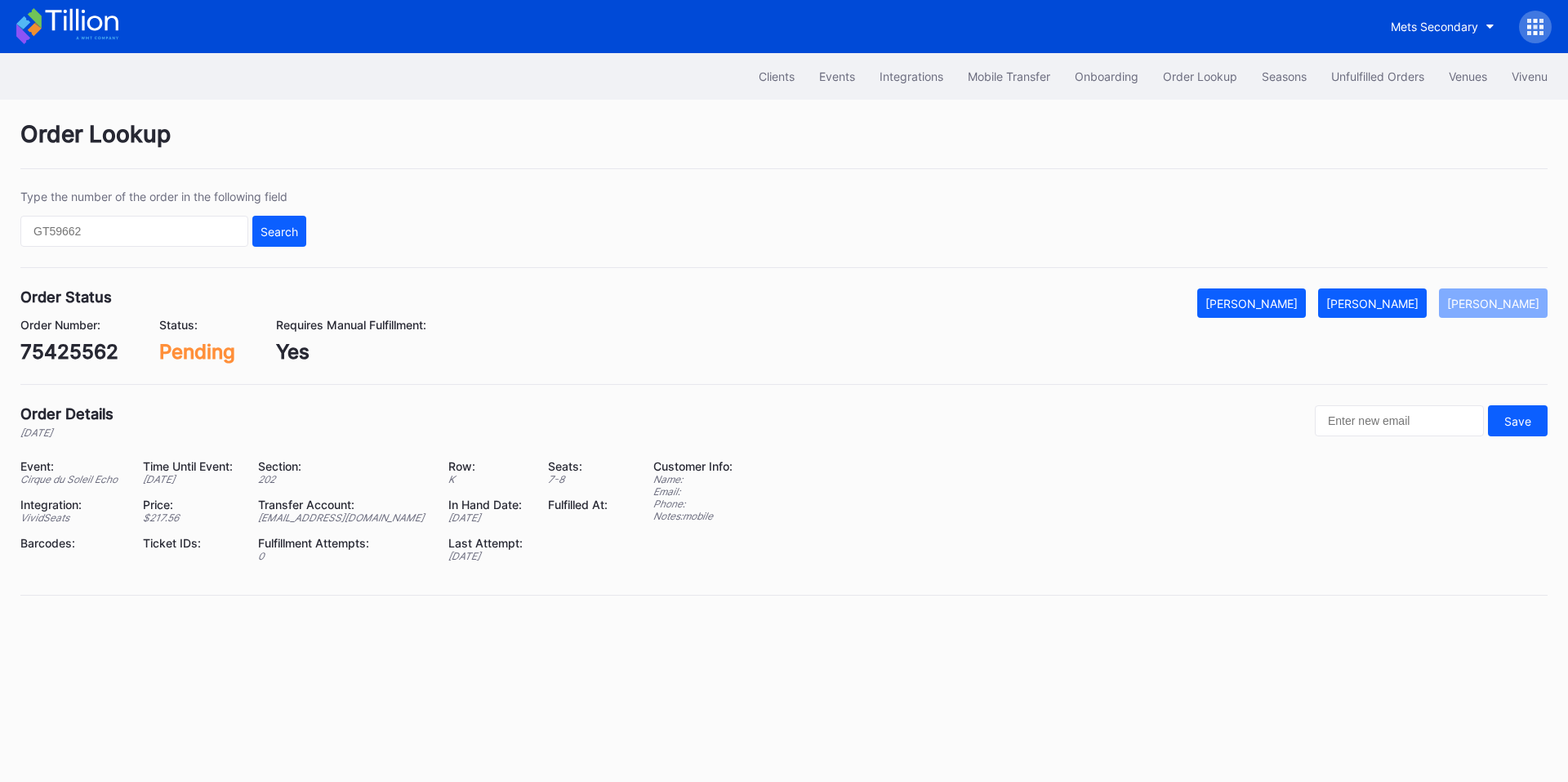
click at [85, 351] on div "75425562" at bounding box center [69, 351] width 98 height 23
copy div "75425562"
click at [1398, 299] on div "Mark Fulfilled" at bounding box center [1371, 303] width 92 height 13
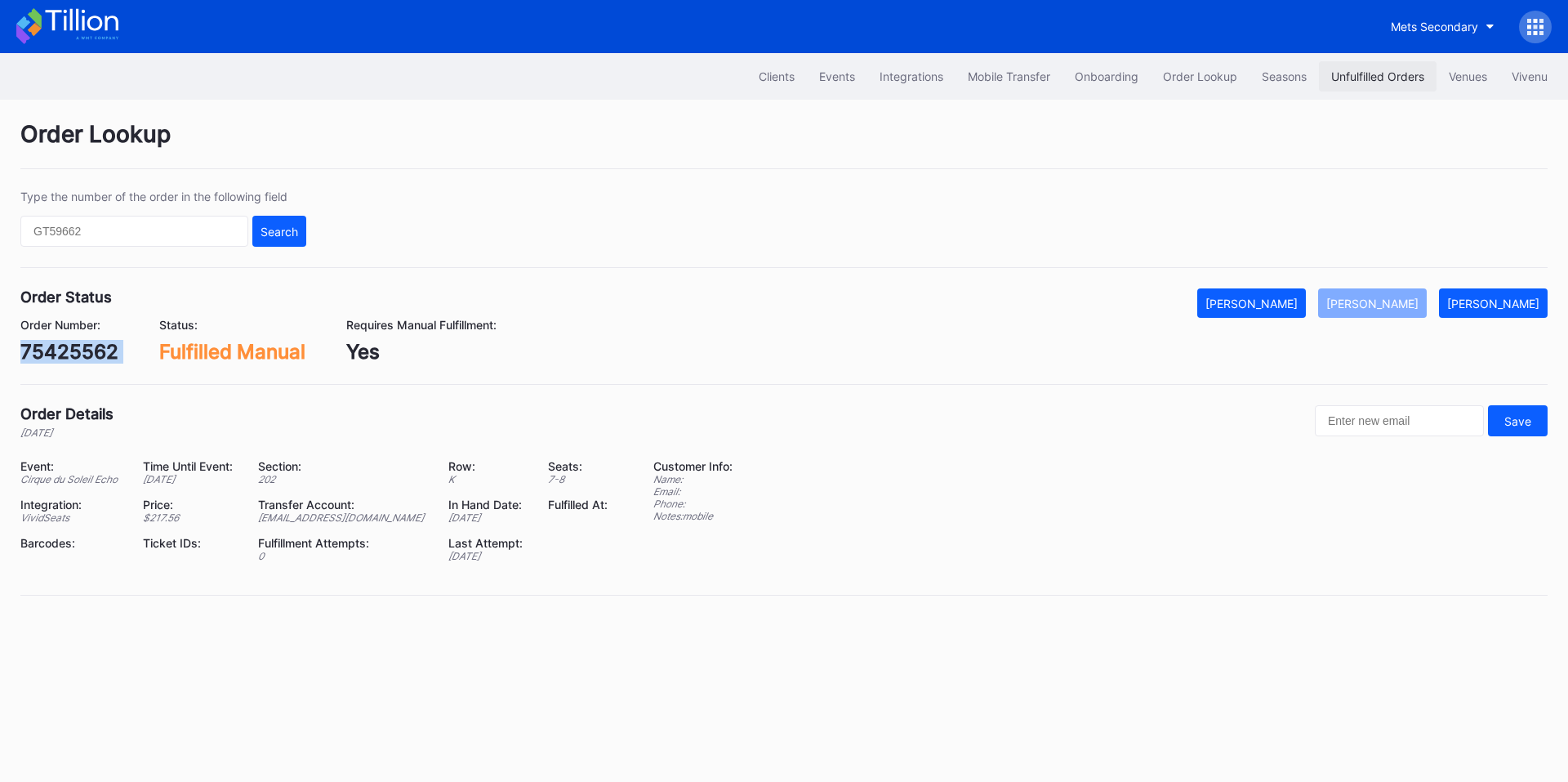
click at [1358, 65] on button "Unfulfilled Orders" at bounding box center [1377, 76] width 118 height 31
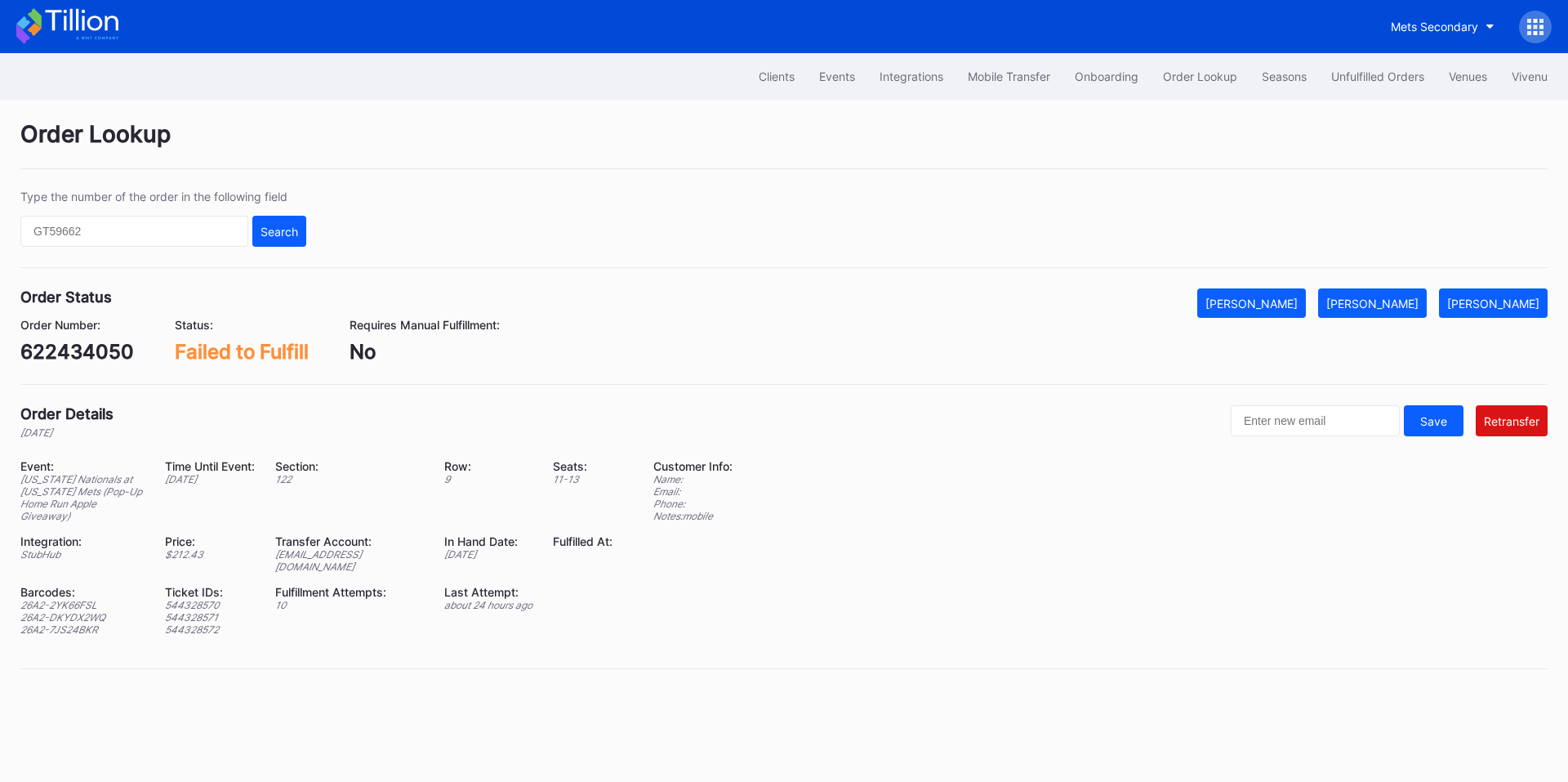
click at [326, 556] on div "ed-8334778@eventdynamic.com" at bounding box center [350, 559] width 149 height 24
copy div "ed-8334778@eventdynamic.com"
click at [1384, 294] on button "[PERSON_NAME]" at bounding box center [1371, 303] width 109 height 30
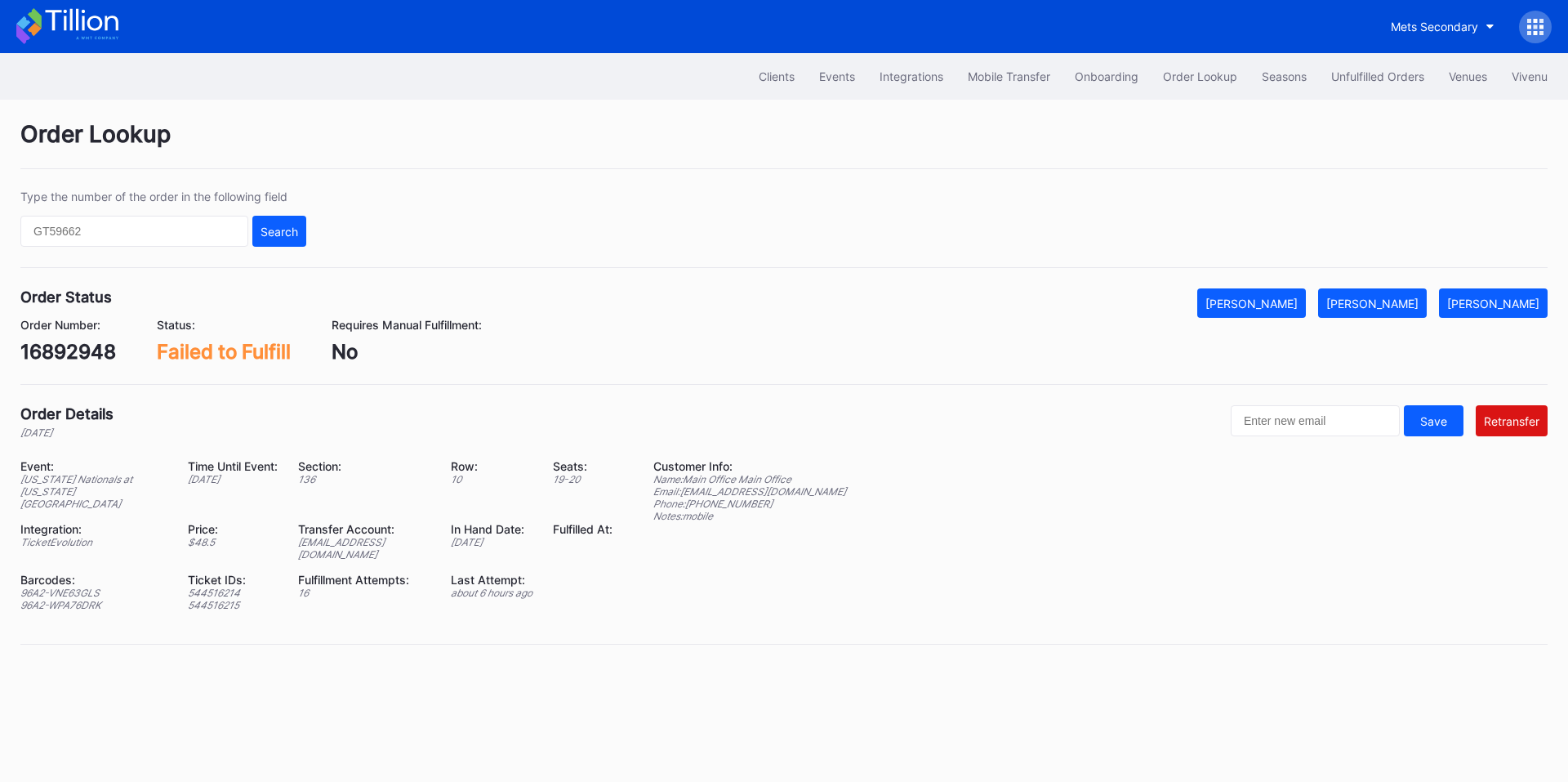
click at [83, 355] on div "16892948" at bounding box center [68, 351] width 95 height 23
copy div "16892948"
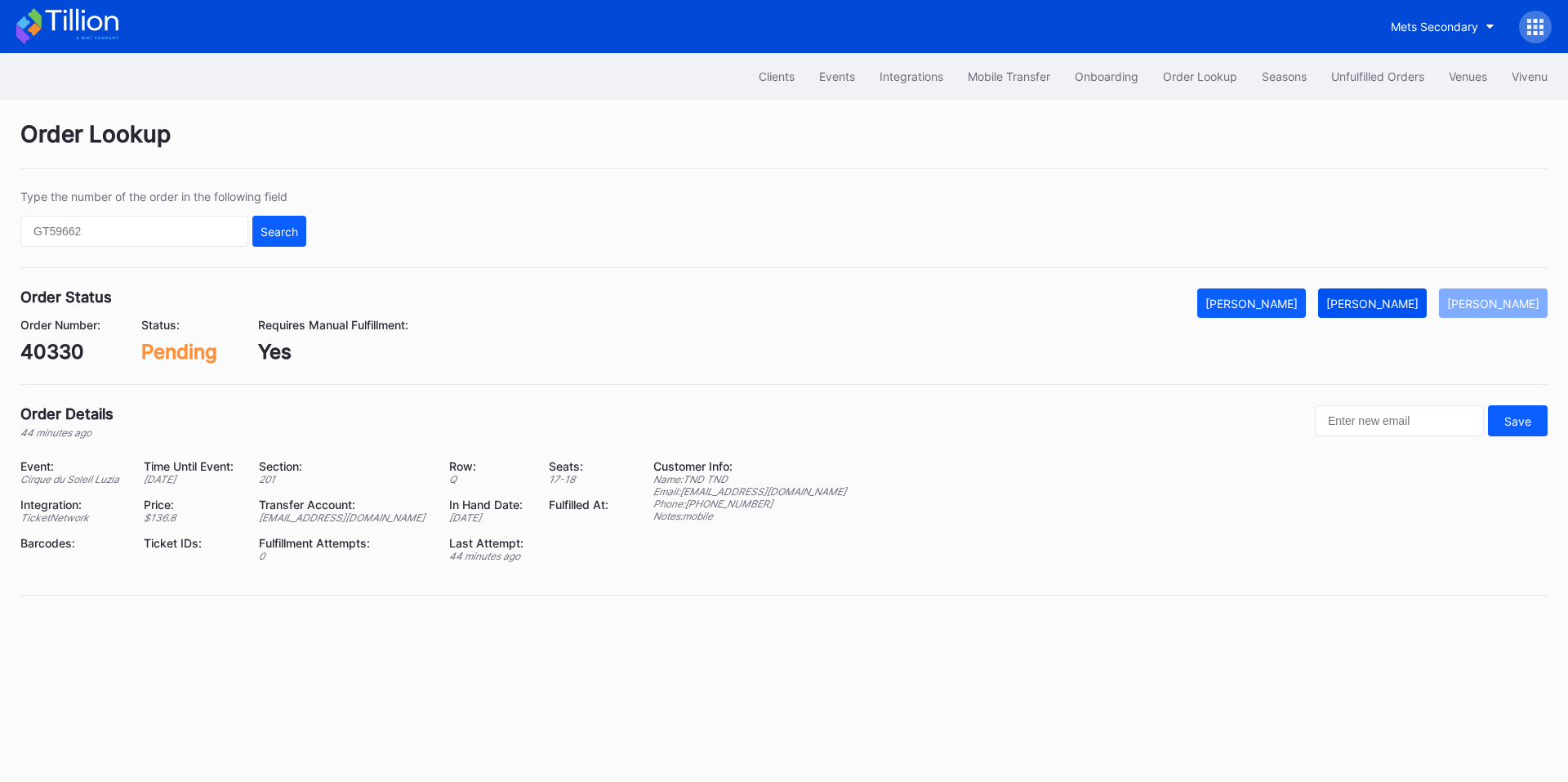
click at [1384, 298] on div "[PERSON_NAME]" at bounding box center [1371, 303] width 92 height 13
click at [82, 347] on div "16990443" at bounding box center [69, 351] width 97 height 23
copy div "16990443"
click at [1384, 305] on div "[PERSON_NAME]" at bounding box center [1371, 303] width 92 height 13
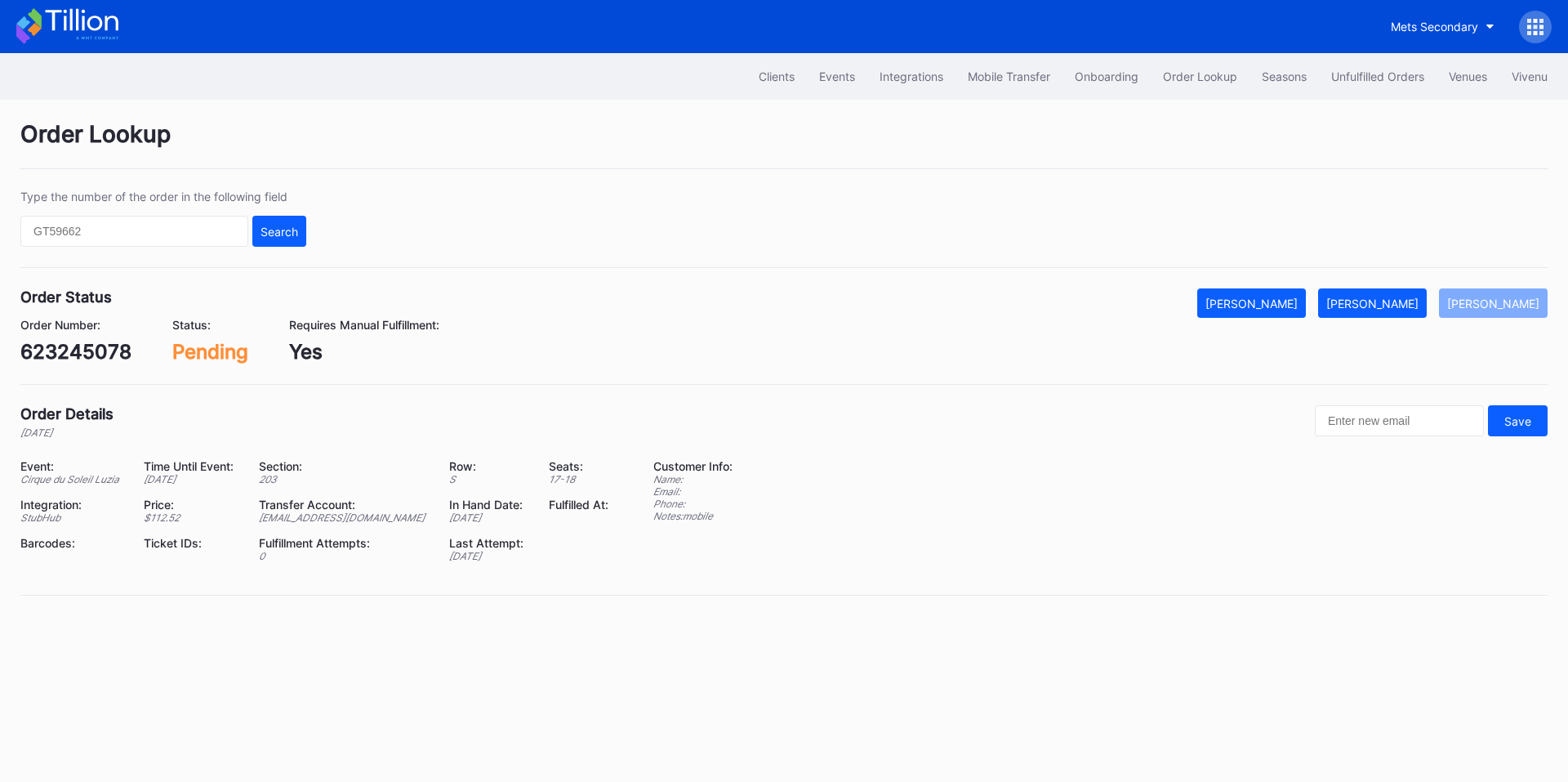
click at [74, 356] on div "623245078" at bounding box center [76, 351] width 111 height 23
copy div "623245078"
click at [1383, 290] on button "[PERSON_NAME]" at bounding box center [1371, 303] width 109 height 30
click at [77, 347] on div "75505957" at bounding box center [69, 351] width 97 height 23
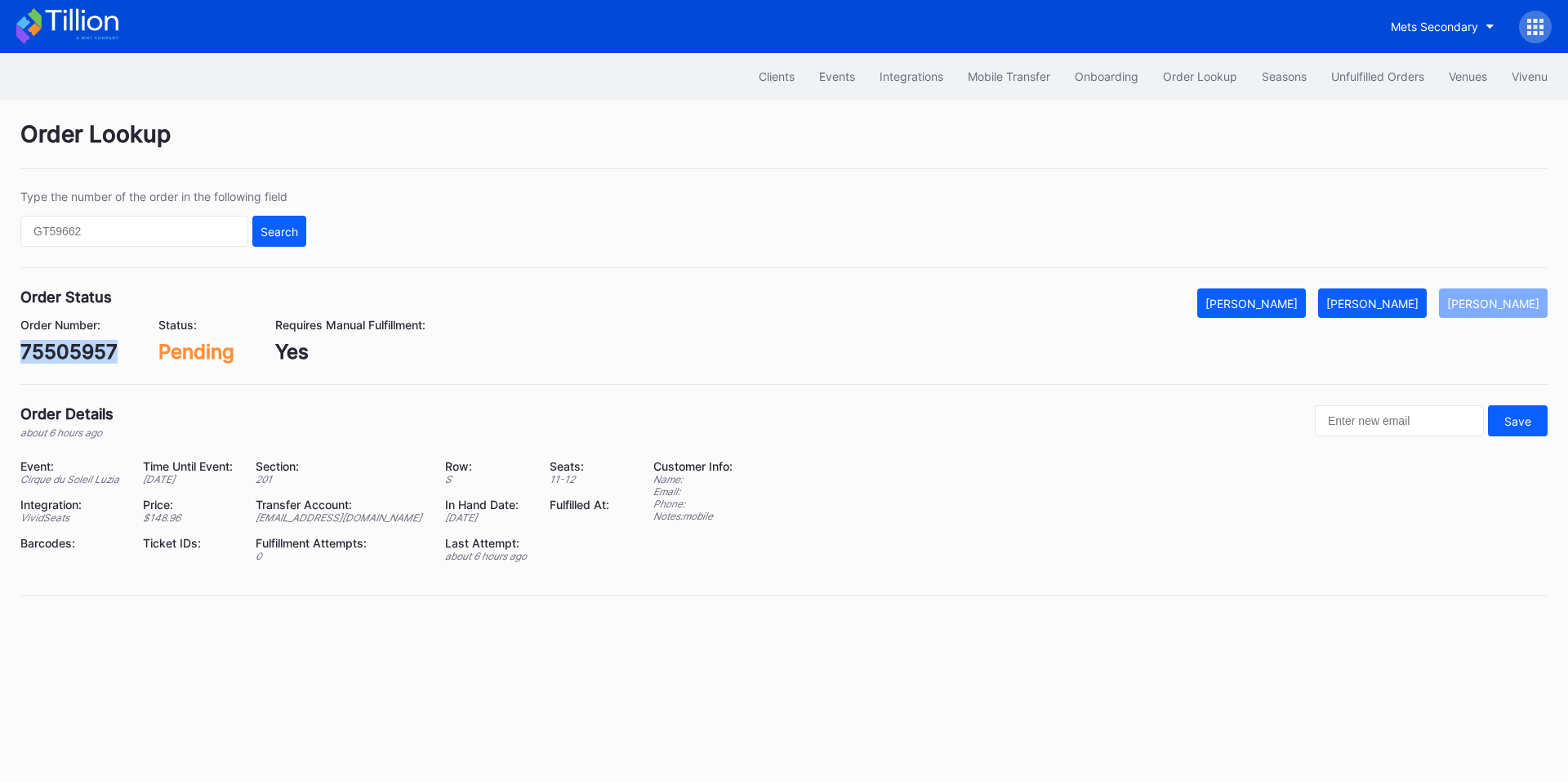
click at [77, 347] on div "75505957" at bounding box center [69, 351] width 97 height 23
copy div "75505957"
drag, startPoint x: 1390, startPoint y: 297, endPoint x: 1323, endPoint y: 270, distance: 72.2
click at [1390, 297] on div "[PERSON_NAME]" at bounding box center [1371, 303] width 92 height 13
click at [77, 349] on div "75344794" at bounding box center [70, 351] width 99 height 23
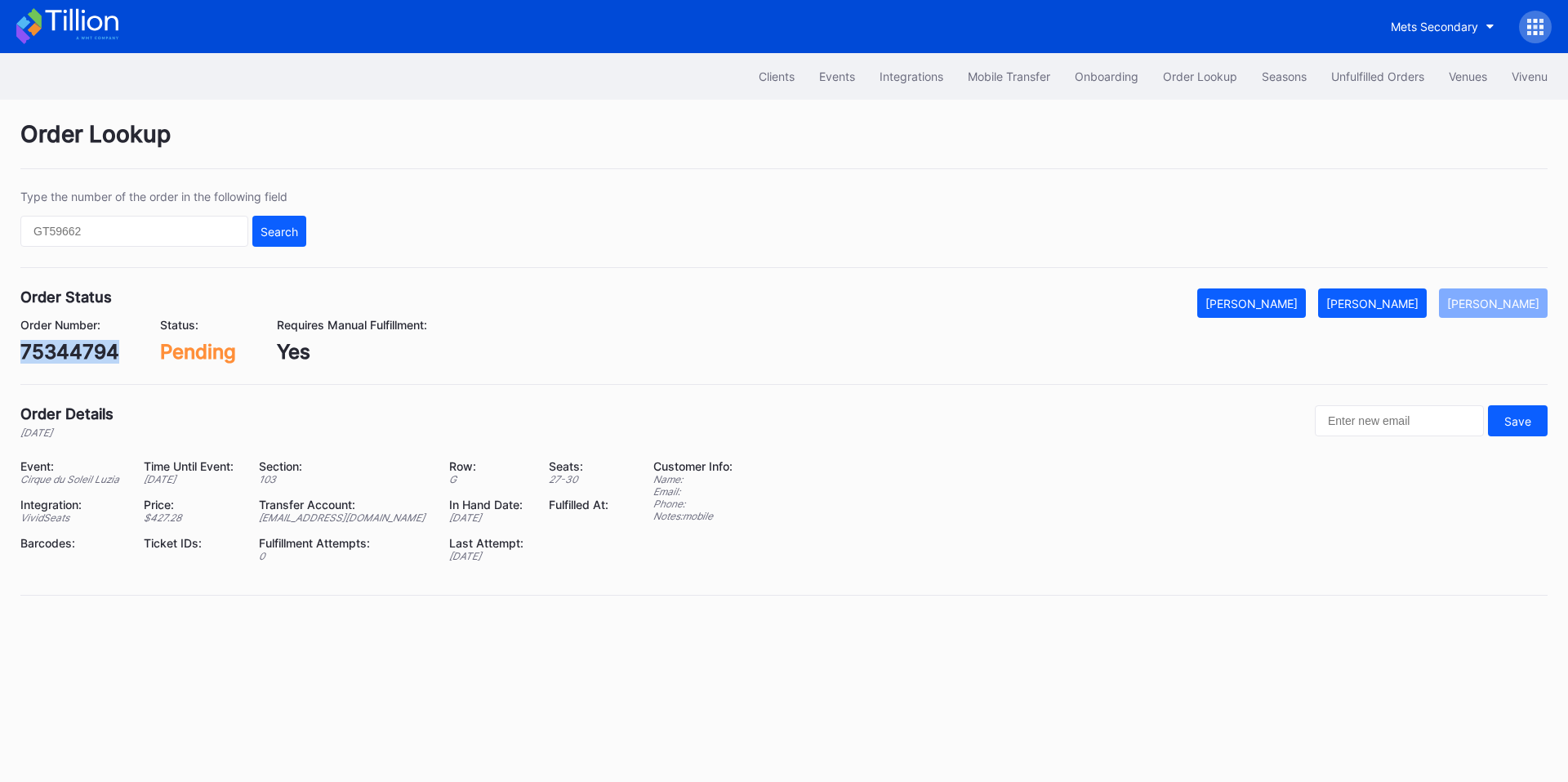
click at [77, 349] on div "75344794" at bounding box center [70, 351] width 99 height 23
copy div "75344794"
click at [1409, 305] on div "[PERSON_NAME]" at bounding box center [1371, 303] width 92 height 13
click at [1380, 294] on button "[PERSON_NAME]" at bounding box center [1371, 303] width 109 height 30
click at [1410, 299] on div "[PERSON_NAME]" at bounding box center [1371, 303] width 92 height 13
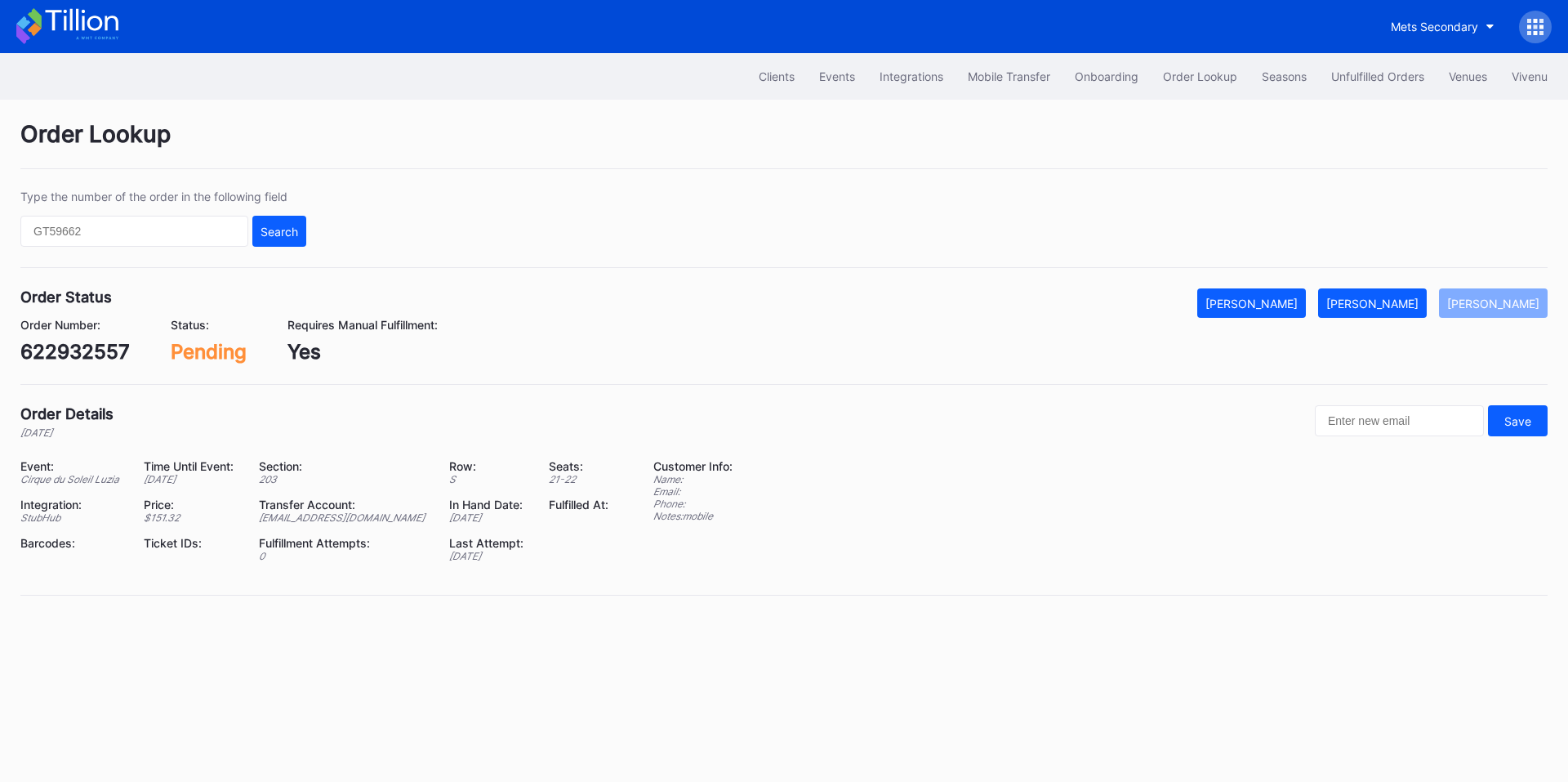
click at [92, 348] on div "622932557" at bounding box center [75, 351] width 109 height 23
copy div "622932557"
click at [1397, 305] on div "[PERSON_NAME]" at bounding box center [1371, 303] width 92 height 13
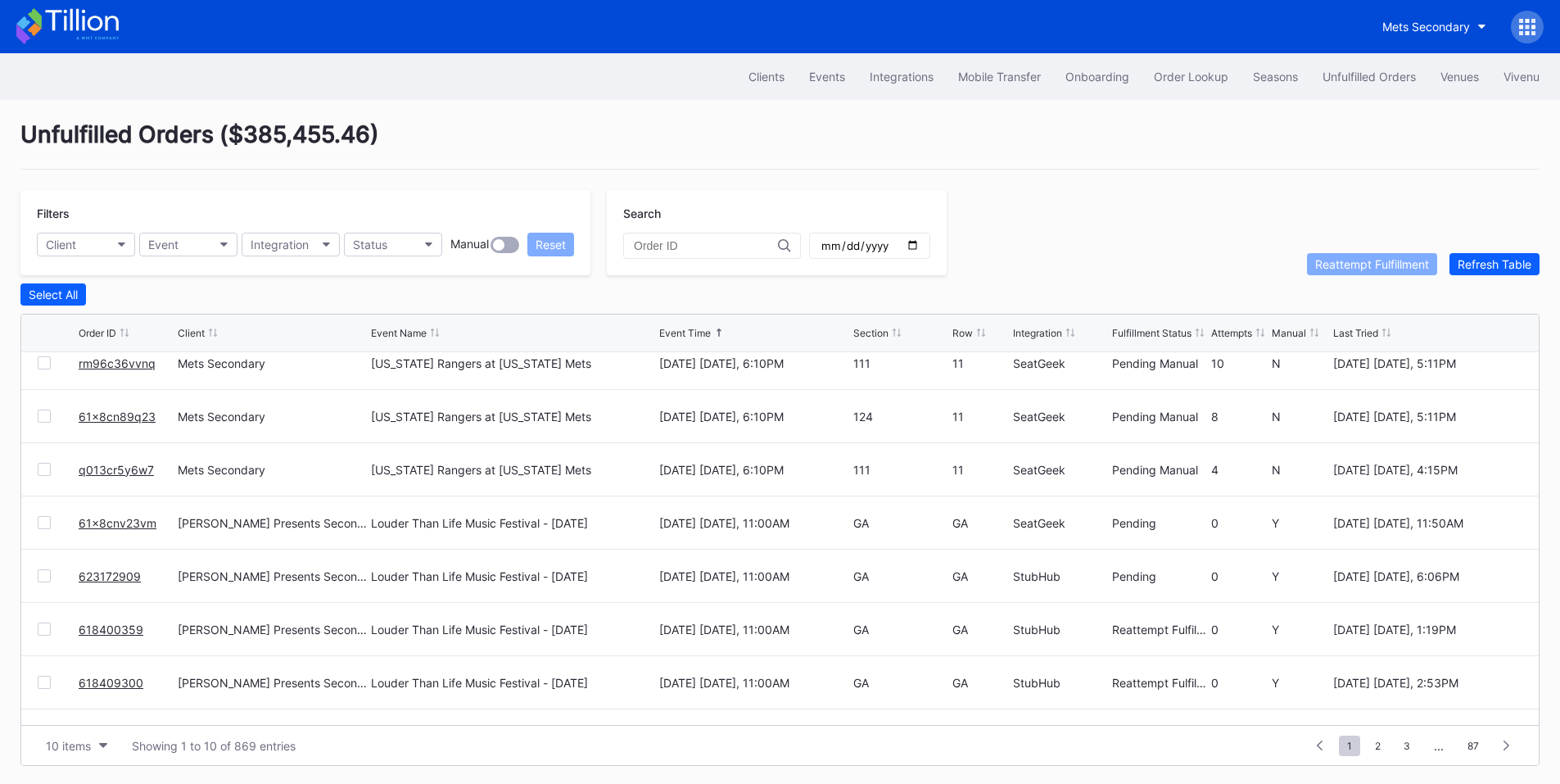
scroll to position [159, 0]
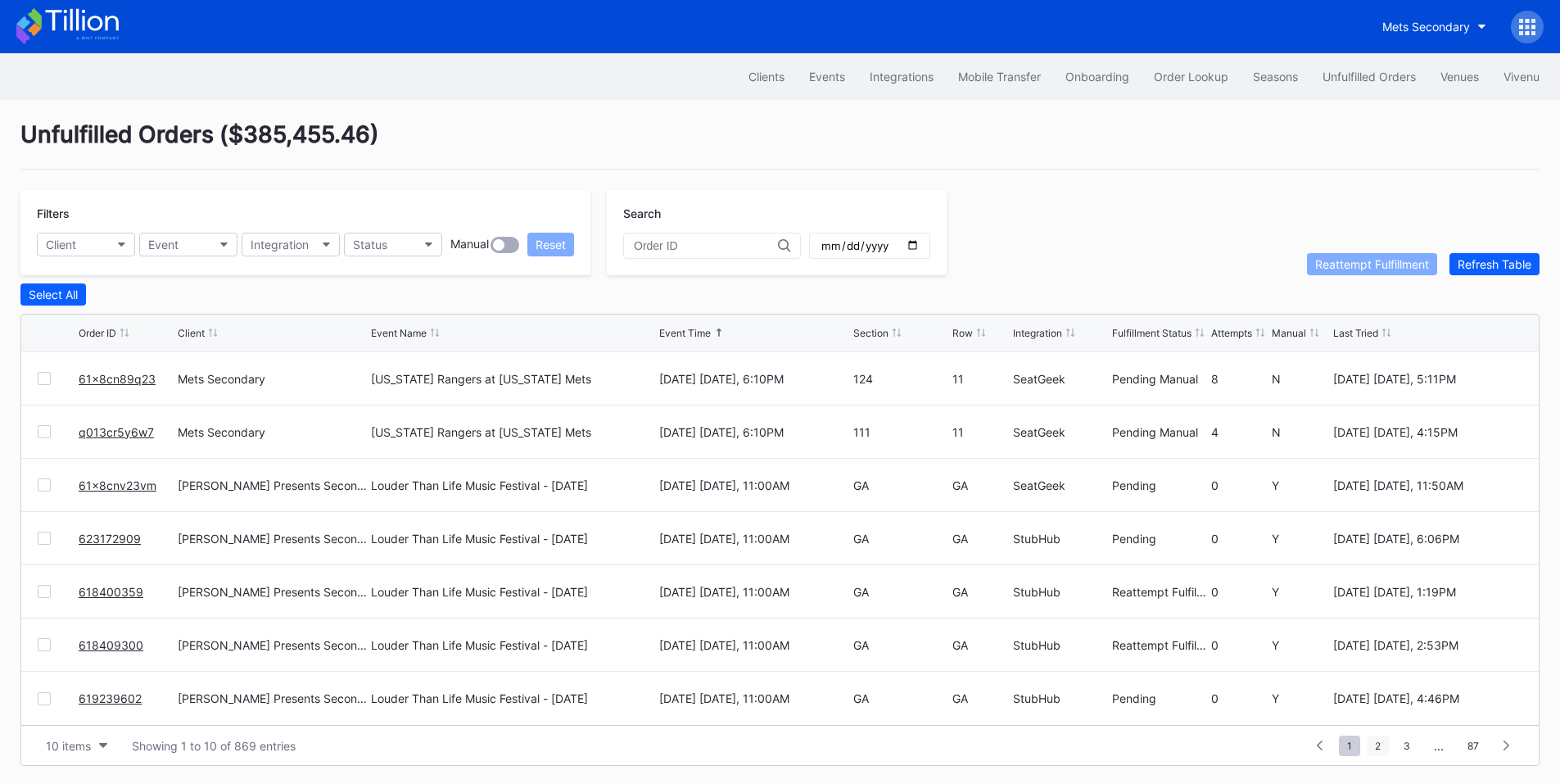
click at [1378, 741] on span "2" at bounding box center [1377, 745] width 23 height 21
click at [1386, 746] on span "3" at bounding box center [1376, 745] width 23 height 21
click at [1377, 745] on span "4" at bounding box center [1377, 745] width 23 height 21
click at [110, 752] on button "10 items" at bounding box center [77, 745] width 77 height 23
click at [87, 706] on div "200 items" at bounding box center [76, 708] width 53 height 14
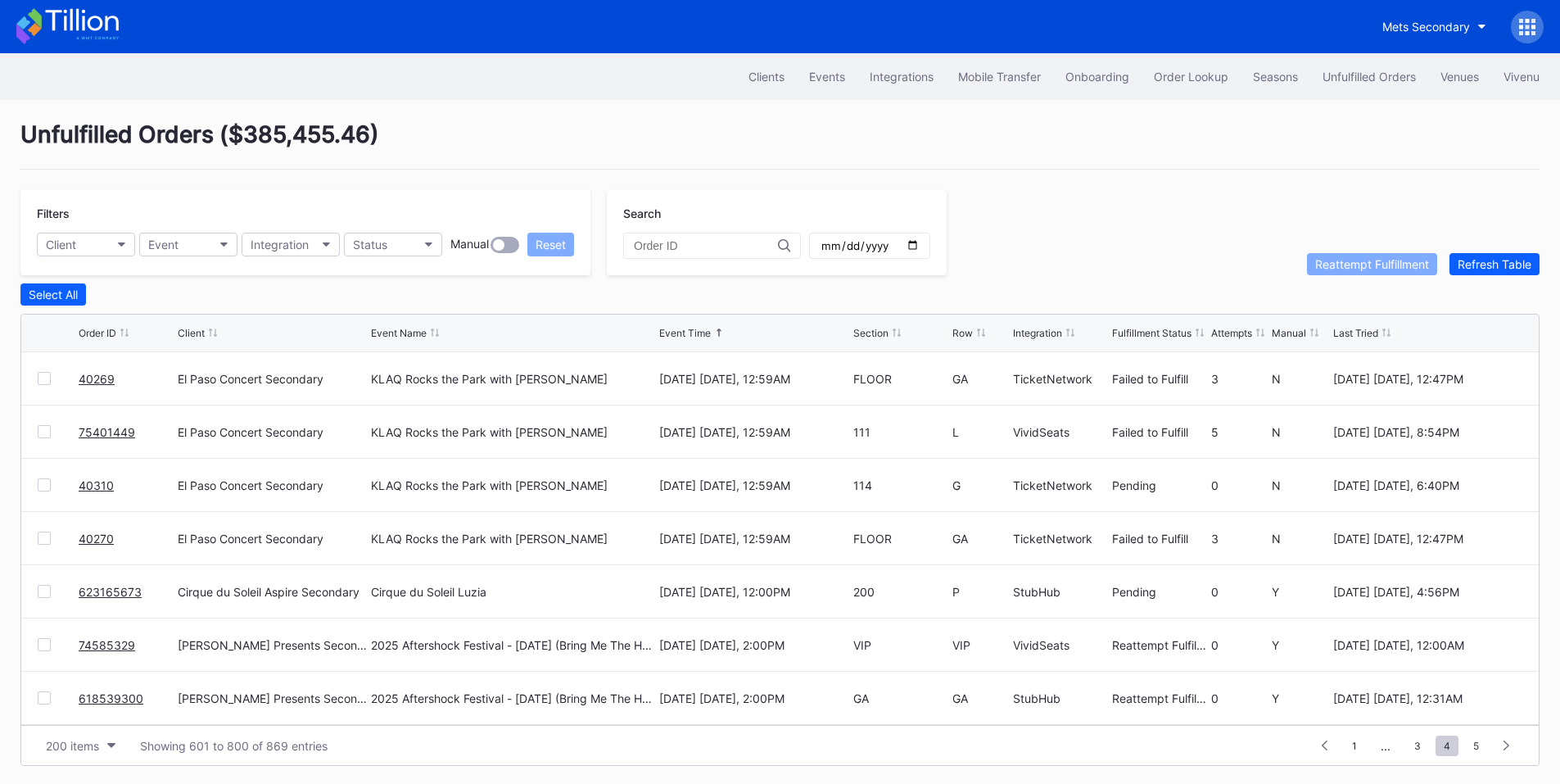
scroll to position [0, 0]
click at [1356, 754] on span "1" at bounding box center [1355, 745] width 22 height 21
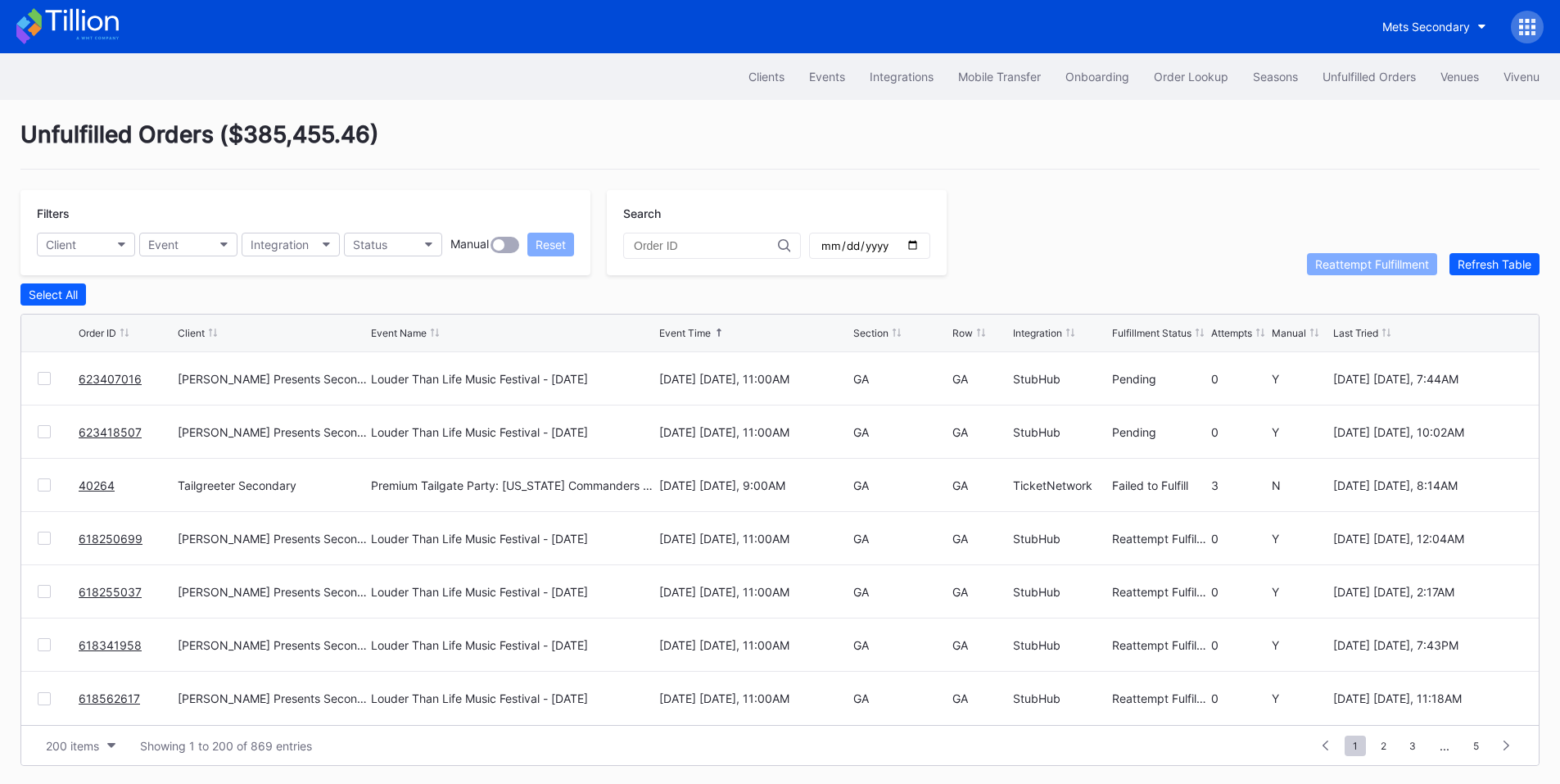
scroll to position [6, 0]
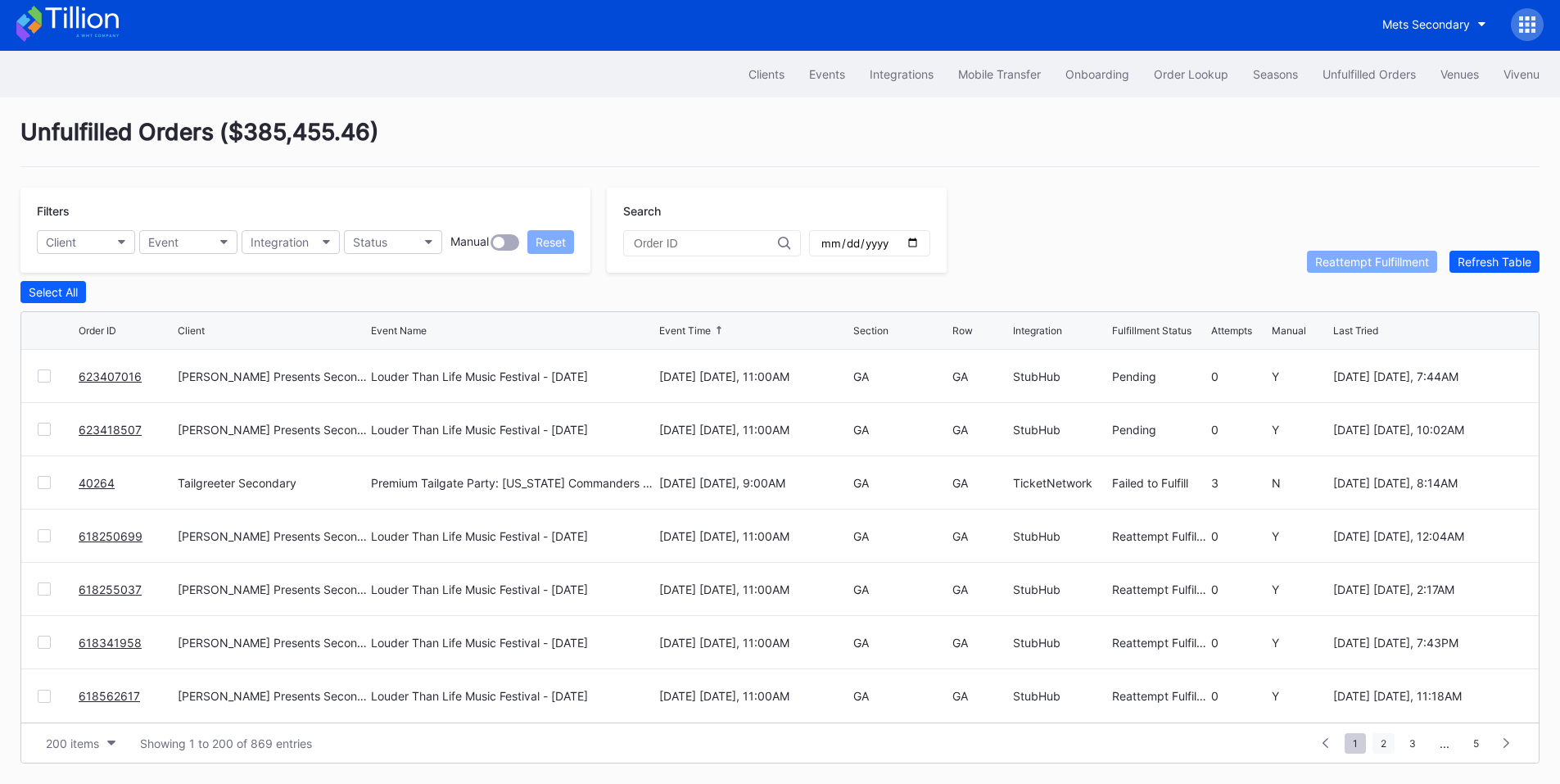
click at [1385, 739] on span "2" at bounding box center [1384, 743] width 23 height 21
click at [1360, 739] on span "1" at bounding box center [1356, 743] width 22 height 21
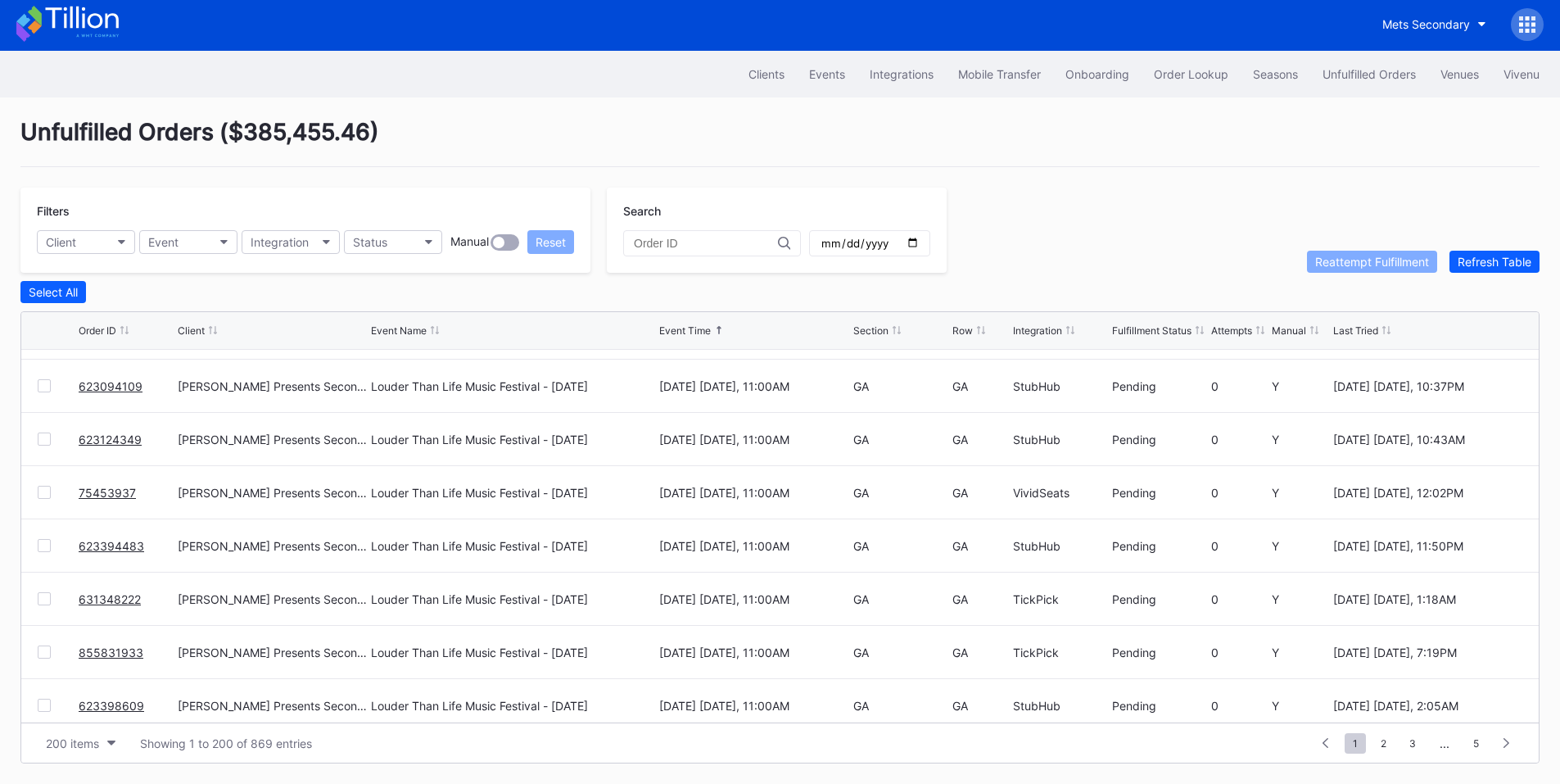
scroll to position [10272, 0]
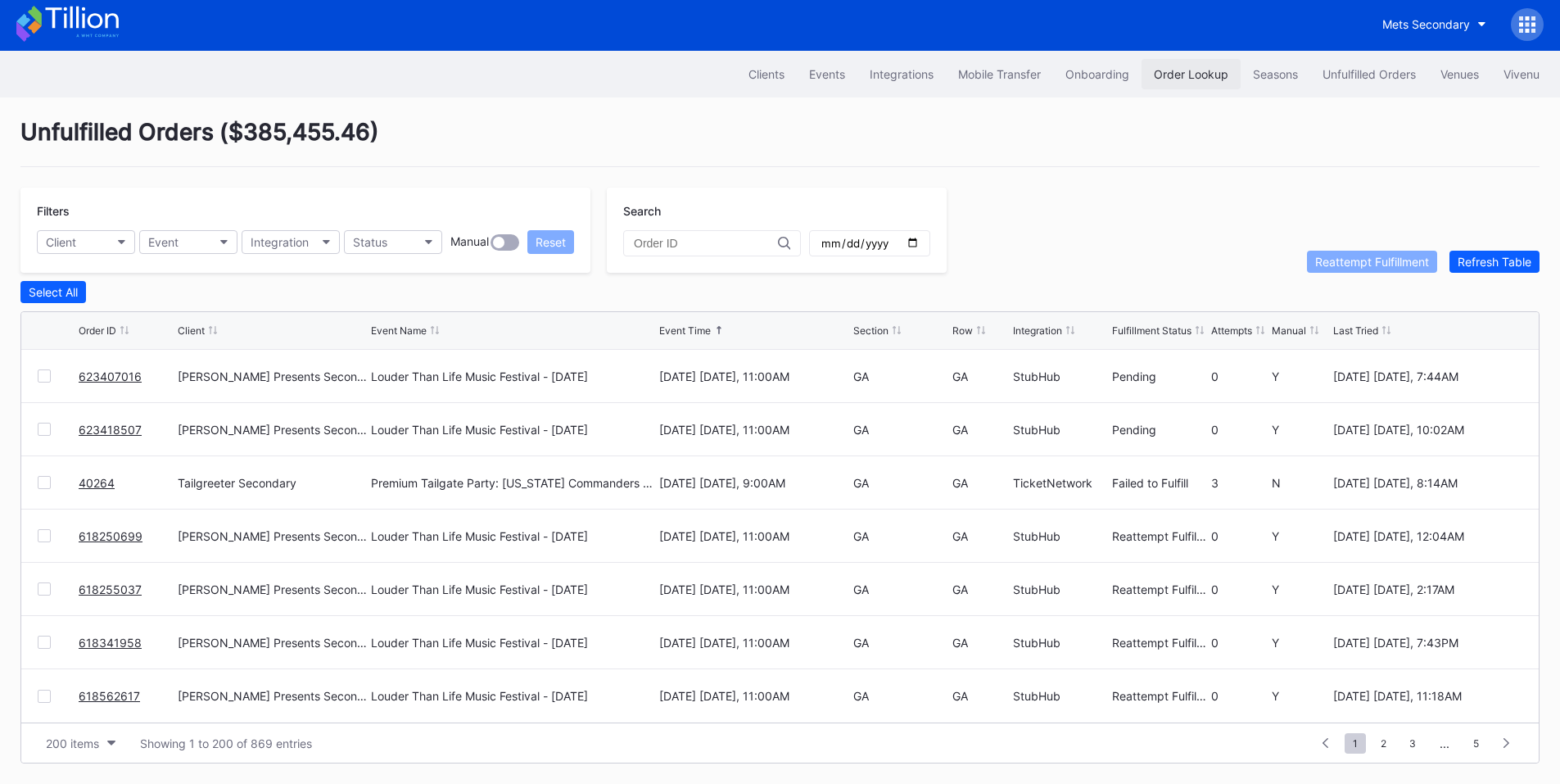
click at [1188, 75] on div "Order Lookup" at bounding box center [1191, 74] width 75 height 14
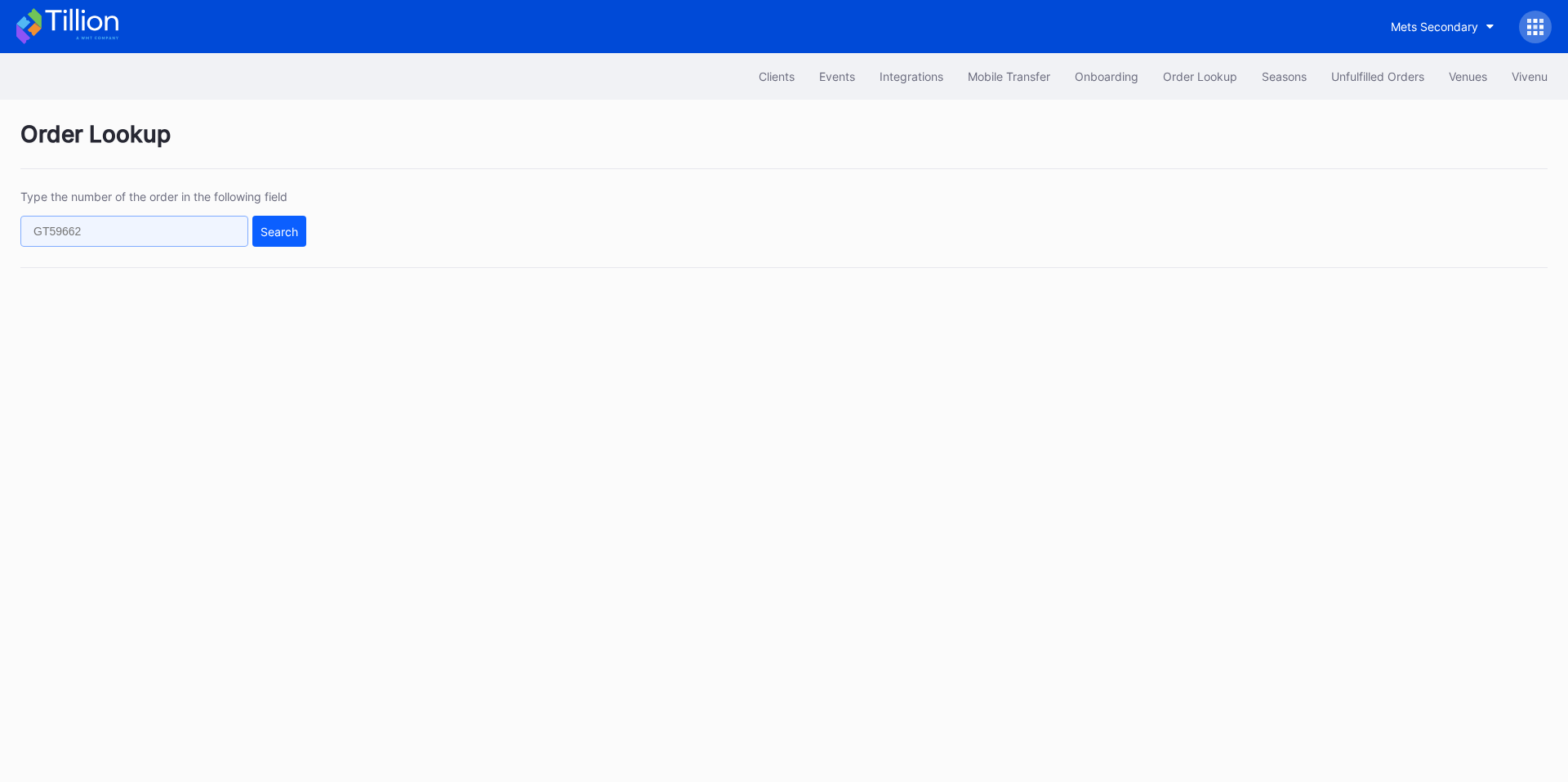
click at [149, 233] on input "text" at bounding box center [135, 231] width 228 height 31
paste input "623475330"
click at [271, 233] on div "Search" at bounding box center [279, 231] width 38 height 13
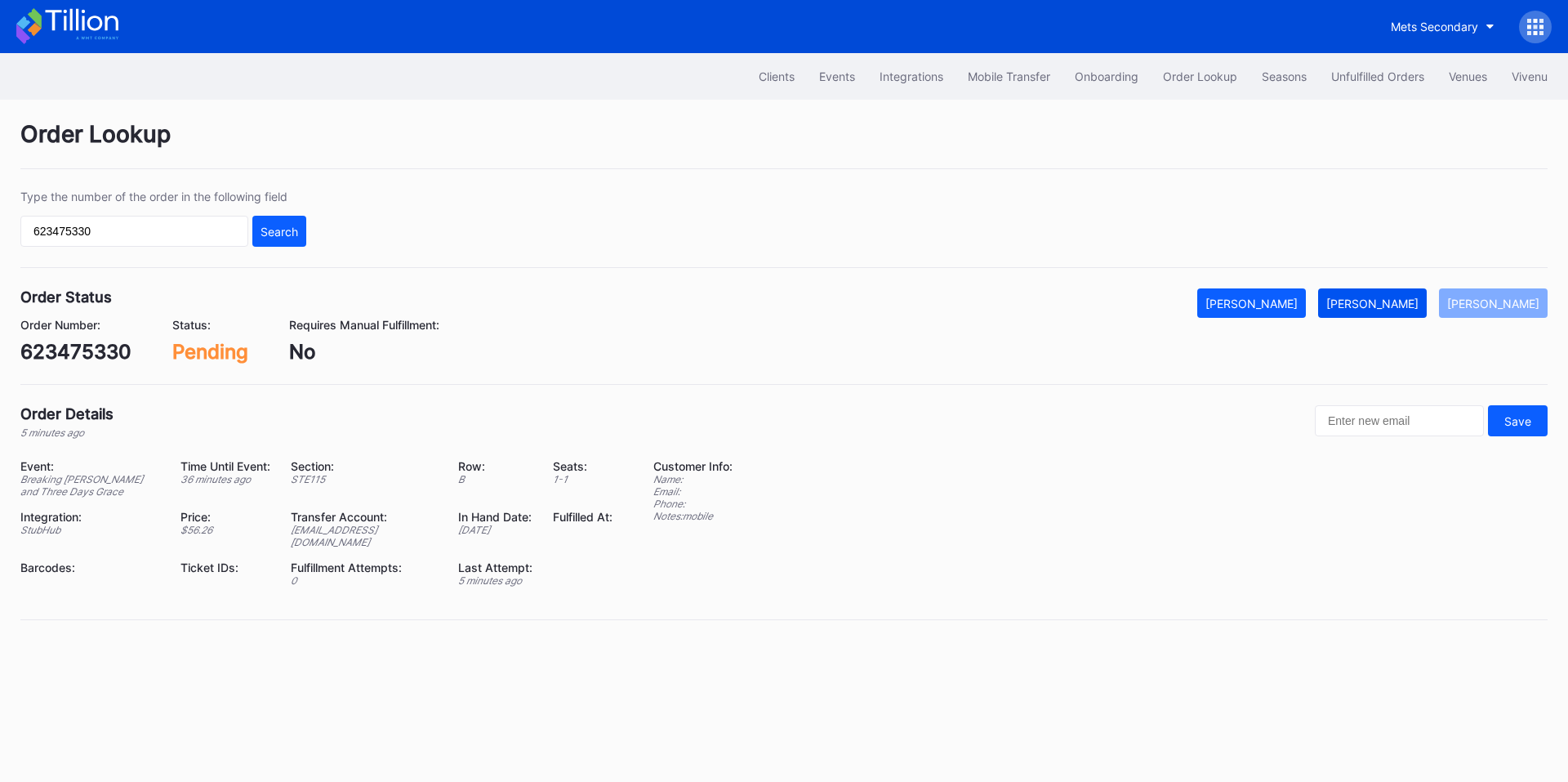
click at [1385, 294] on button "Mark Fulfilled" at bounding box center [1371, 303] width 109 height 30
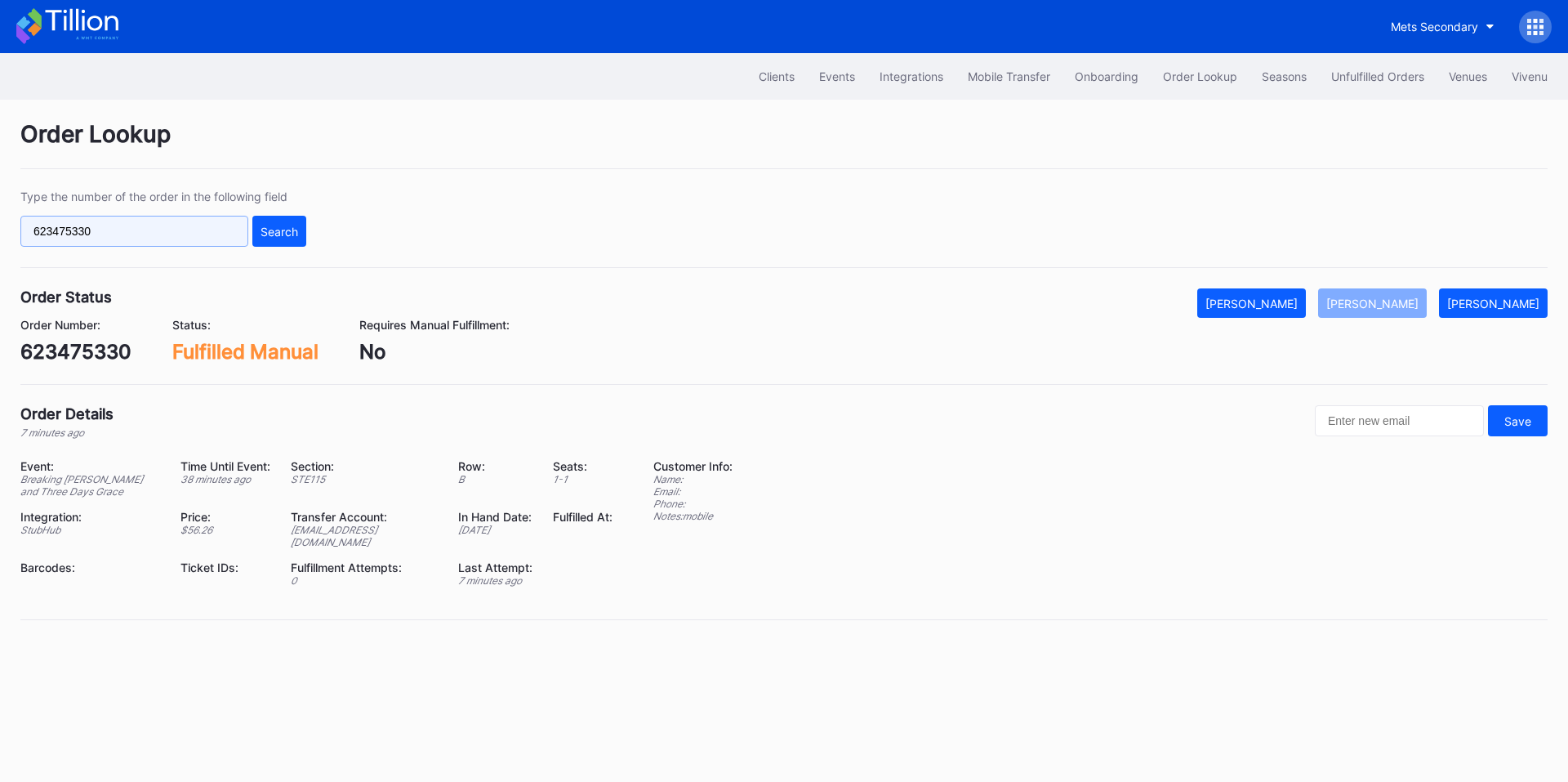
click at [206, 231] on input "623475330" at bounding box center [135, 231] width 228 height 31
paste input "7708"
click at [298, 219] on button "Search" at bounding box center [279, 231] width 54 height 31
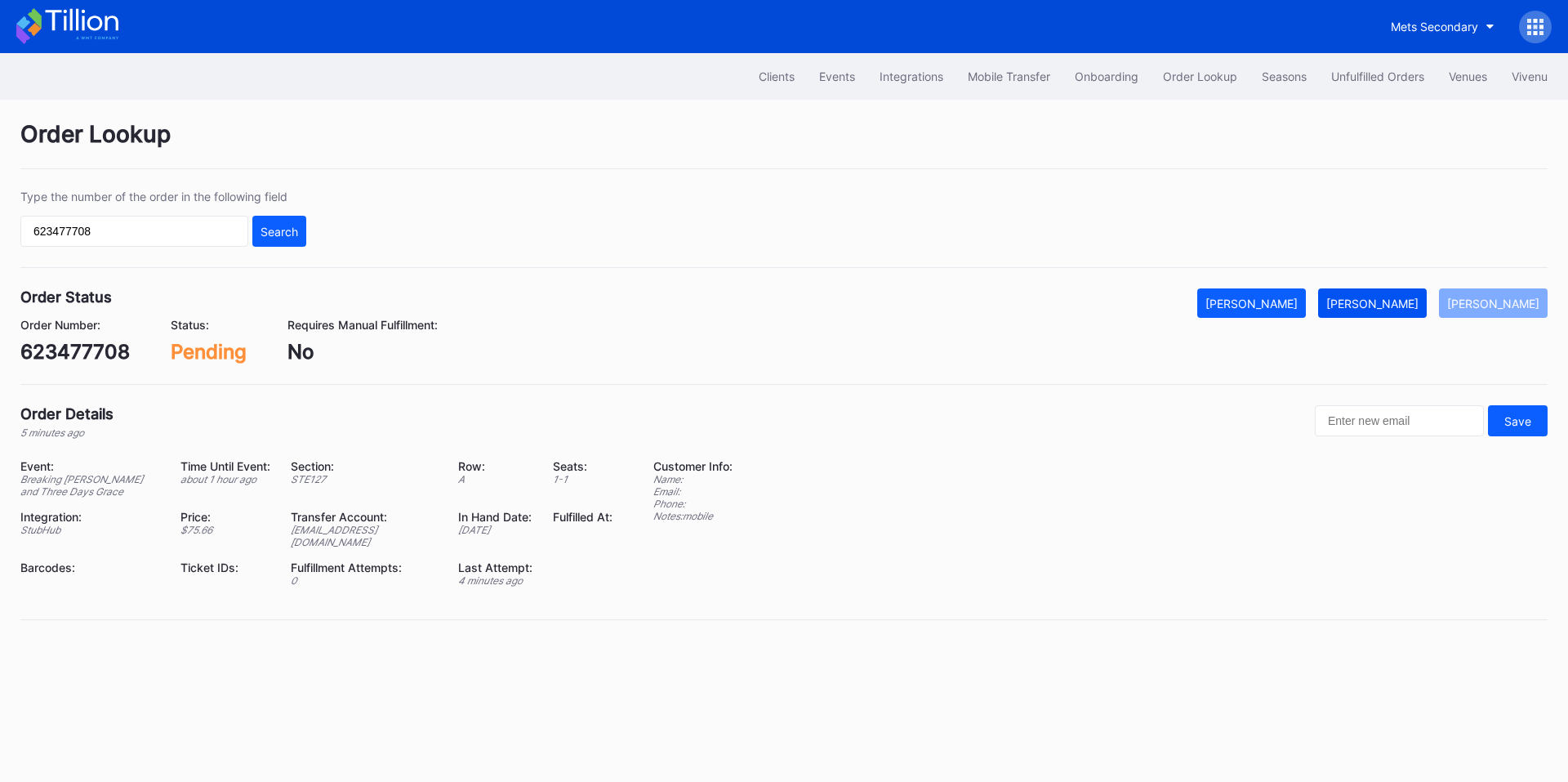
click at [1381, 301] on div "Mark Fulfilled" at bounding box center [1371, 303] width 92 height 13
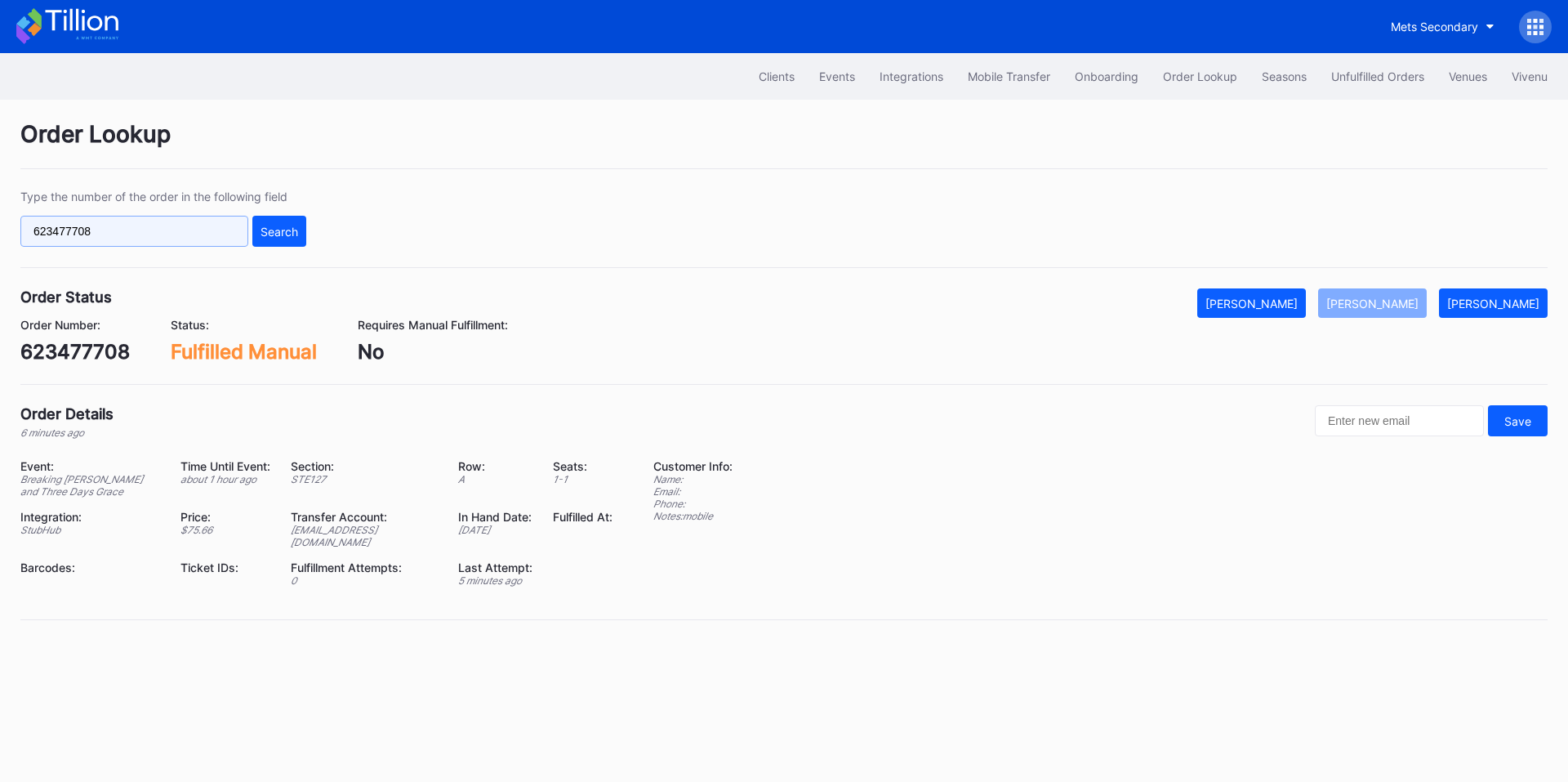
click at [185, 242] on input "623477708" at bounding box center [135, 231] width 228 height 31
click at [185, 241] on input "623477708" at bounding box center [135, 231] width 228 height 31
paste input "2176308"
click at [265, 227] on div "Search" at bounding box center [279, 231] width 38 height 13
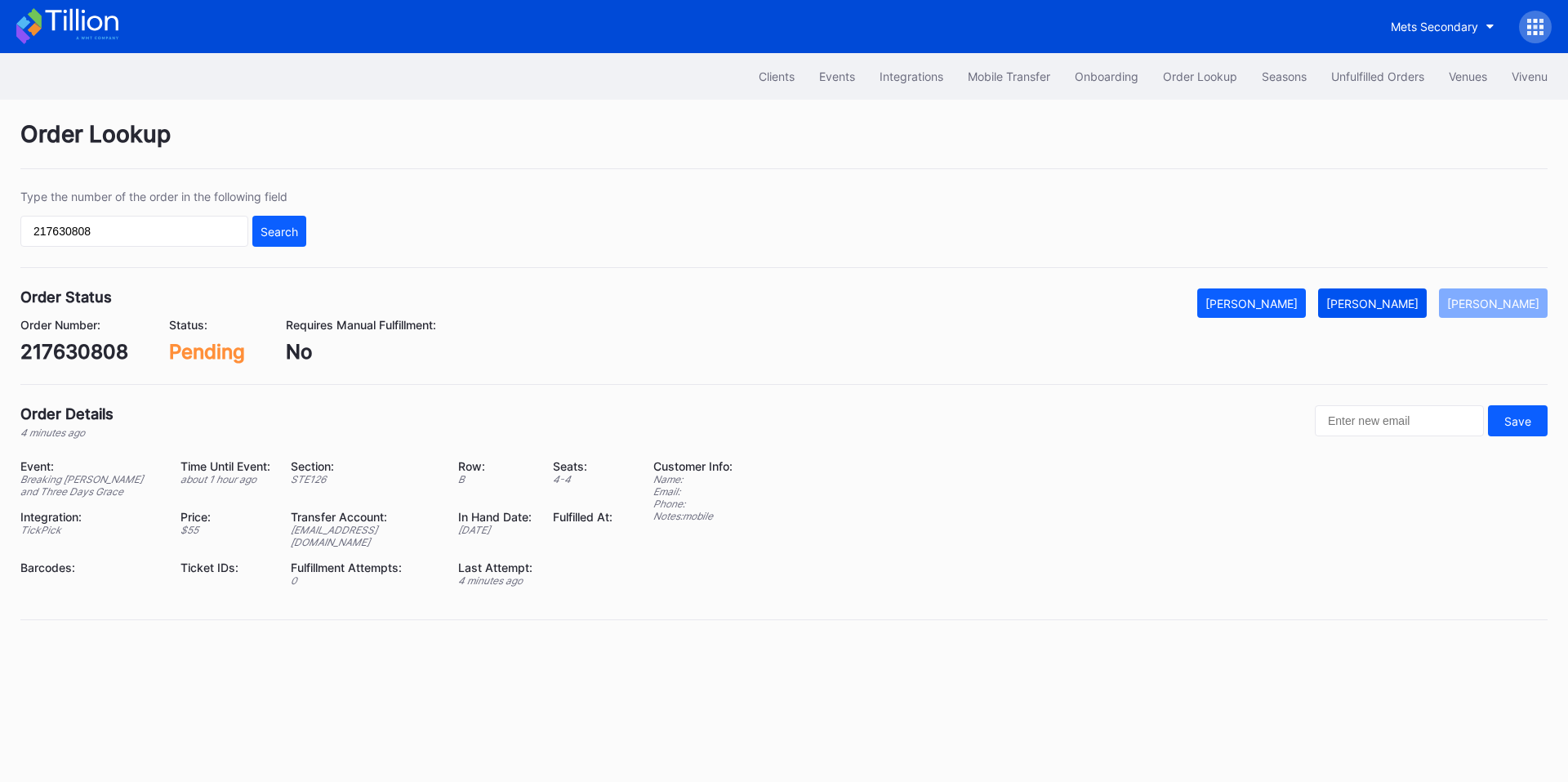
click at [1382, 317] on button "Mark Fulfilled" at bounding box center [1371, 303] width 109 height 30
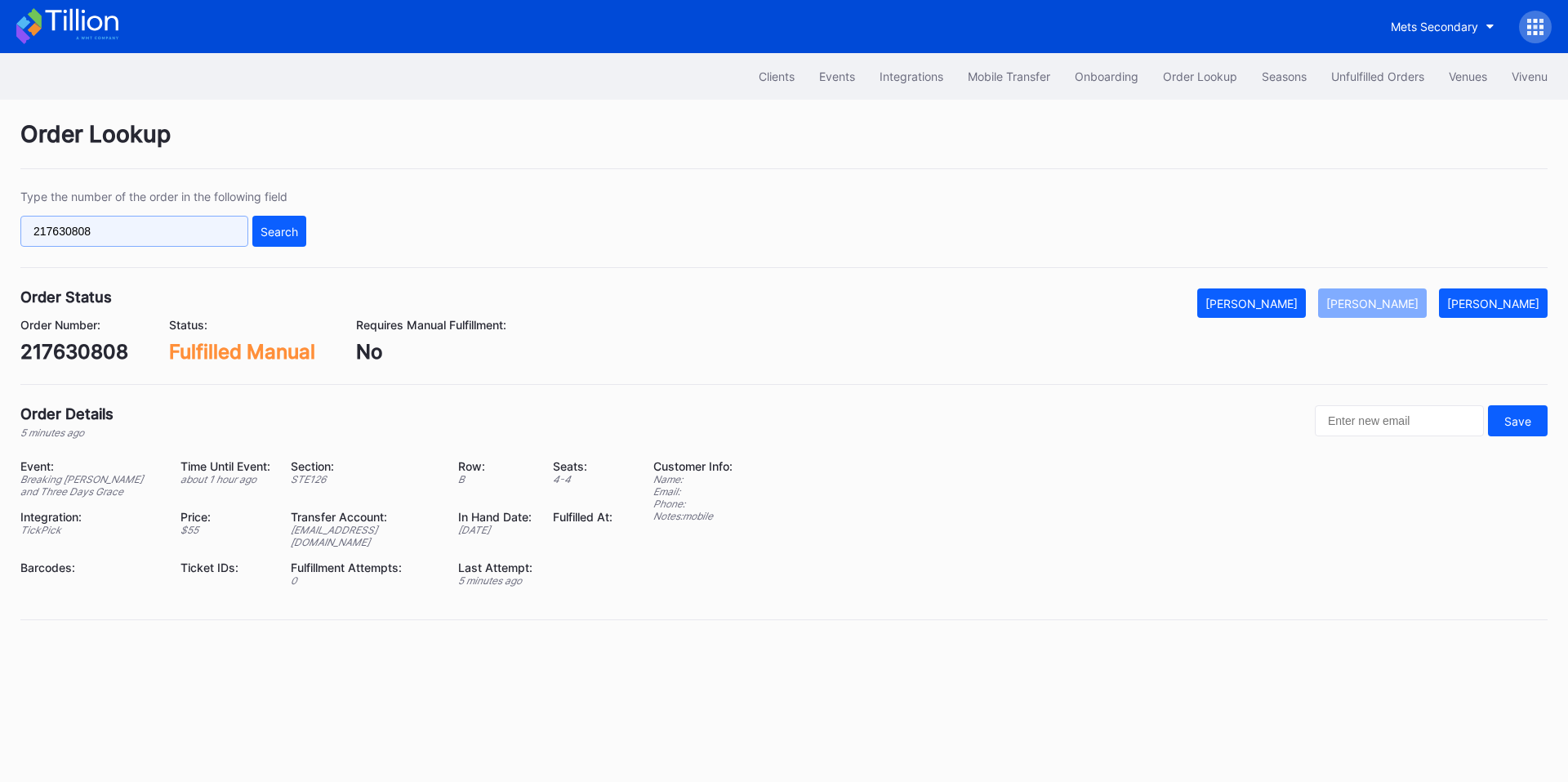
click at [218, 228] on input "217630808" at bounding box center [135, 231] width 228 height 31
paste input "75513492"
click at [292, 224] on div "Search" at bounding box center [279, 231] width 38 height 13
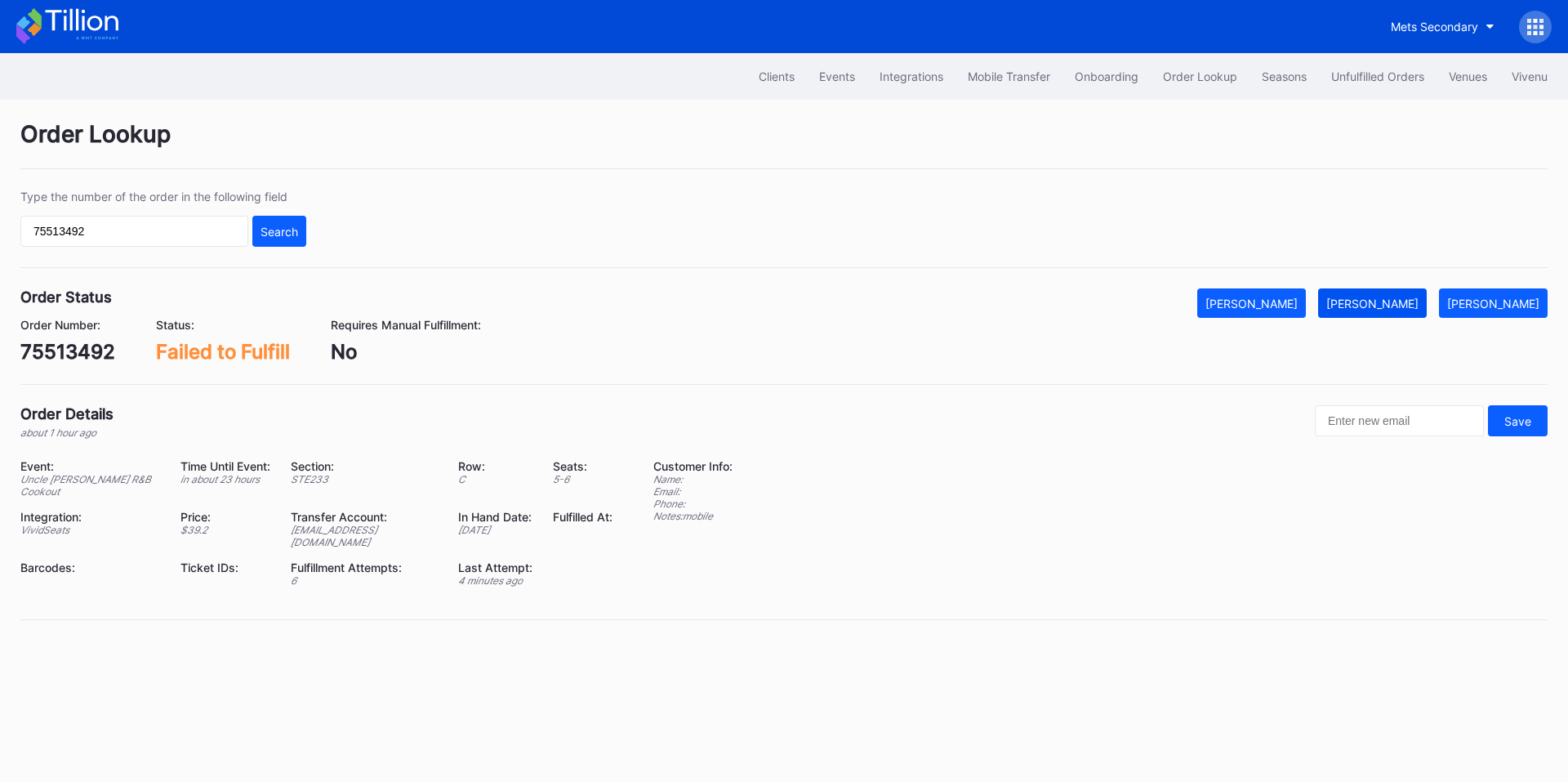
click at [1397, 303] on div "Mark Fulfilled" at bounding box center [1371, 303] width 92 height 13
click at [162, 236] on input "75513492" at bounding box center [135, 231] width 228 height 31
paste input "q013cr5y6w7"
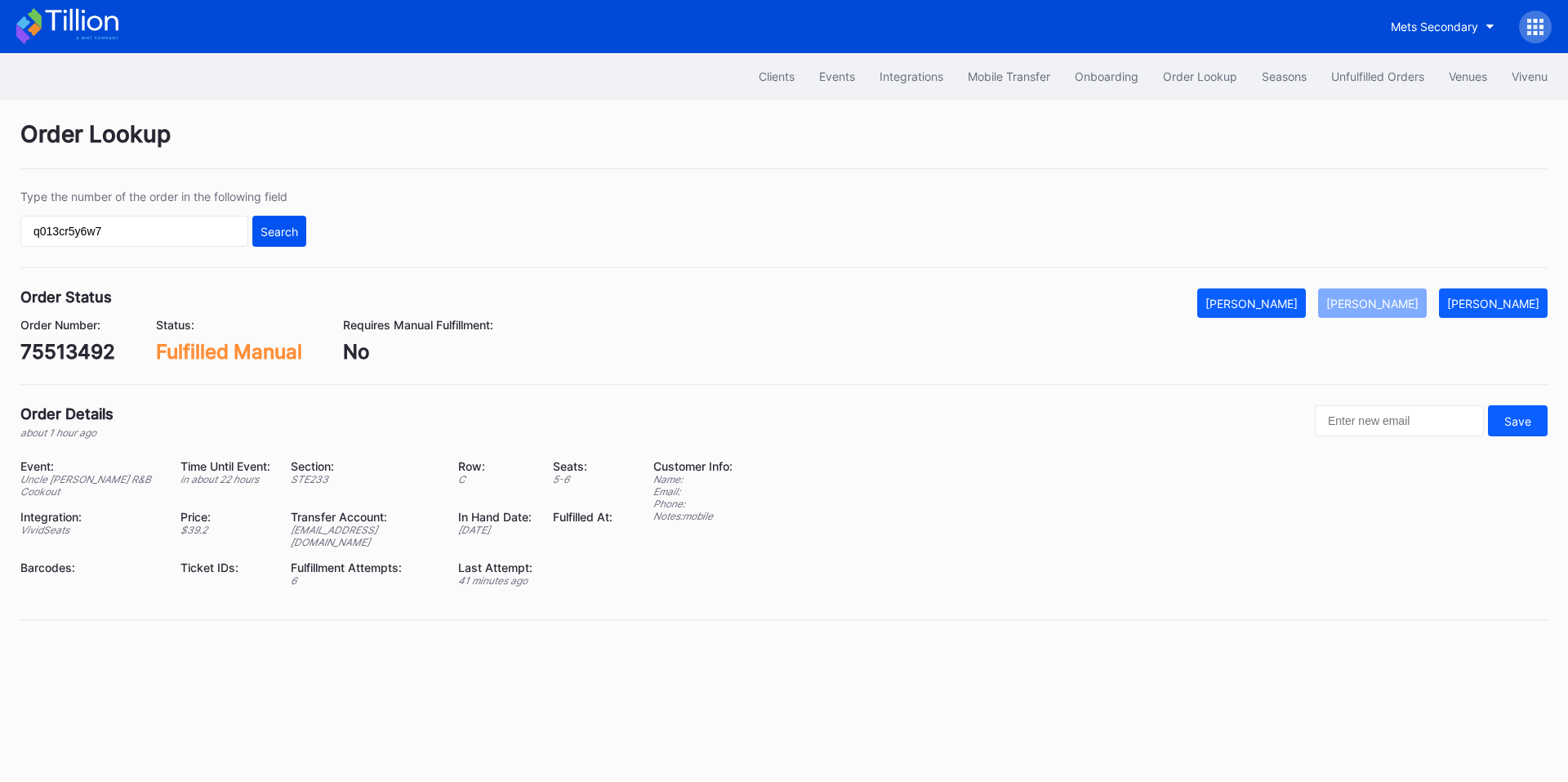
click at [295, 236] on div "Search" at bounding box center [279, 231] width 38 height 13
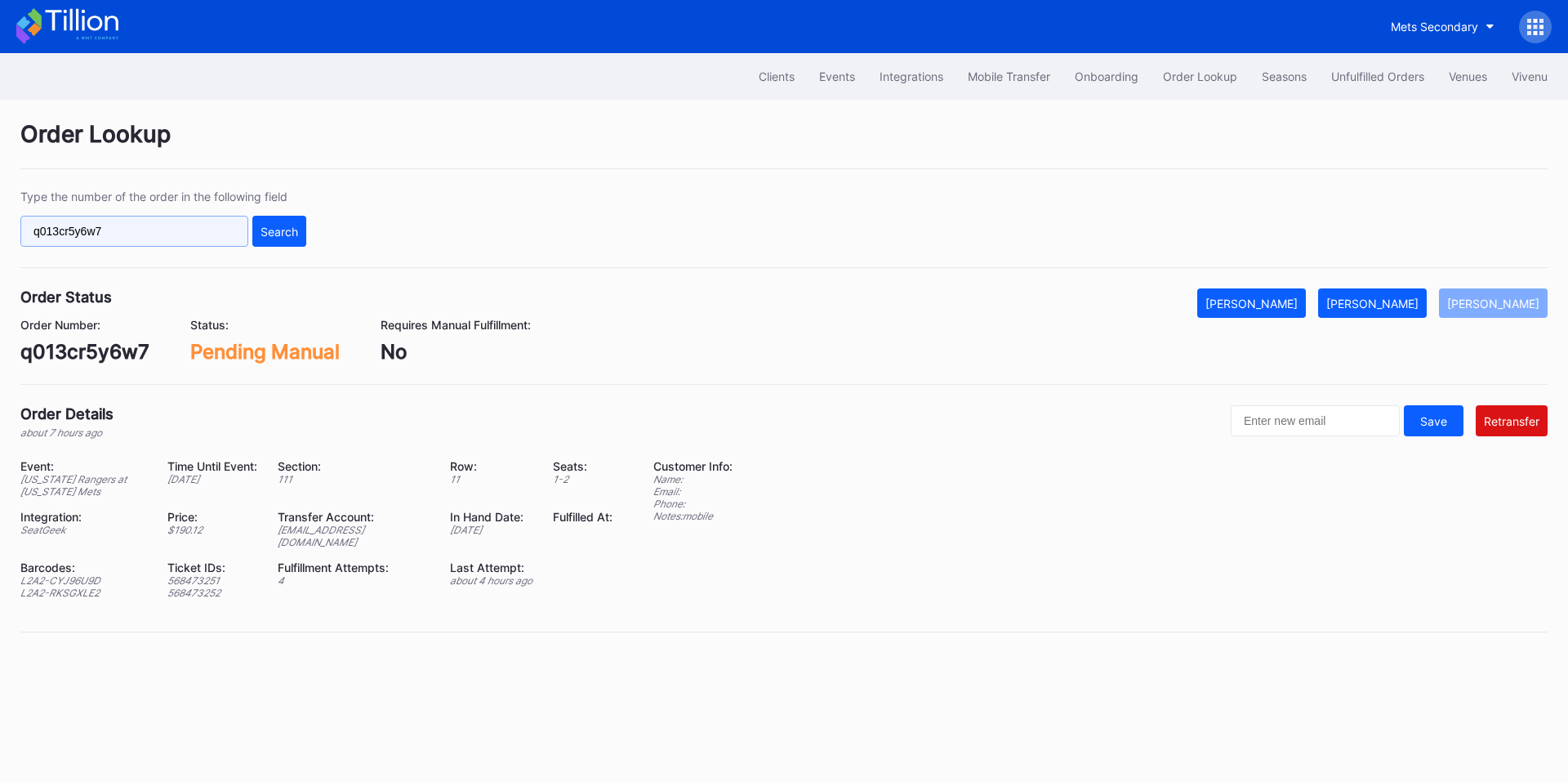
click at [68, 224] on input "q013cr5y6w7" at bounding box center [135, 231] width 228 height 31
paste input "61x8cn89q23"
click at [278, 231] on div "Search" at bounding box center [279, 231] width 38 height 13
click at [159, 231] on input "61x8cn89q23" at bounding box center [135, 231] width 228 height 31
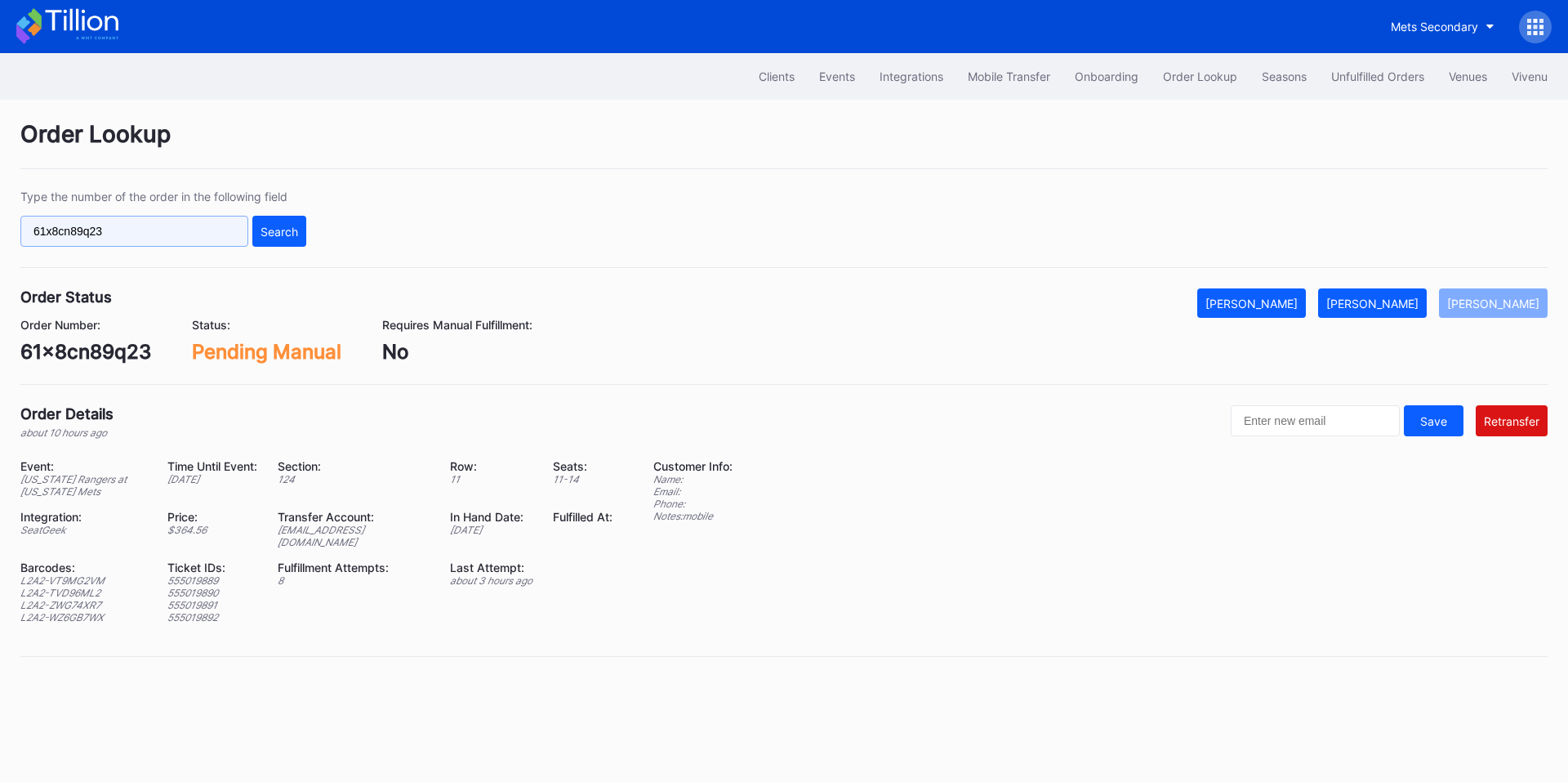
click at [159, 231] on input "61x8cn89q23" at bounding box center [135, 231] width 228 height 31
paste input "rm96c36vvnq"
click at [286, 233] on div "Search" at bounding box center [279, 231] width 38 height 13
click at [131, 231] on input "rm96c36vvnq" at bounding box center [135, 231] width 228 height 31
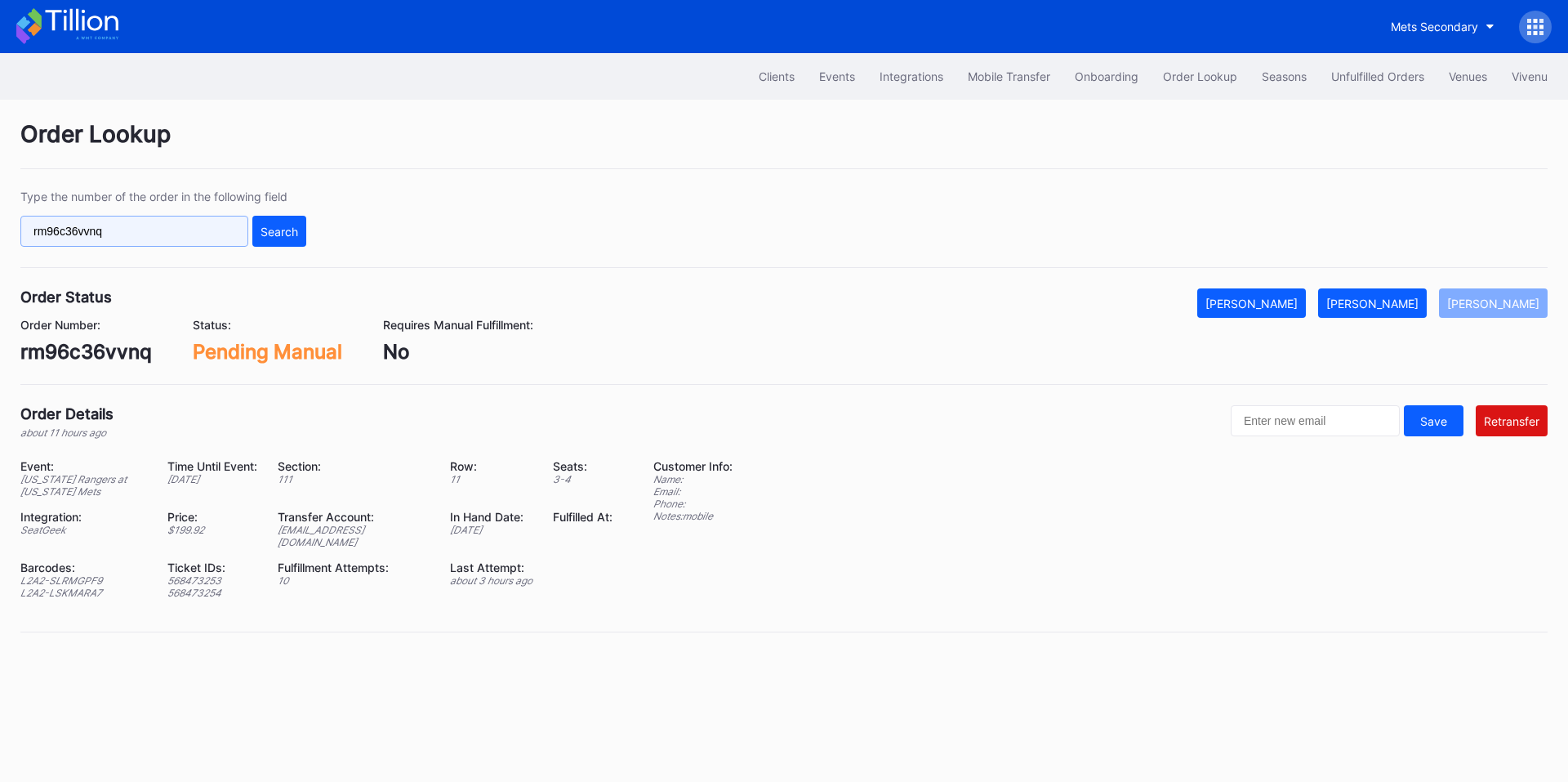
click at [131, 231] on input "rm96c36vvnq" at bounding box center [135, 231] width 228 height 31
paste input "q013cr5k03x"
click at [276, 230] on div "Search" at bounding box center [279, 231] width 38 height 13
click at [131, 238] on input "q013cr5k03x" at bounding box center [135, 231] width 228 height 31
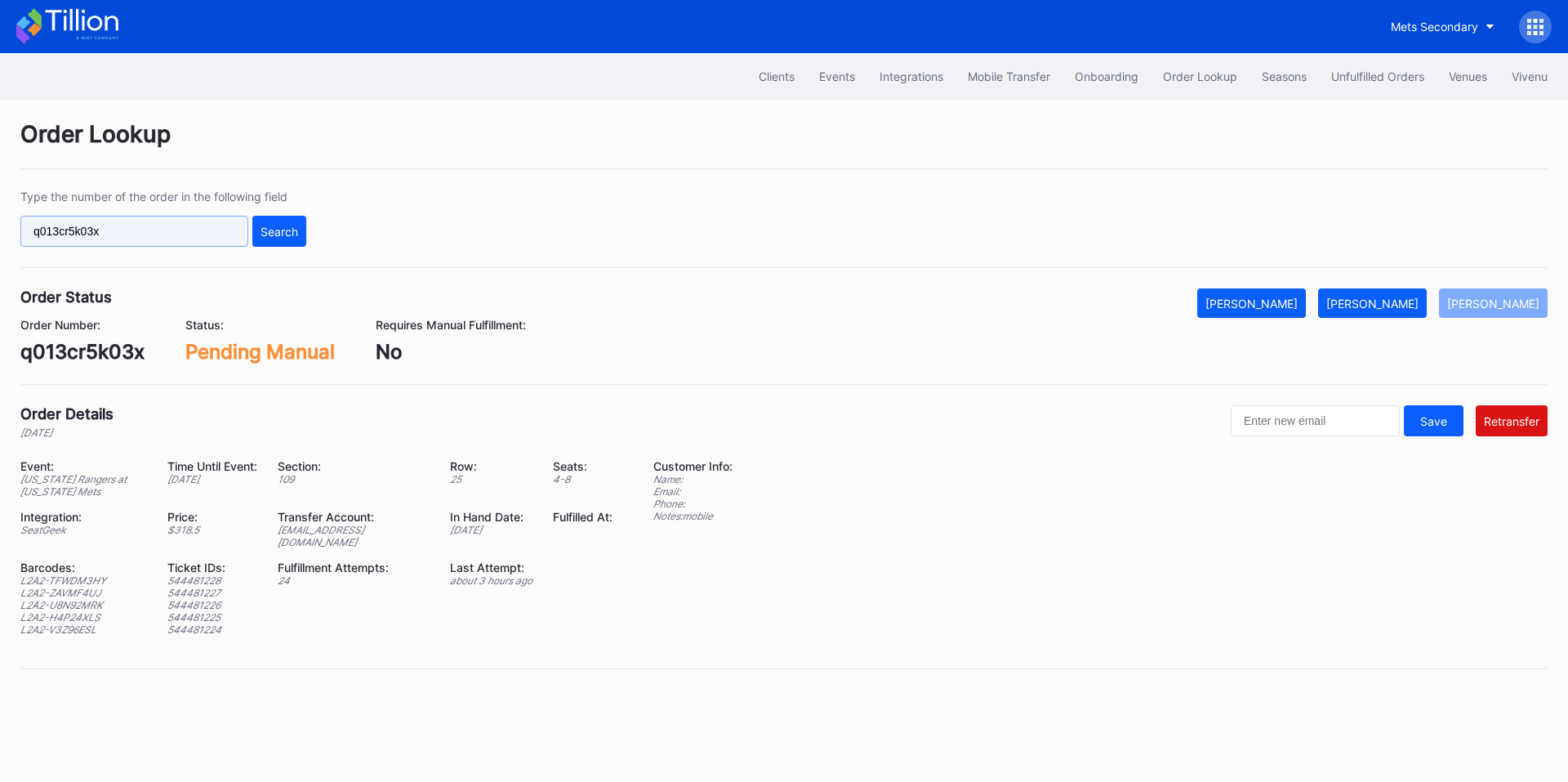
click at [131, 238] on input "q013cr5k03x" at bounding box center [135, 231] width 228 height 31
paste input "623483396"
click at [279, 237] on div "Search" at bounding box center [279, 231] width 38 height 13
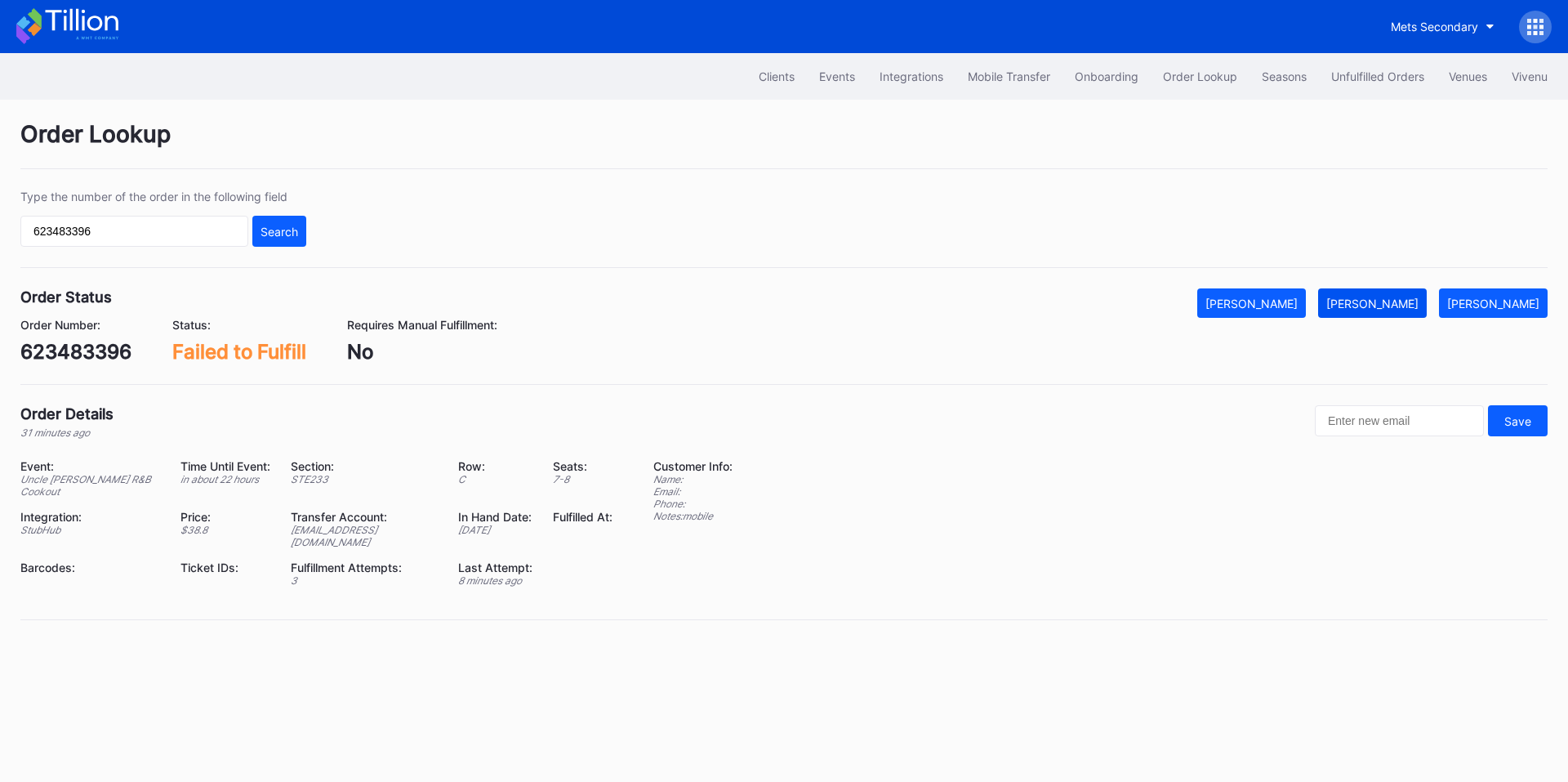
click at [1411, 304] on div "Mark Fulfilled" at bounding box center [1371, 303] width 92 height 13
click at [167, 231] on input "623483396" at bounding box center [135, 231] width 228 height 31
paste input "1x8cn89q23"
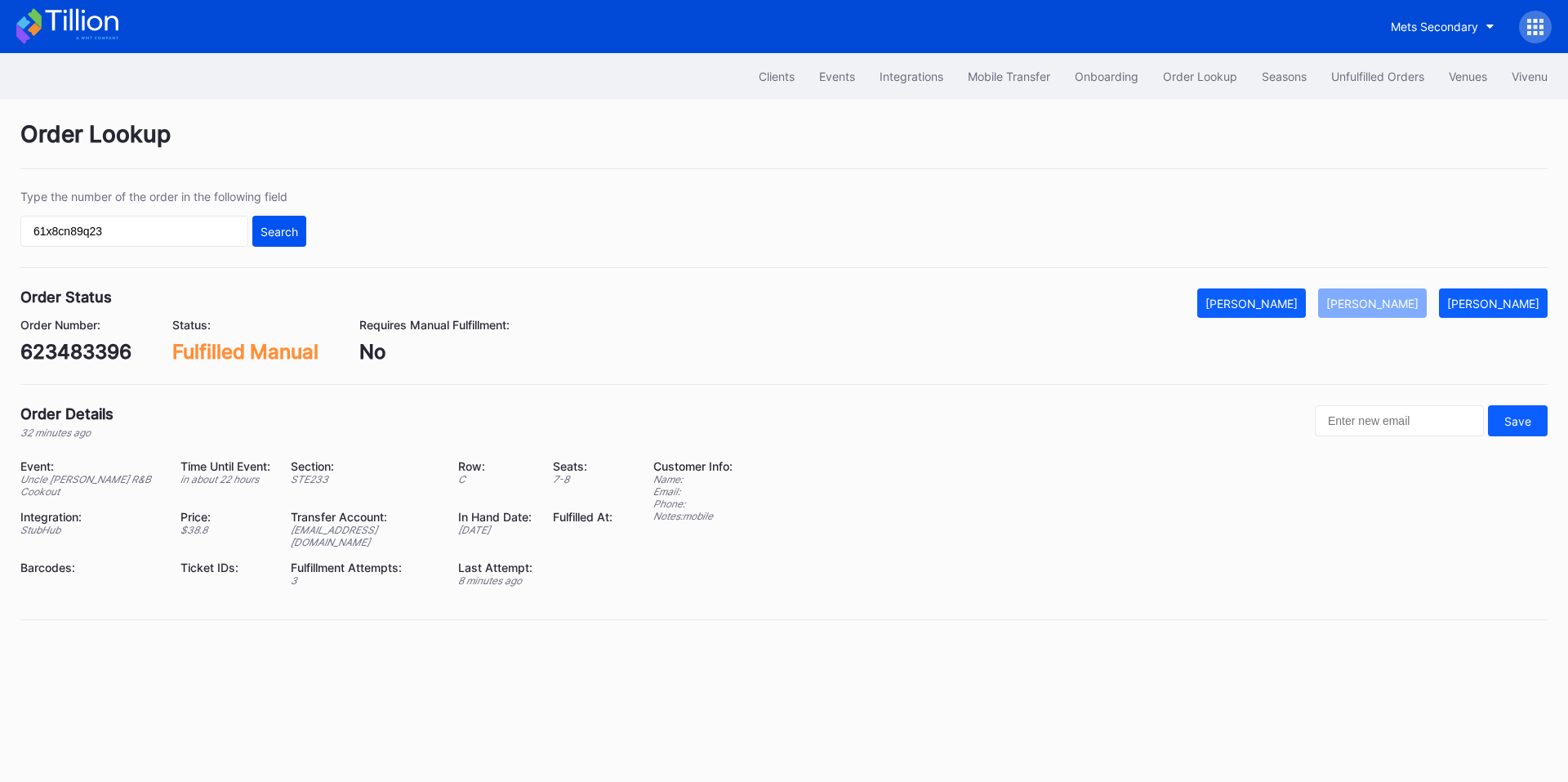
click at [264, 241] on button "Search" at bounding box center [279, 231] width 54 height 31
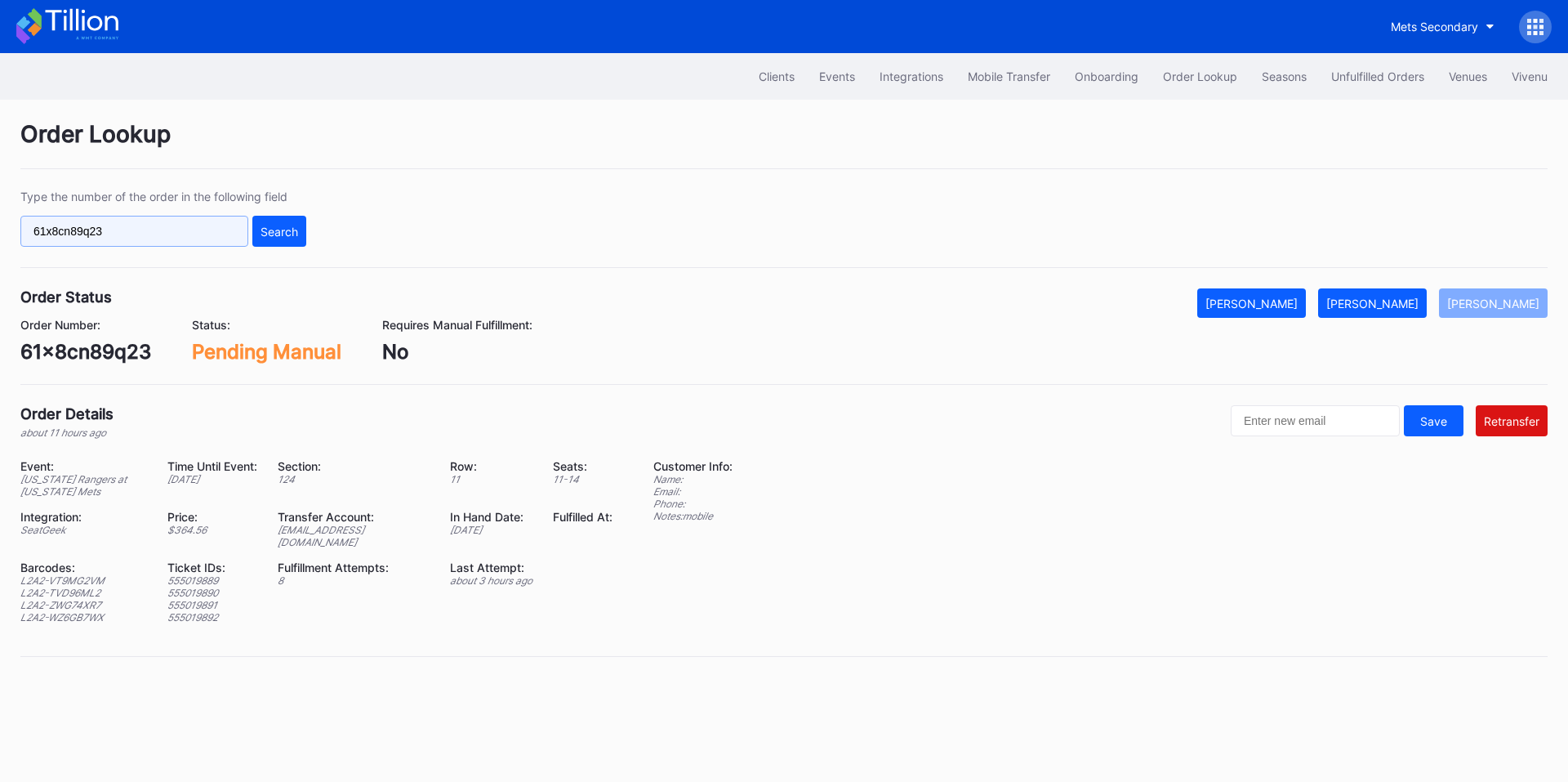
click at [180, 239] on input "61x8cn89q23" at bounding box center [135, 231] width 228 height 31
paste input "rm96c36vvnq"
click at [297, 240] on button "Search" at bounding box center [279, 231] width 54 height 31
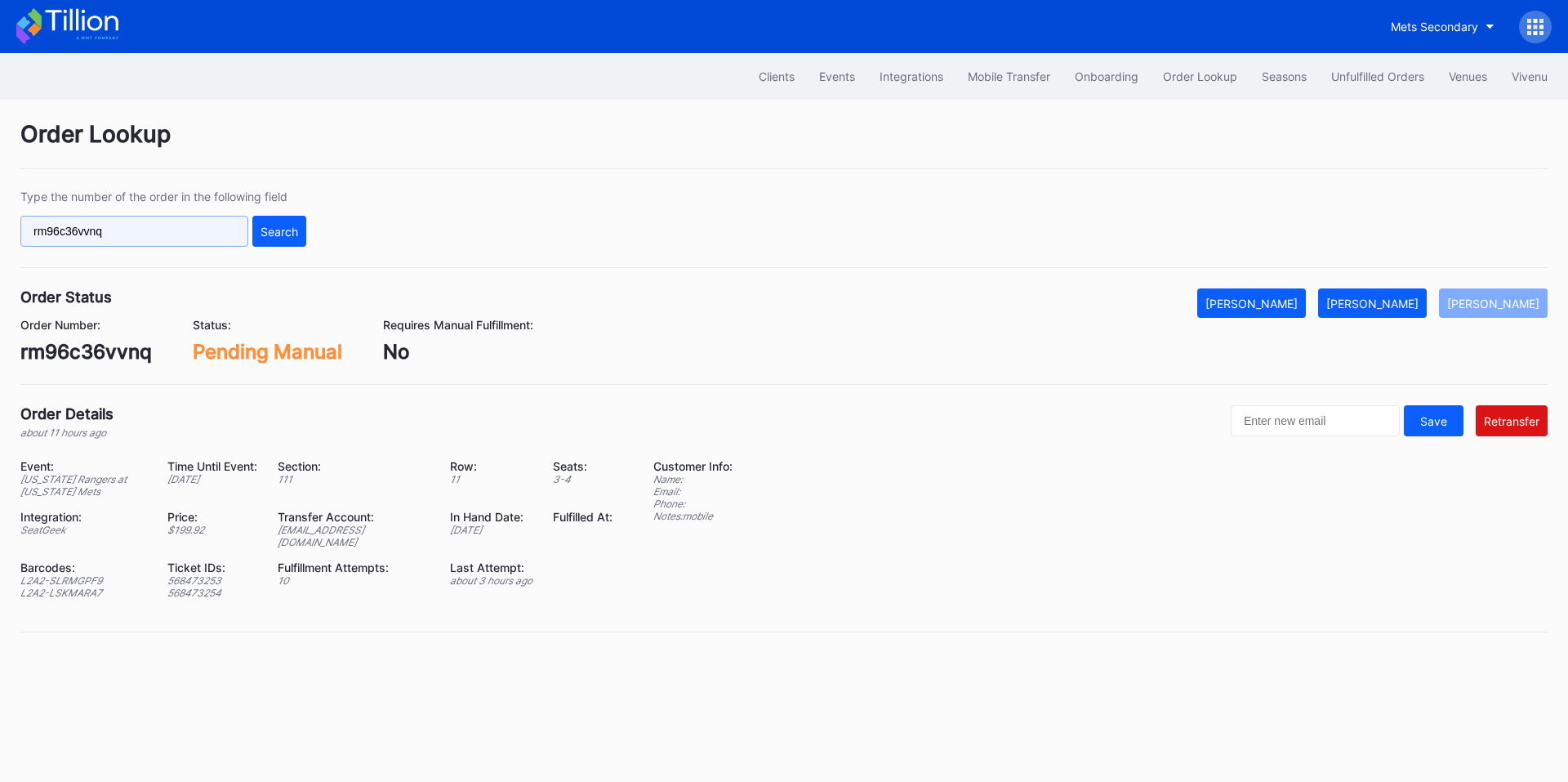
click at [136, 224] on input "rm96c36vvnq" at bounding box center [135, 231] width 228 height 31
paste input "q013cr5k03x"
click at [273, 240] on button "Search" at bounding box center [279, 231] width 54 height 31
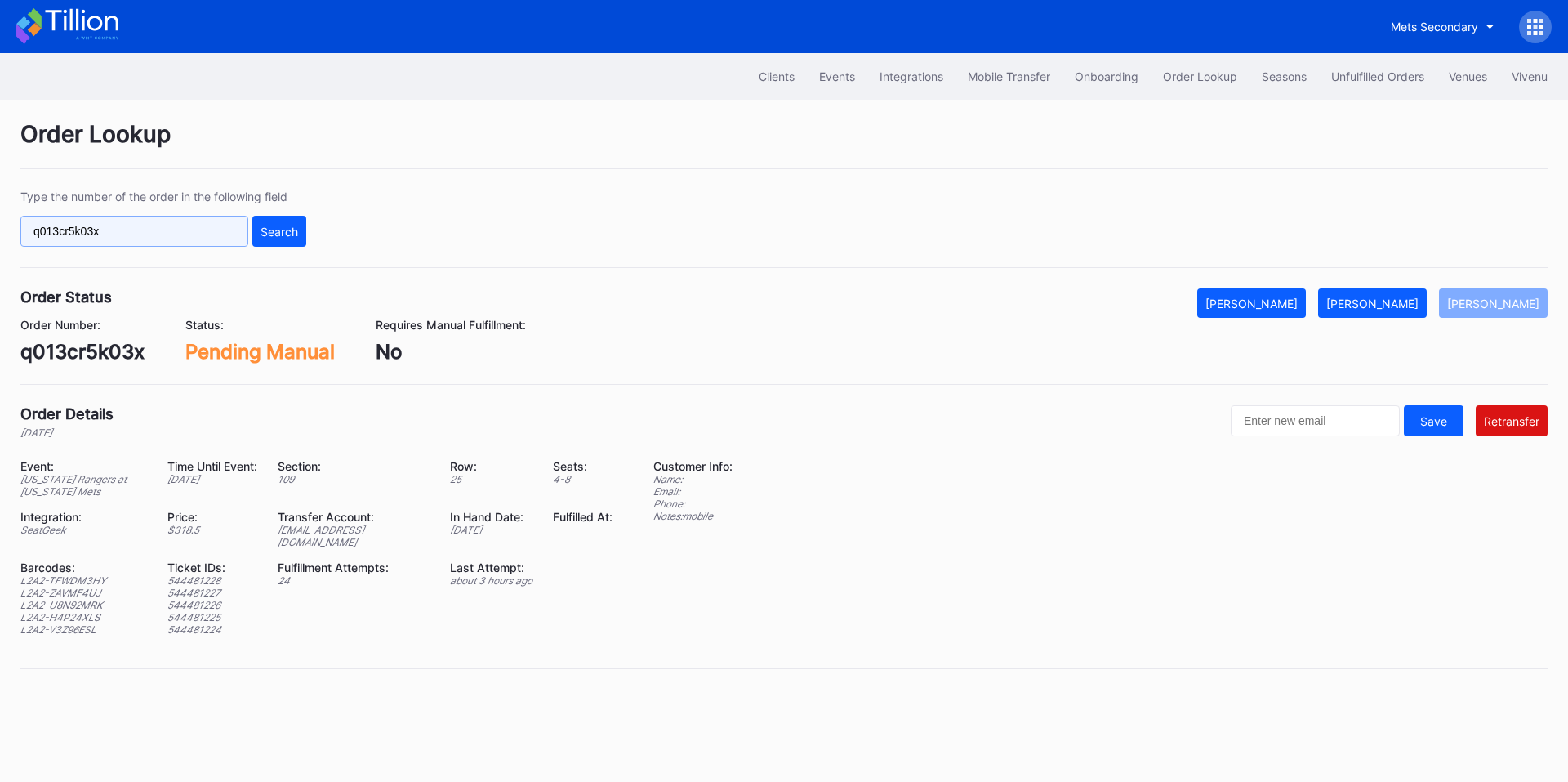
click at [155, 229] on input "q013cr5k03x" at bounding box center [135, 231] width 228 height 31
paste input "623487340"
type input "623487340"
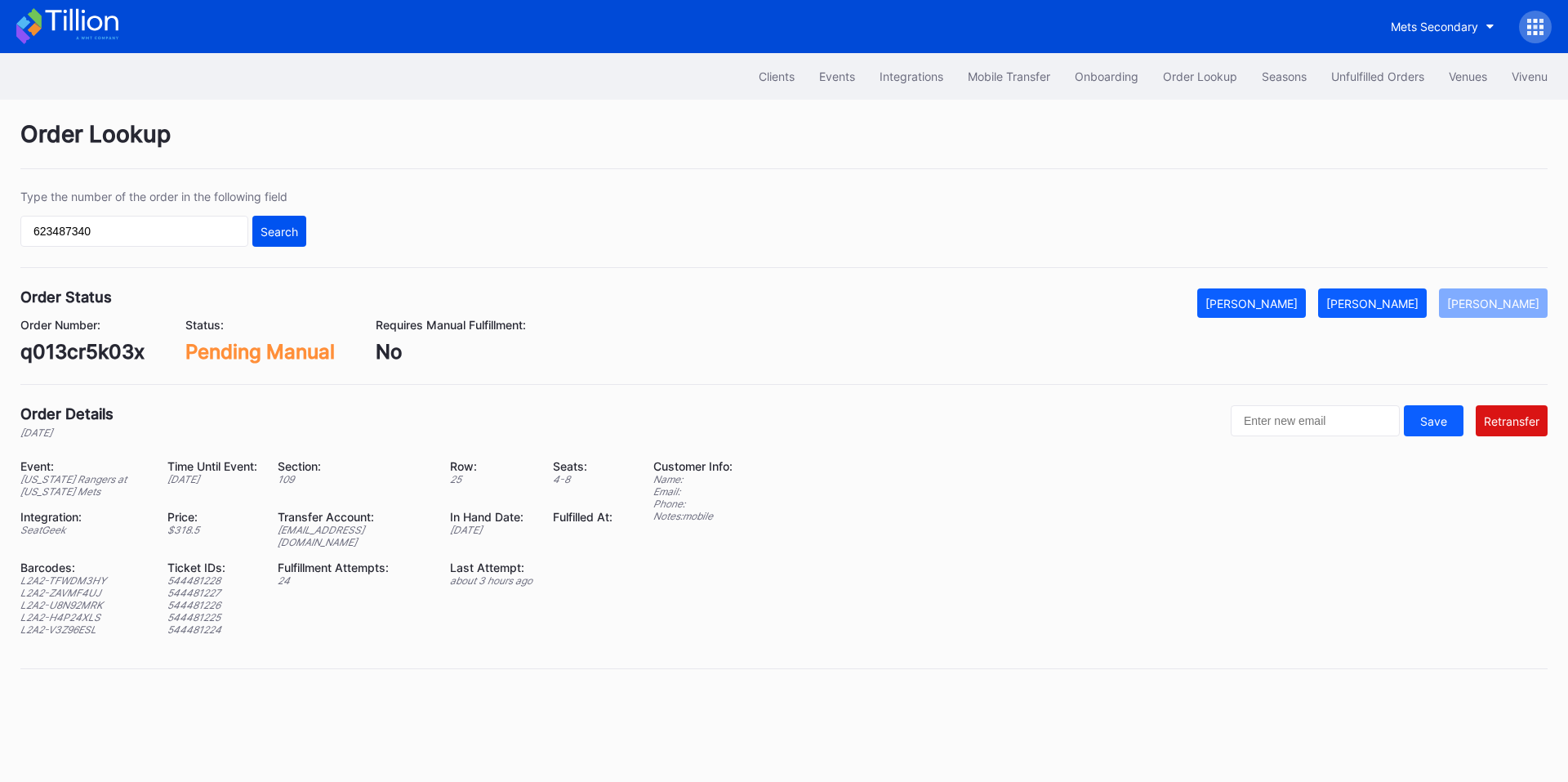
click at [276, 233] on div "Search" at bounding box center [279, 231] width 38 height 13
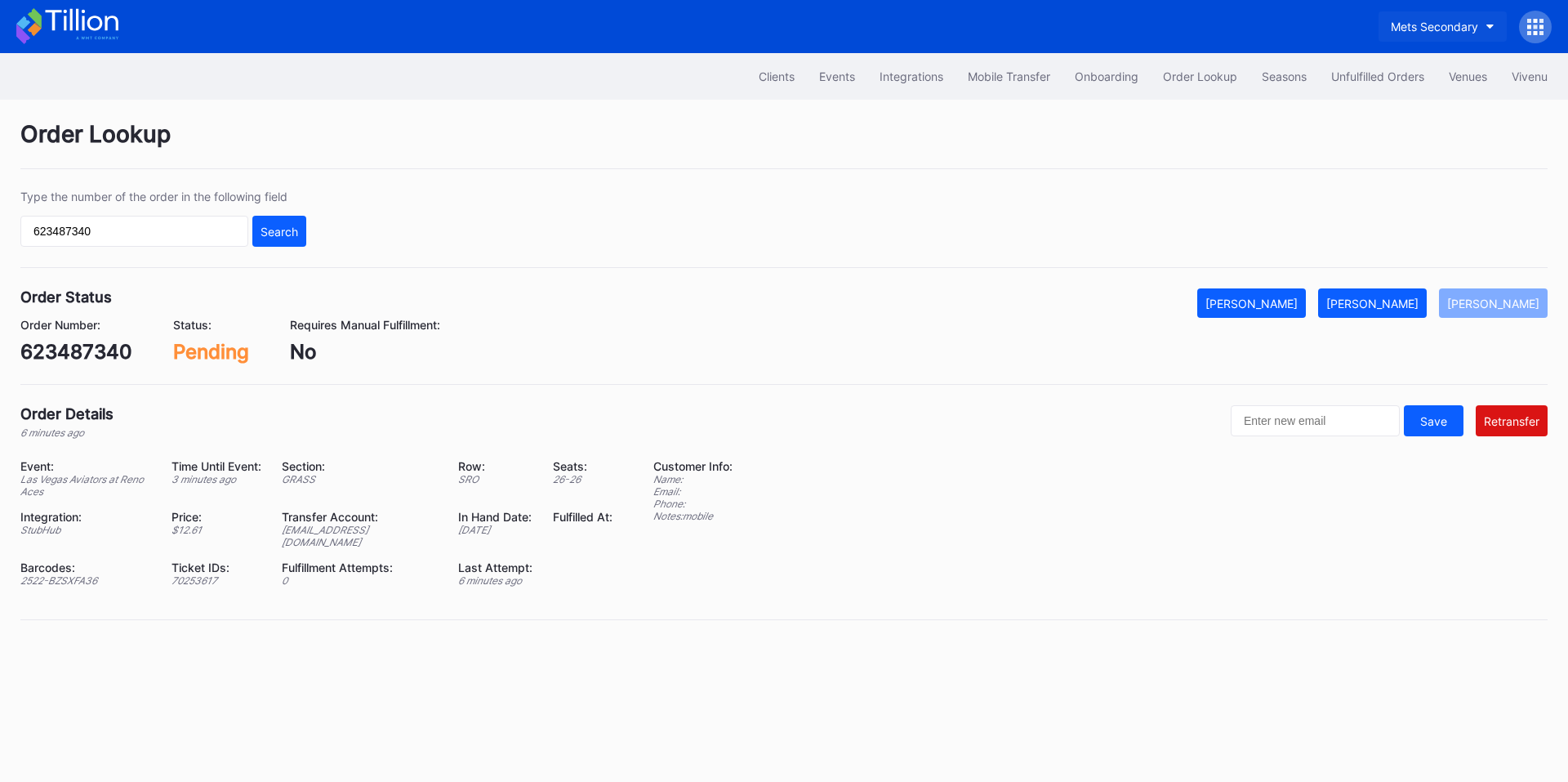
click at [1468, 25] on div "Mets Secondary" at bounding box center [1433, 26] width 87 height 13
type input "aspi"
click at [1377, 99] on div "Cirque du Soleil Aspire Secondary" at bounding box center [1404, 101] width 181 height 13
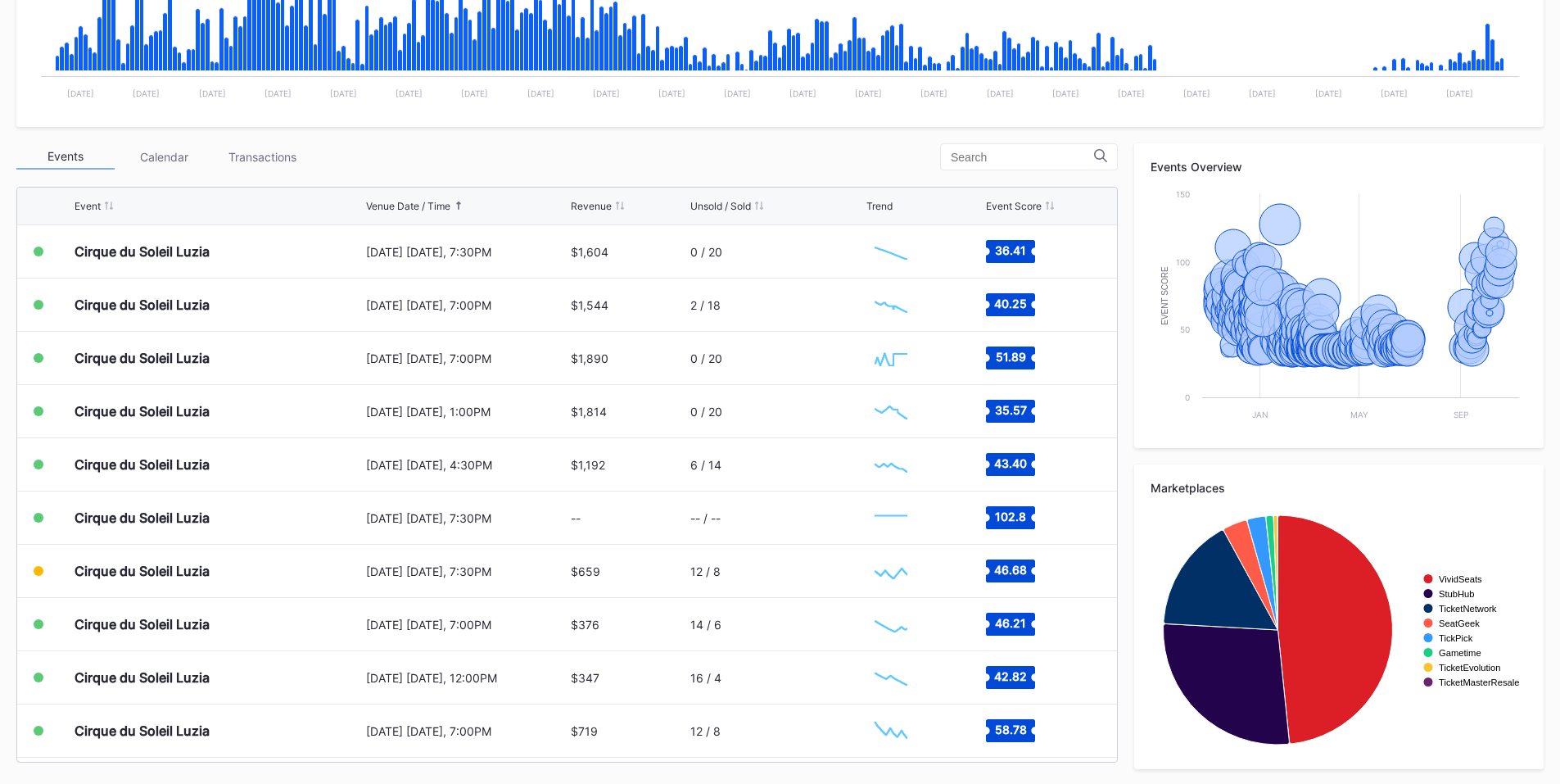
scroll to position [455, 0]
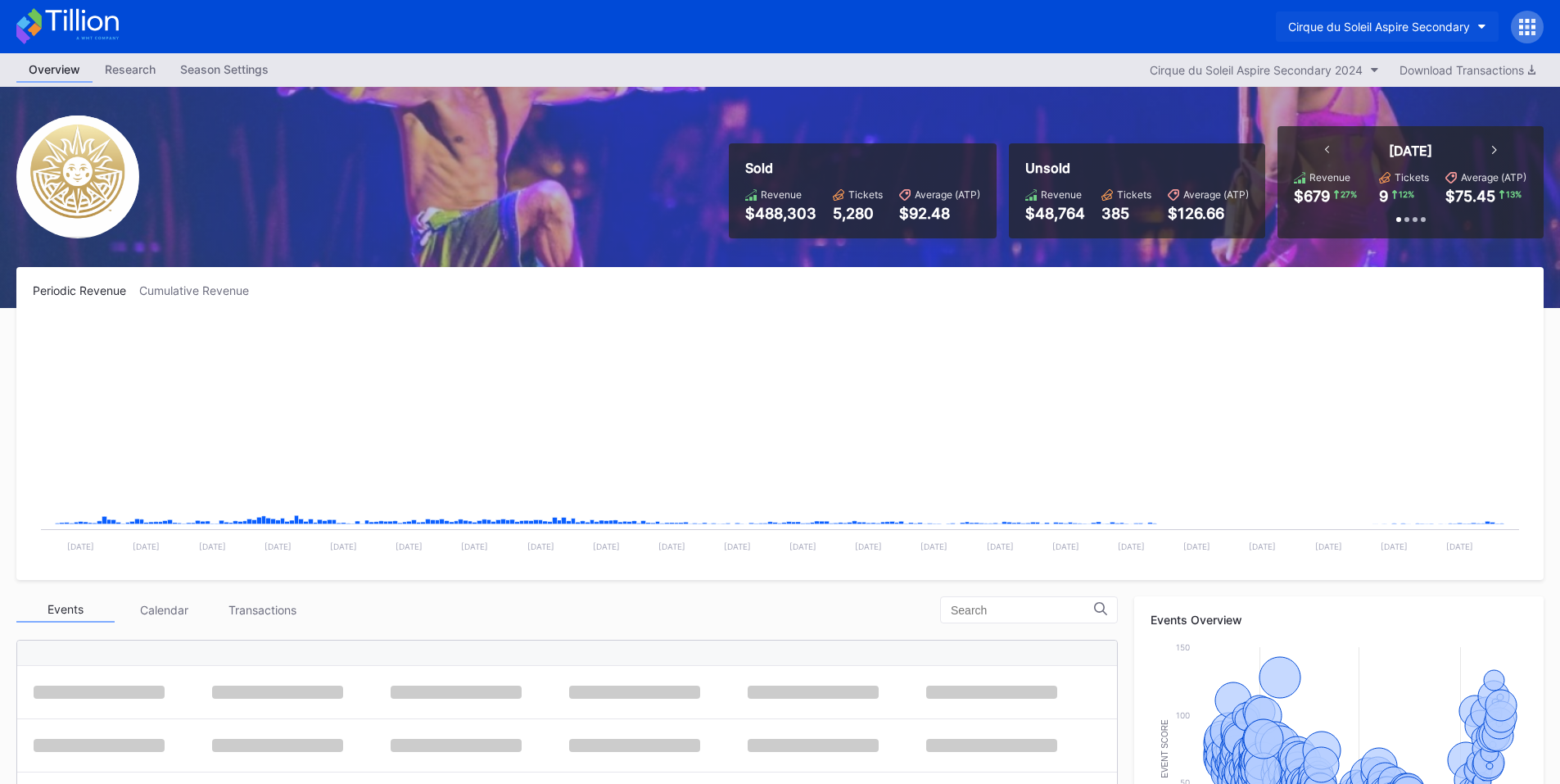
click at [1407, 39] on button "Cirque du Soleil Aspire Secondary" at bounding box center [1386, 27] width 222 height 31
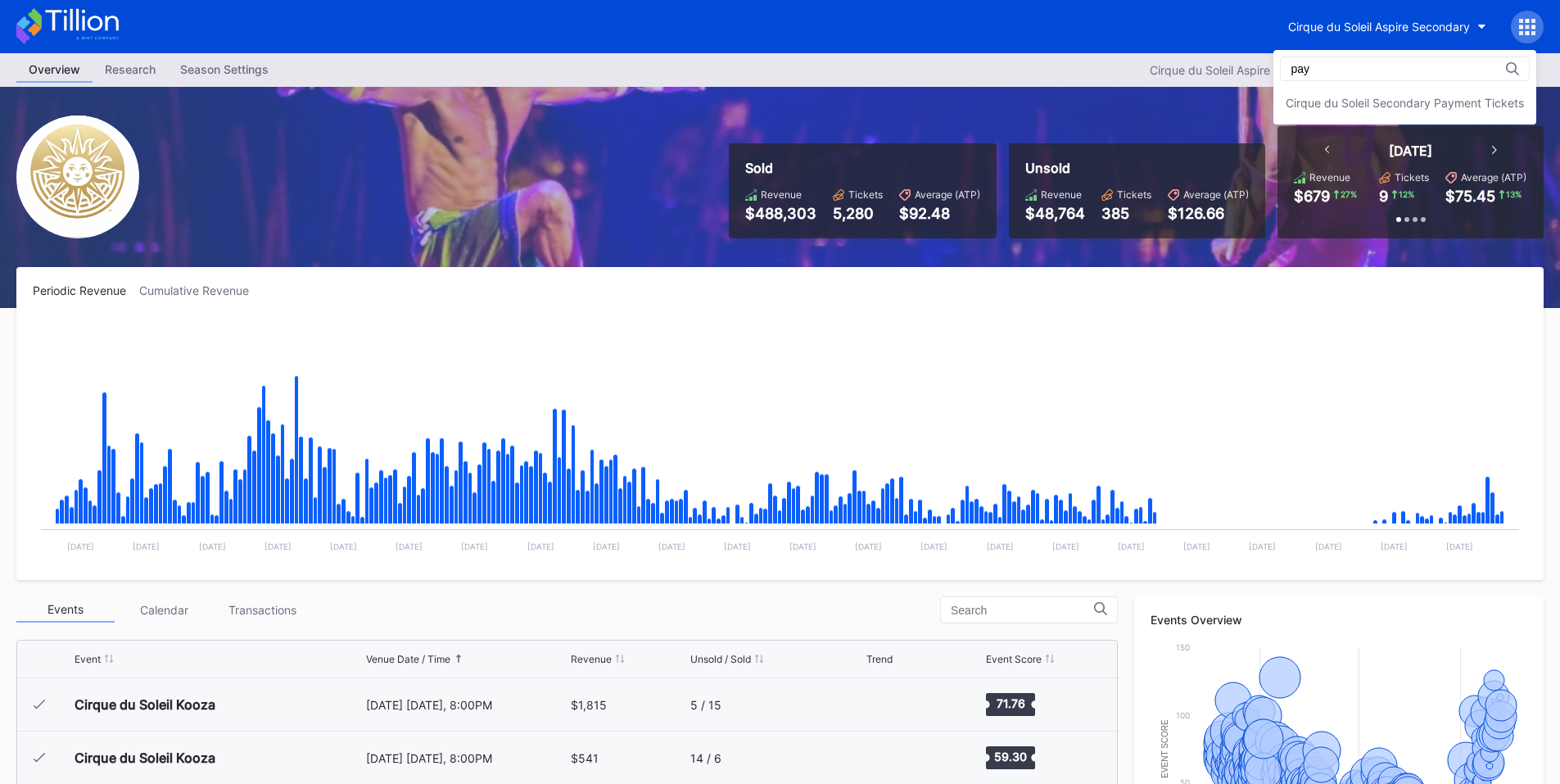
scroll to position [16340, 0]
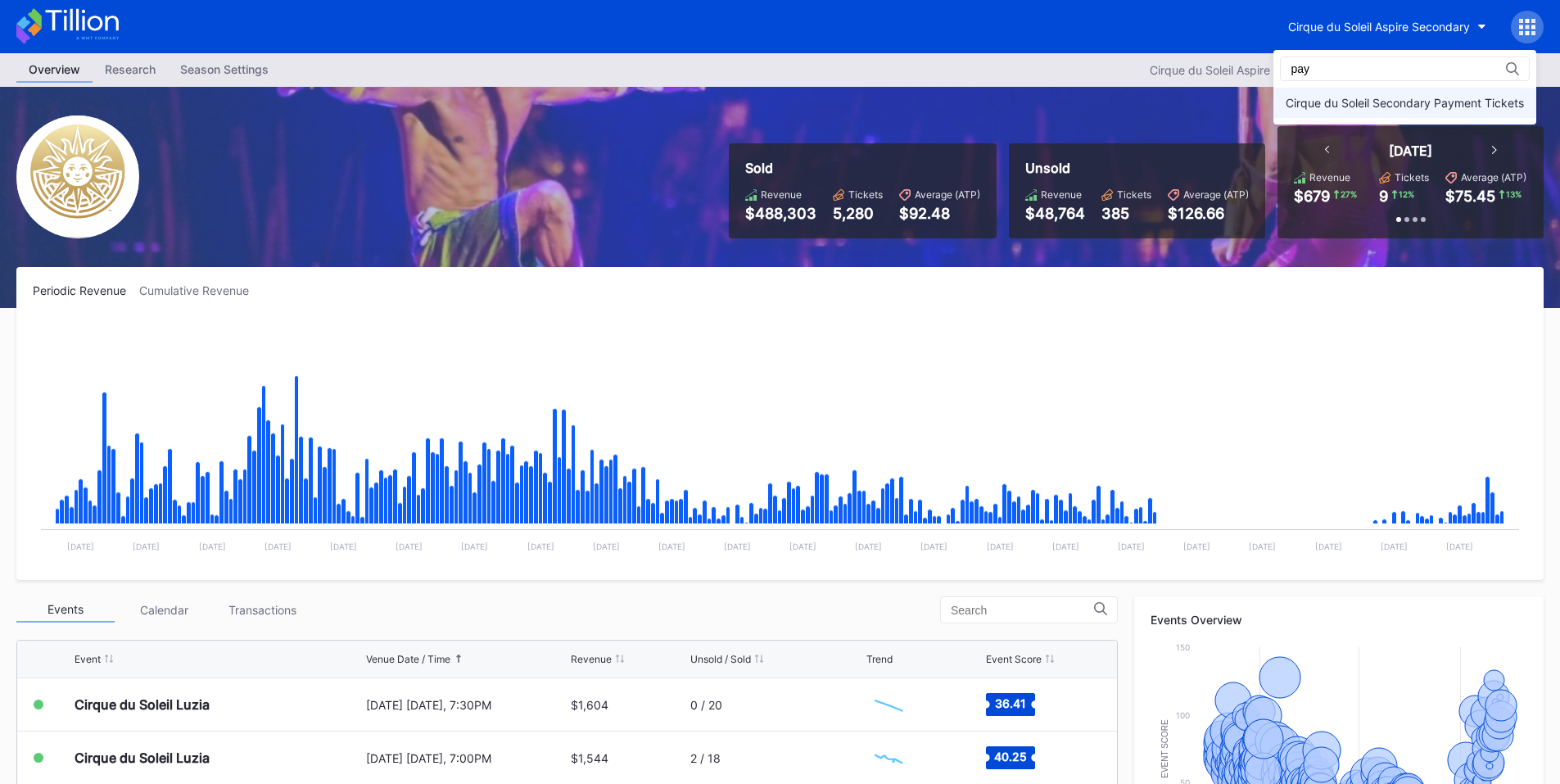
click at [1371, 99] on div "Cirque du Soleil Secondary Payment Tickets" at bounding box center [1404, 102] width 239 height 14
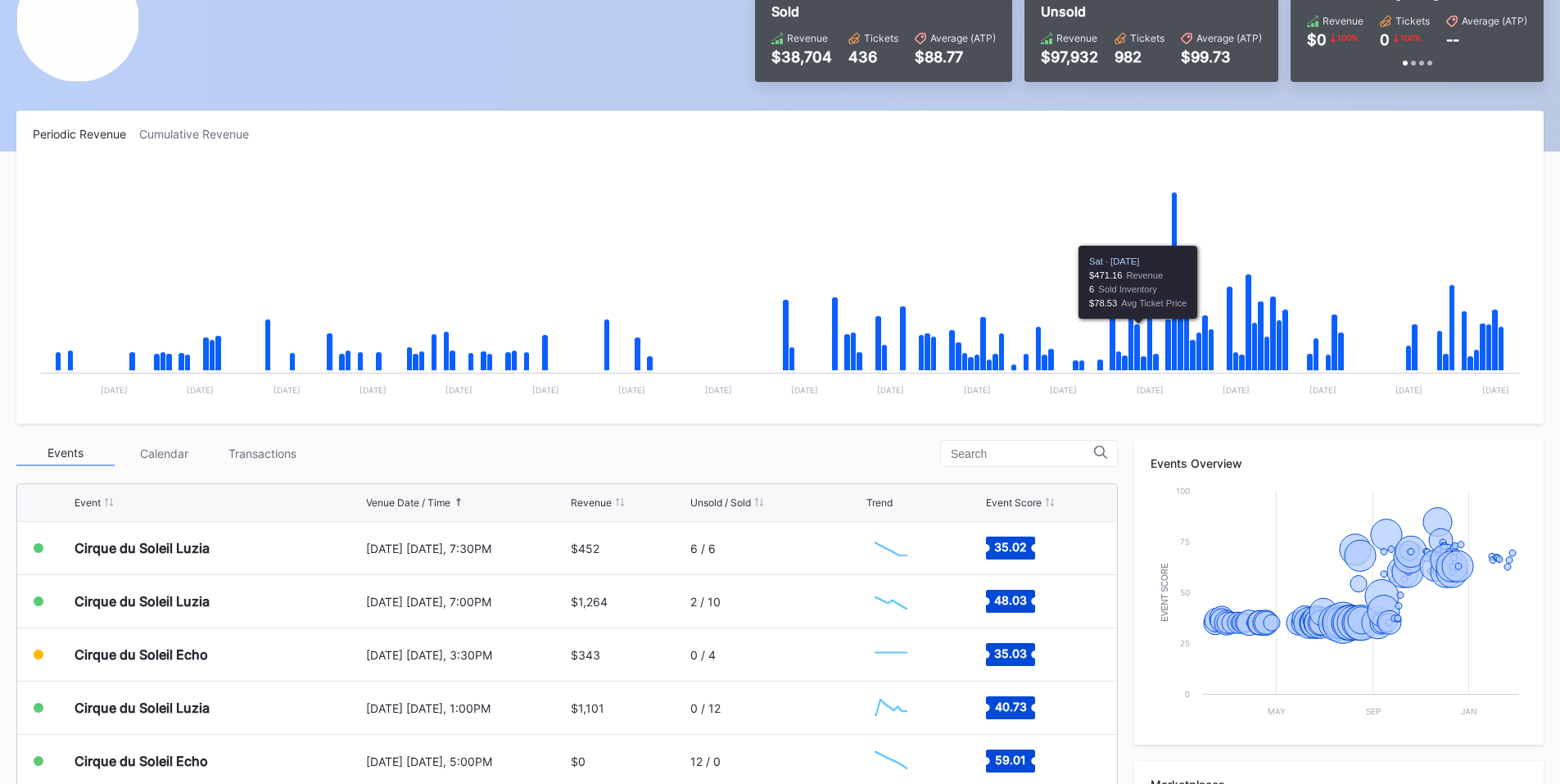
scroll to position [383, 0]
